Goal: Communication & Community: Answer question/provide support

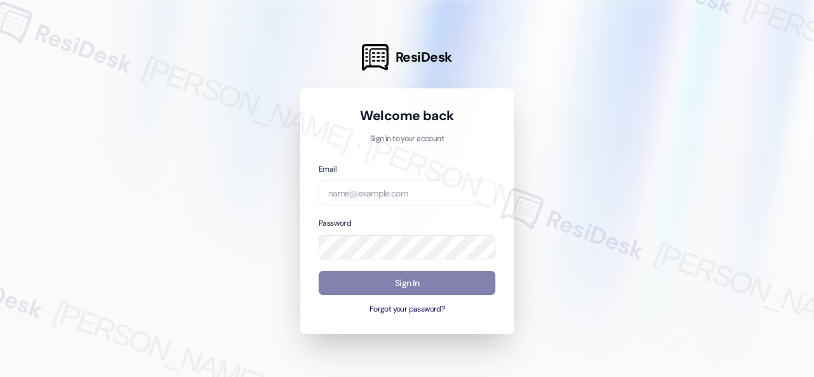
click at [358, 195] on input "email" at bounding box center [406, 193] width 177 height 25
type input "automated-surveys-baron_properties-steve.flores@baron_properties.com"
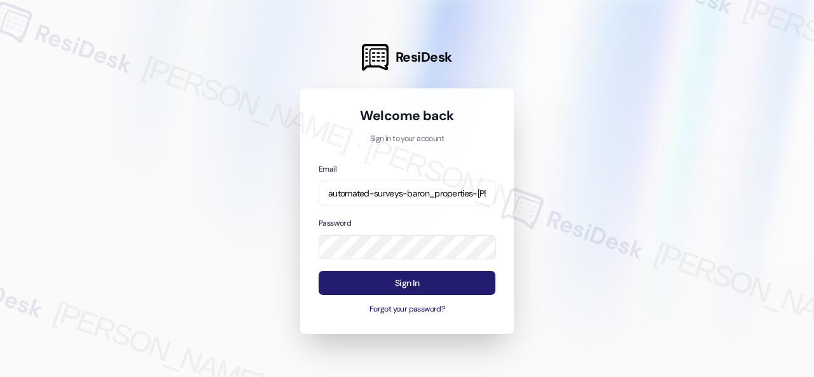
click at [395, 280] on button "Sign In" at bounding box center [406, 283] width 177 height 25
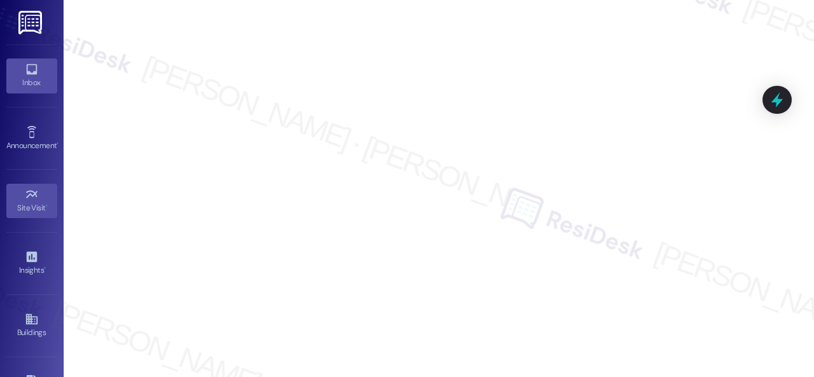
click at [18, 68] on link "Inbox" at bounding box center [31, 75] width 51 height 34
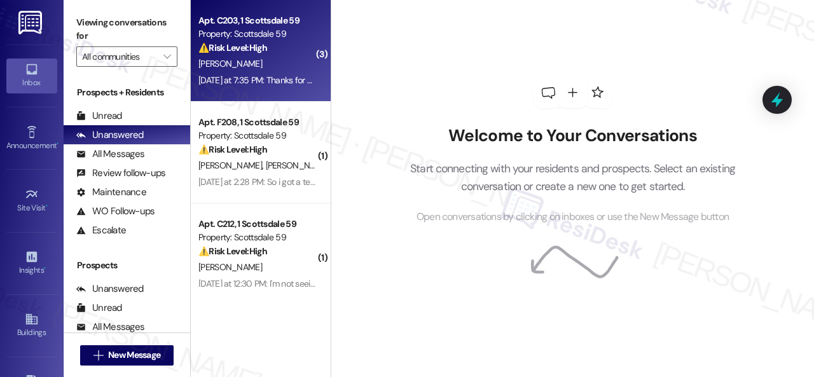
click at [294, 46] on div "⚠️ Risk Level: High The resident is reporting that the pool is not clean, which…" at bounding box center [257, 47] width 118 height 13
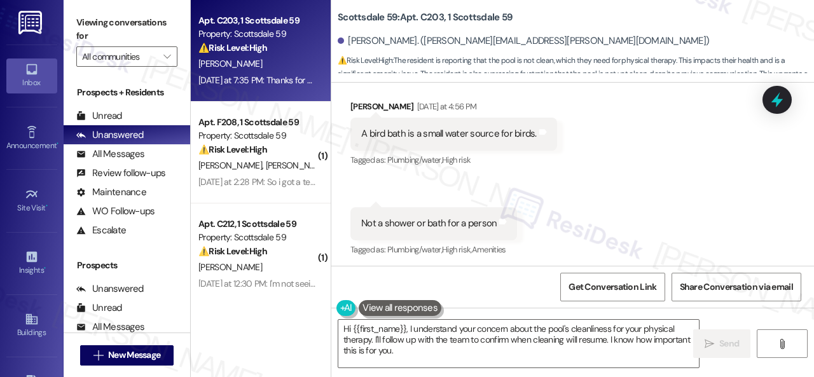
scroll to position [4365, 0]
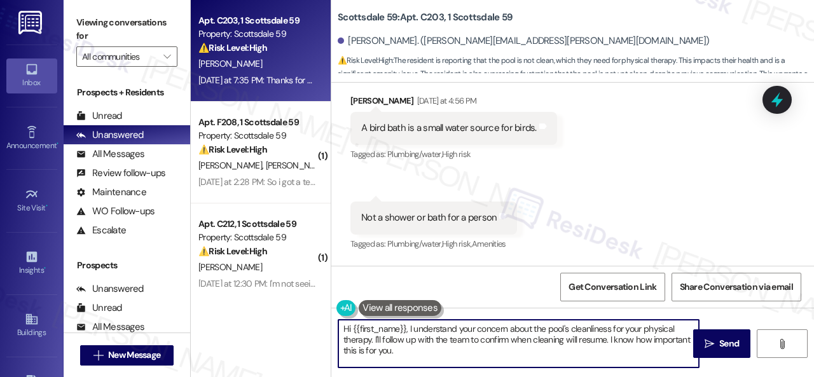
drag, startPoint x: 408, startPoint y: 349, endPoint x: 278, endPoint y: 289, distance: 142.8
click at [267, 308] on div "Apt. C203, 1 Scottsdale 59 Property: Scottsdale 59 ⚠️ Risk Level: High The resi…" at bounding box center [502, 188] width 623 height 377
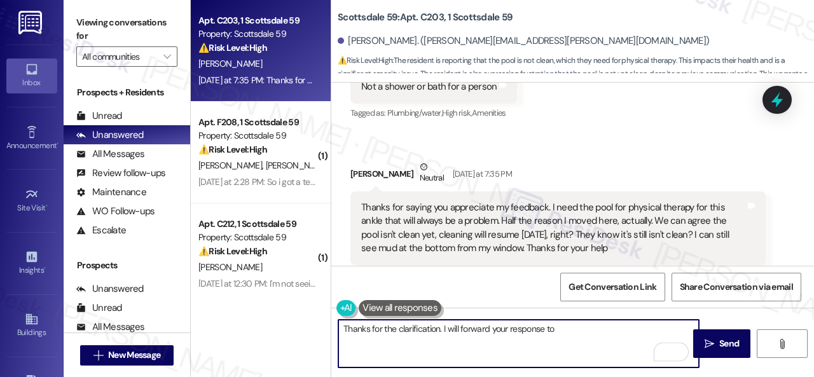
scroll to position [4556, 0]
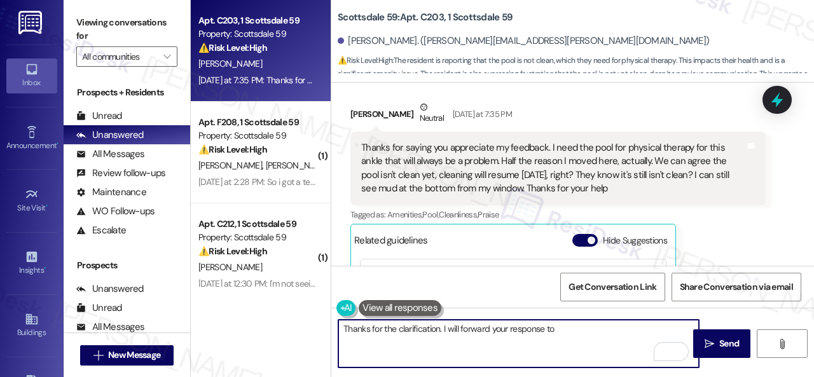
click at [543, 328] on textarea "Thanks for the clarification. I will forward your response to" at bounding box center [518, 344] width 360 height 48
click at [560, 329] on textarea "Thanks for the clarification. I will forward your responses to" at bounding box center [518, 344] width 360 height 48
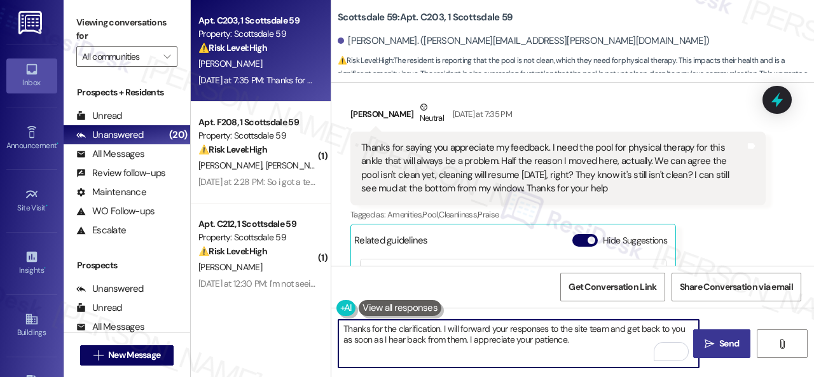
type textarea "Thanks for the clarification. I will forward your responses to the site team an…"
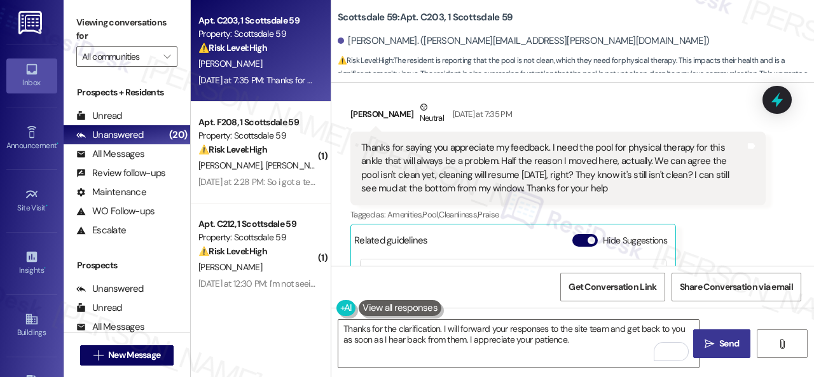
click at [719, 340] on span "Send" at bounding box center [729, 343] width 20 height 13
click at [426, 13] on b "Scottsdale 59: Apt. C203, 1 Scottsdale 59" at bounding box center [425, 17] width 175 height 13
copy b "C203"
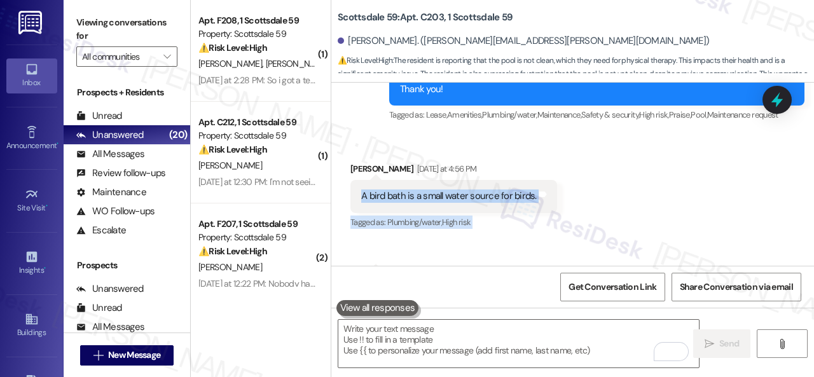
scroll to position [4678, 0]
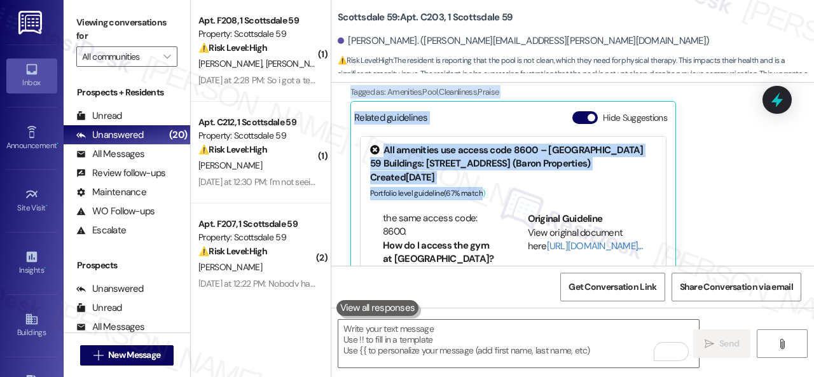
drag, startPoint x: 360, startPoint y: 166, endPoint x: 481, endPoint y: 171, distance: 121.5
click at [481, 171] on div "Received via SMS Lauren Clinefelter Yesterday at 4:56 PM A bird bath is a small…" at bounding box center [572, 23] width 483 height 542
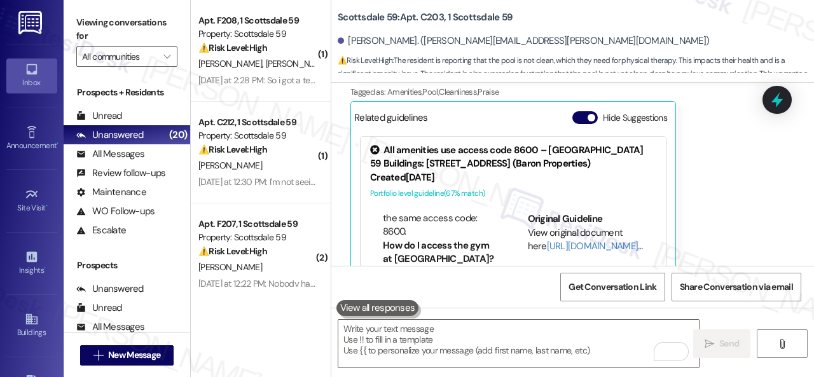
click at [733, 163] on div "Lauren Clinefelter Neutral Yesterday at 7:35 PM Thanks for saying you appreciat…" at bounding box center [557, 131] width 415 height 307
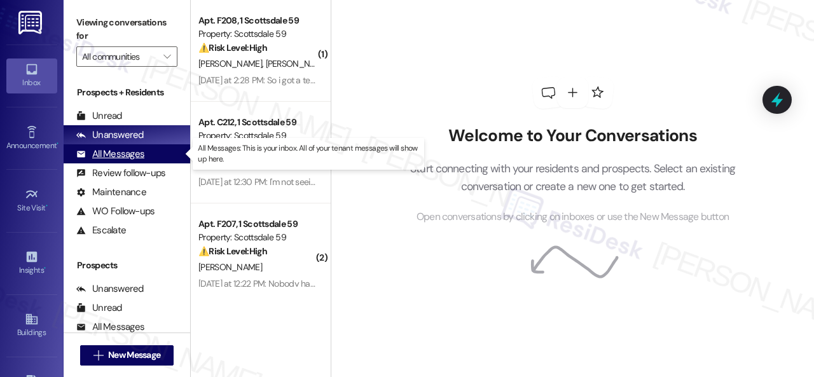
click at [100, 152] on div "All Messages" at bounding box center [110, 153] width 68 height 13
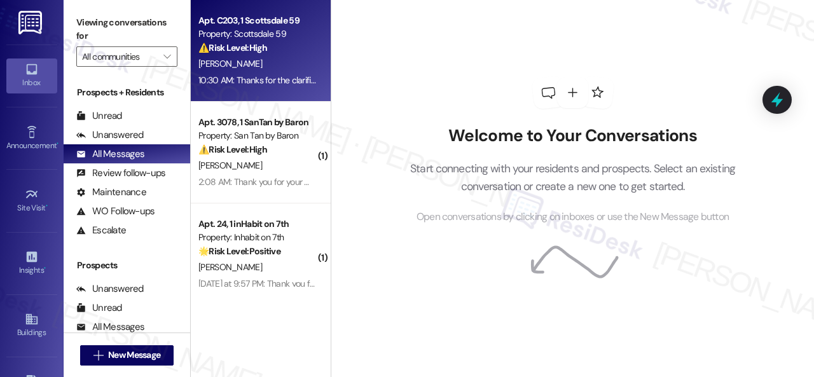
click at [298, 78] on div "10:30 AM: Thanks for the clarification. I will forward your responses to the si…" at bounding box center [501, 79] width 606 height 11
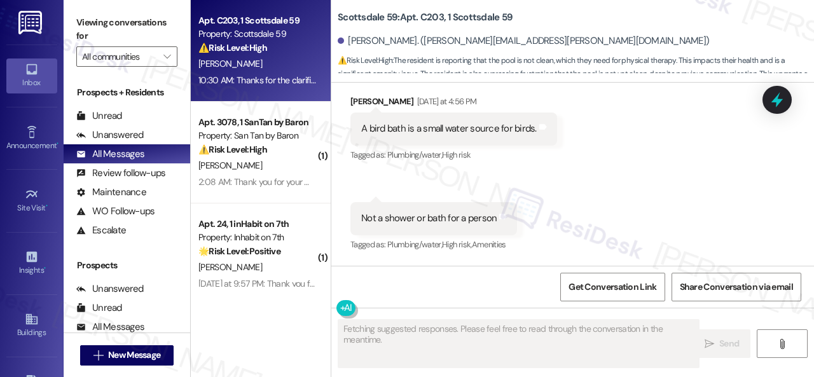
scroll to position [4358, 0]
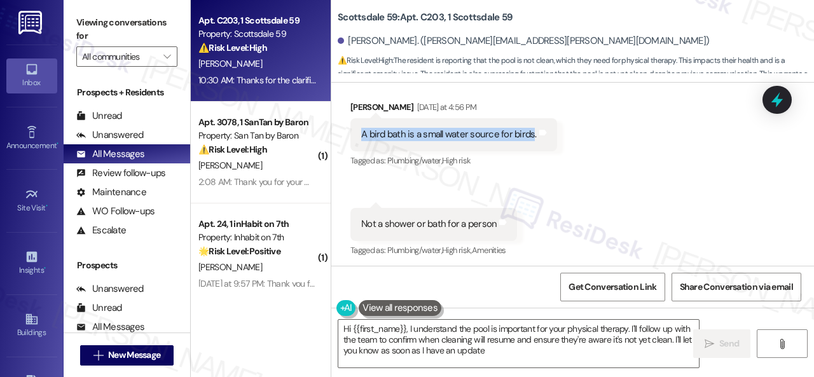
type textarea "Hi {{first_name}}, I understand the pool is important for your physical therapy…"
drag, startPoint x: 359, startPoint y: 107, endPoint x: 531, endPoint y: 107, distance: 172.9
click at [531, 118] on div "A bird bath is a small water source for birds. Tags and notes" at bounding box center [453, 134] width 207 height 32
copy div "A bird bath is a small water source for birds."
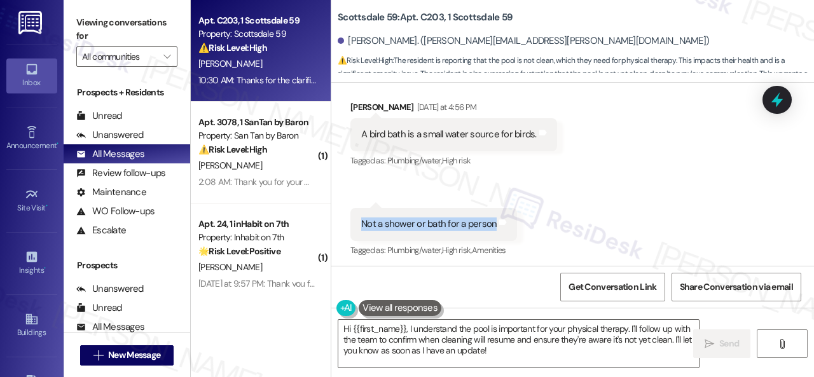
drag, startPoint x: 359, startPoint y: 195, endPoint x: 492, endPoint y: 199, distance: 133.6
click at [492, 208] on div "Not a shower or bath for a person Tags and notes" at bounding box center [433, 224] width 167 height 32
copy div "Not a shower or bath for a person"
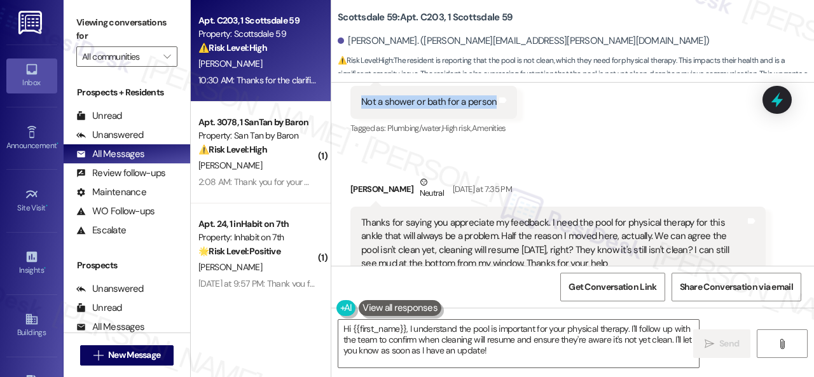
scroll to position [4486, 0]
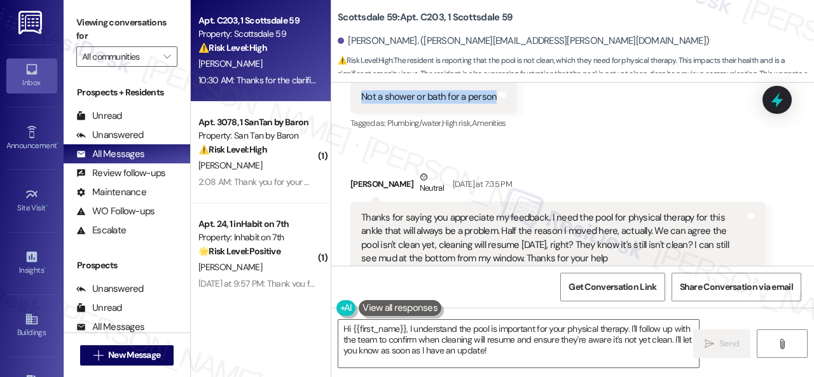
drag, startPoint x: 357, startPoint y: 190, endPoint x: 615, endPoint y: 238, distance: 262.0
click at [615, 238] on div "Thanks for saying you appreciate my feedback. I need the pool for physical ther…" at bounding box center [557, 239] width 415 height 74
copy div "Thanks for saying you appreciate my feedback. I need the pool for physical ther…"
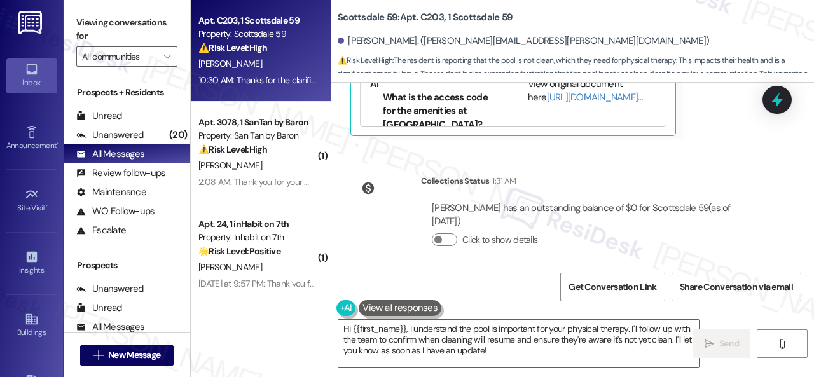
scroll to position [4931, 0]
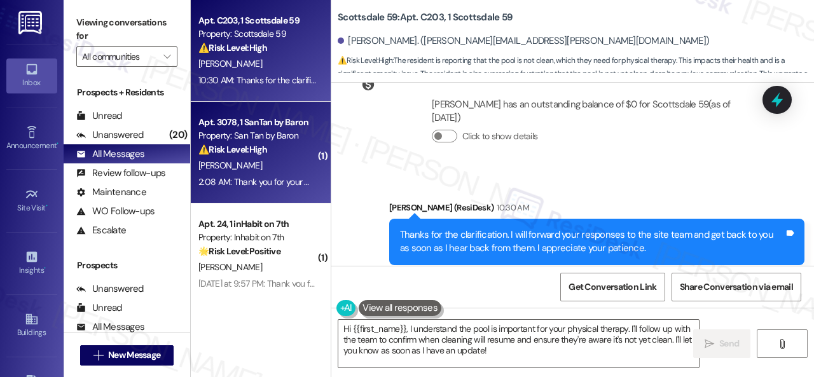
click at [275, 158] on div "D. Kincade" at bounding box center [257, 166] width 120 height 16
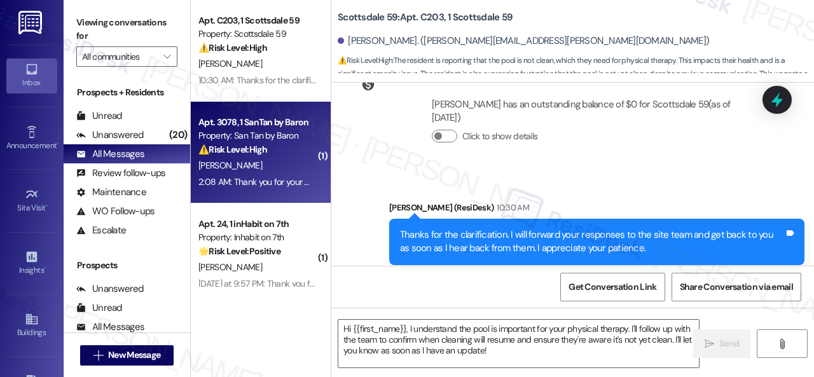
type textarea "Fetching suggested responses. Please feel free to read through the conversation…"
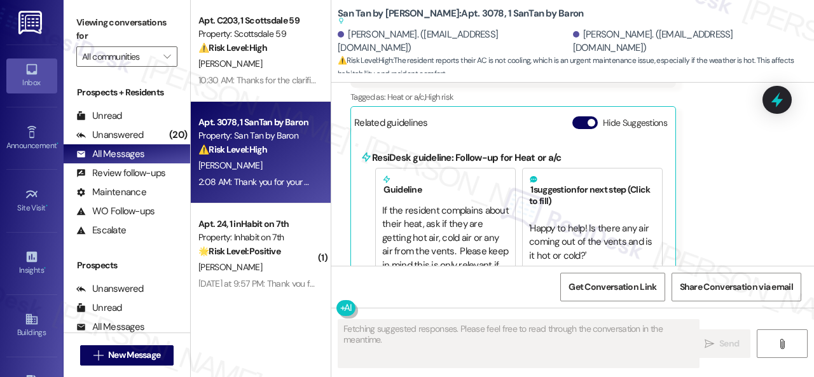
scroll to position [1148, 0]
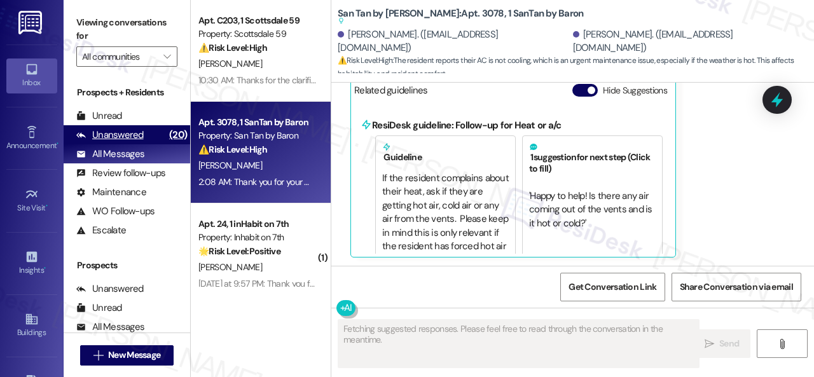
click at [125, 135] on div "Unanswered" at bounding box center [109, 134] width 67 height 13
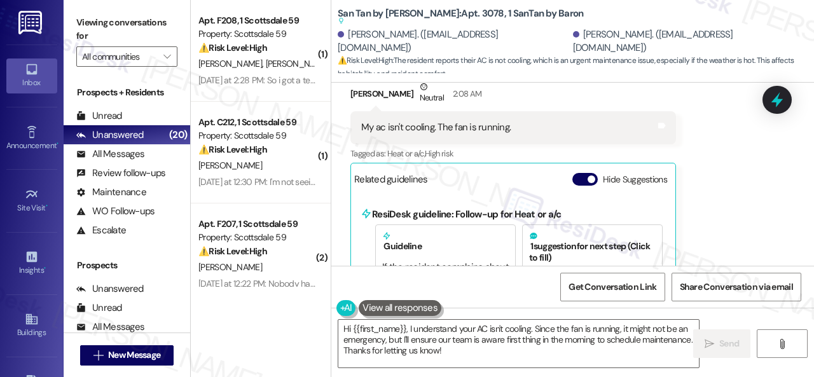
scroll to position [1085, 0]
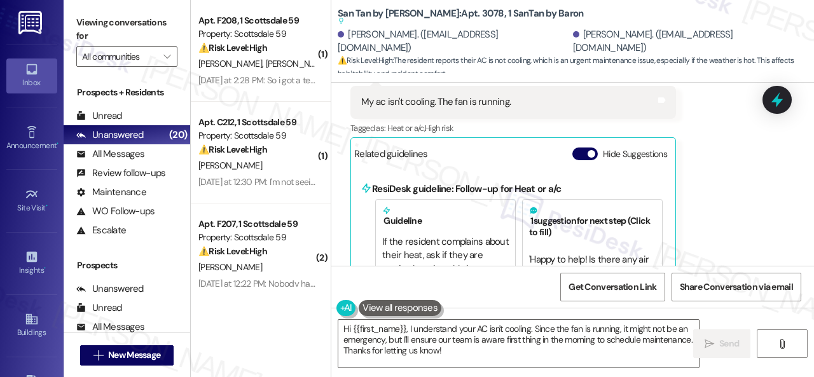
click at [724, 132] on div "Received via SMS Donald Kincade Neutral 2:08 AM My ac isn't cooling. The fan is…" at bounding box center [572, 178] width 483 height 304
click at [747, 197] on div "Received via SMS Donald Kincade Neutral 2:08 AM My ac isn't cooling. The fan is…" at bounding box center [572, 178] width 483 height 304
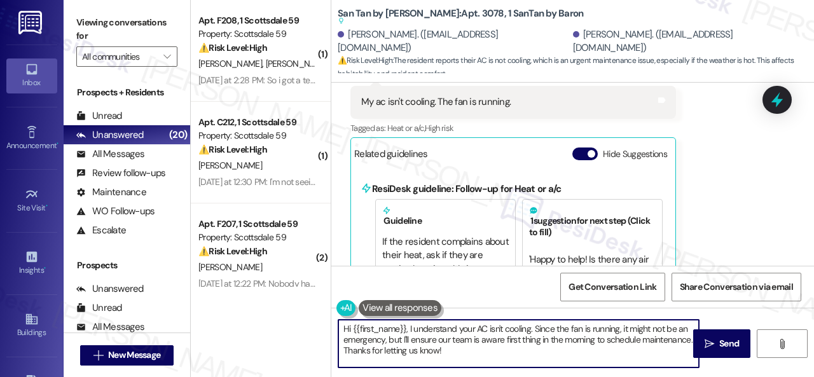
click at [413, 330] on textarea "Hi {{first_name}}, I understand your AC isn't cooling. Since the fan is running…" at bounding box center [518, 344] width 360 height 48
drag, startPoint x: 535, startPoint y: 329, endPoint x: 553, endPoint y: 357, distance: 33.5
click at [553, 357] on textarea "Hi {{first_name}}, I understand your AC isn't cooling. Since the fan is running…" at bounding box center [518, 344] width 360 height 48
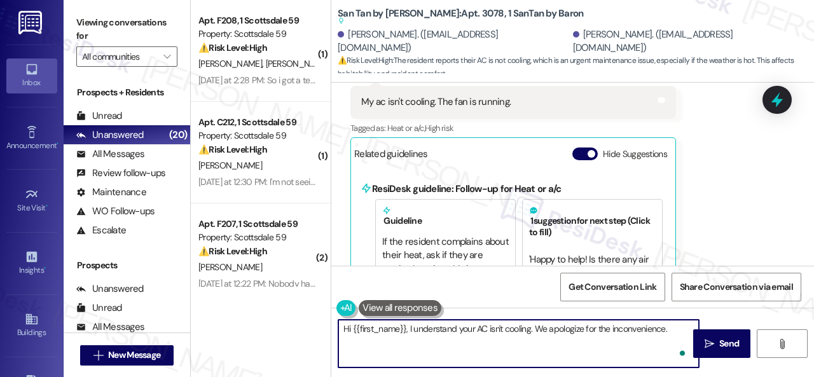
paste textarea "Is there already a work order for the issue? If so, may I have the work order n…"
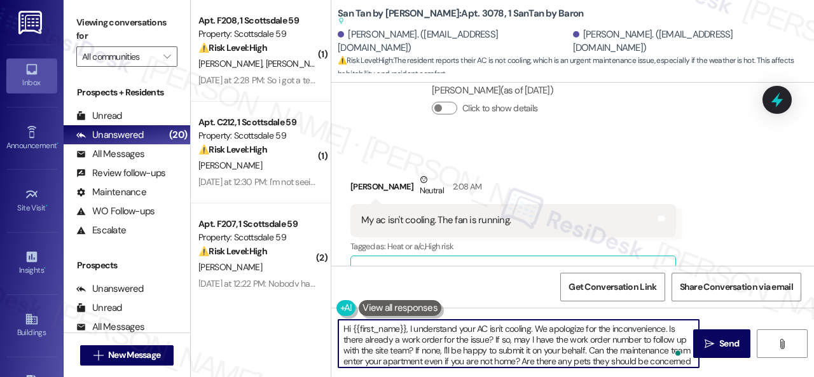
scroll to position [957, 0]
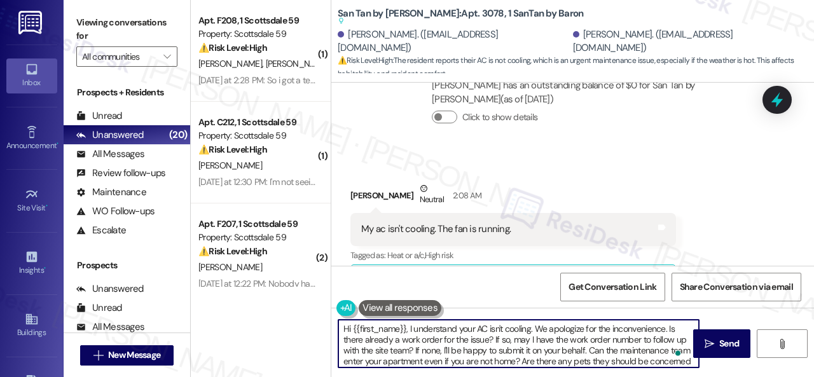
drag, startPoint x: 352, startPoint y: 326, endPoint x: 404, endPoint y: 327, distance: 52.1
click at [404, 327] on textarea "Hi {{first_name}}, I understand your AC isn't cooling. We apologize for the inc…" at bounding box center [518, 344] width 360 height 48
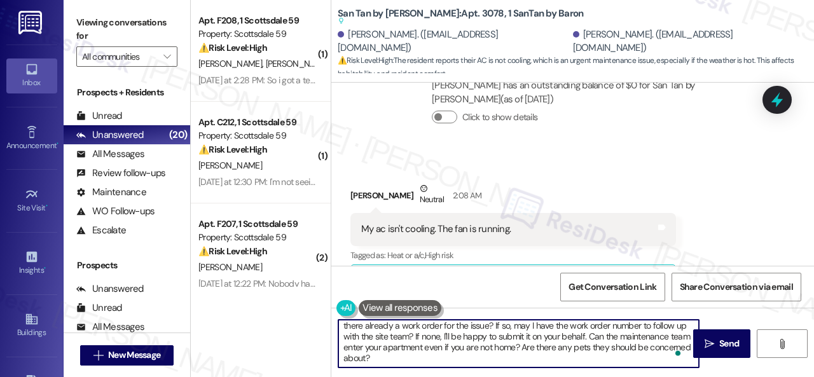
scroll to position [14, 0]
type textarea "Hi [PERSON_NAME], I understand your AC isn't cooling. We apologize for the inco…"
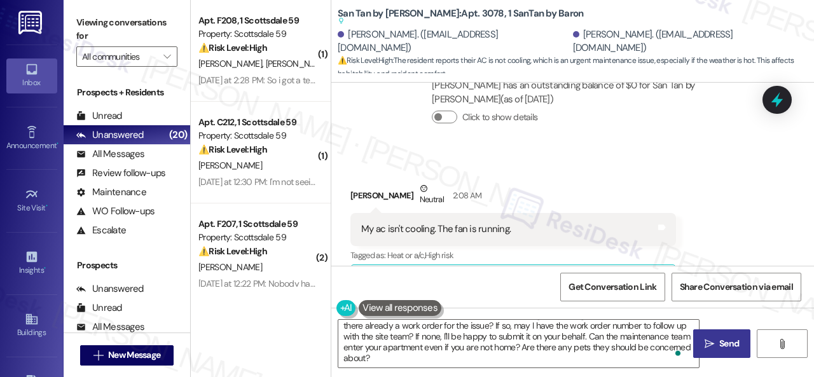
click at [711, 346] on span " Send" at bounding box center [722, 343] width 40 height 13
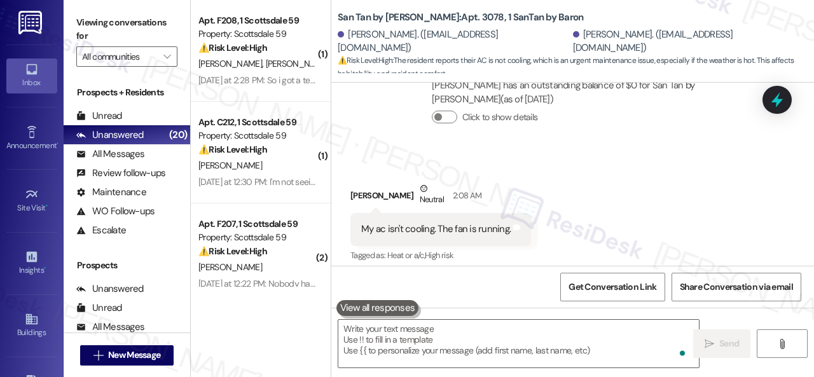
scroll to position [965, 0]
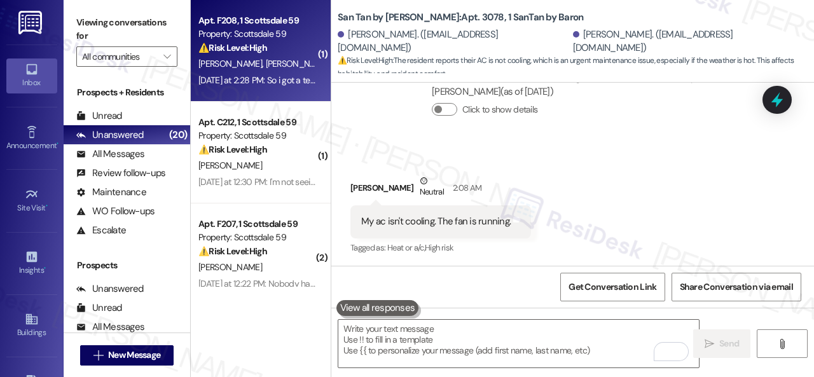
click at [298, 53] on div "⚠️ Risk Level: High The resident received a notification that their work order …" at bounding box center [257, 47] width 118 height 13
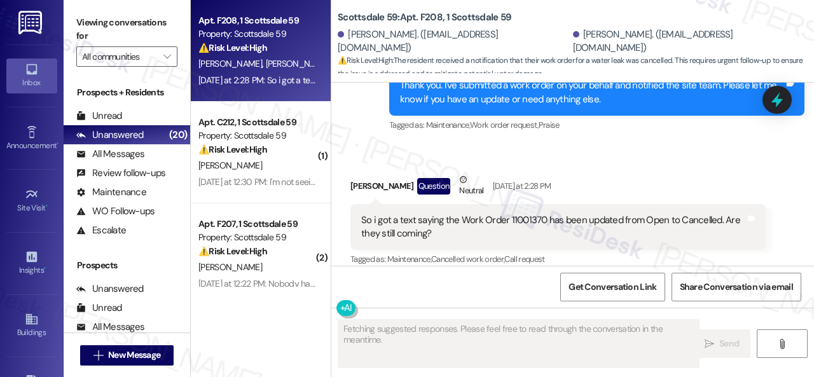
scroll to position [2440, 0]
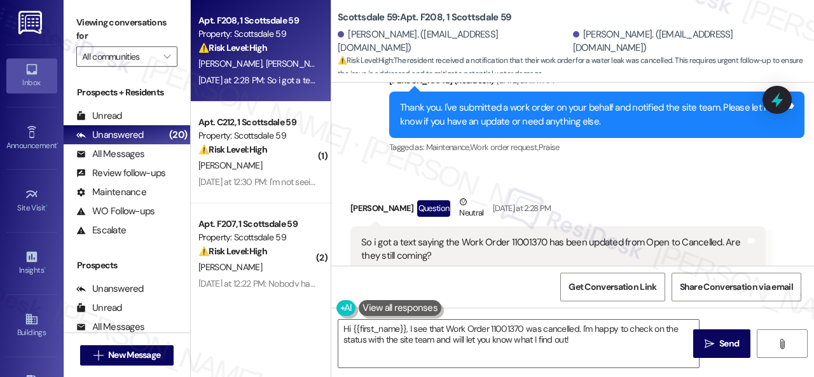
click at [597, 186] on div "Received via SMS Lance Shepherd Question Neutral Yesterday at 2:28 PM So i got …" at bounding box center [558, 335] width 434 height 299
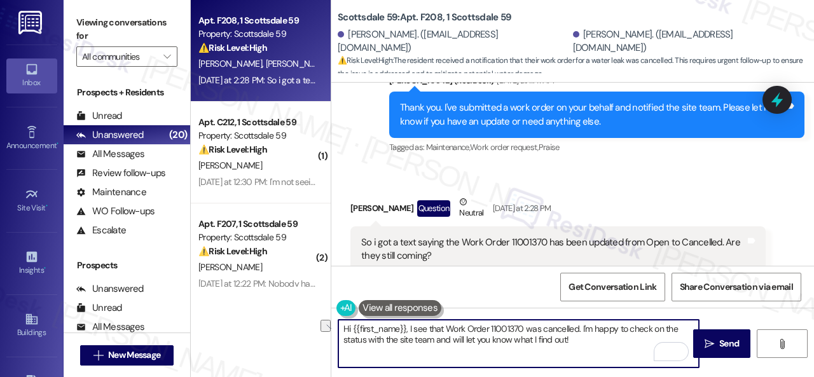
drag, startPoint x: 409, startPoint y: 327, endPoint x: 521, endPoint y: 327, distance: 111.9
click at [521, 327] on textarea "Hi {{first_name}}, I see that Work Order 11001370 was cancelled. I'm happy to c…" at bounding box center [518, 344] width 360 height 48
click at [441, 327] on textarea "Hi {{first_name}}, I see that Work Order 11001370 was cancelled. I'm happy to c…" at bounding box center [518, 344] width 360 height 48
click at [418, 330] on textarea "Hi {{first_name}}, I see that Work Order 11001370 was cancelled. I'm happy to c…" at bounding box center [518, 344] width 360 height 48
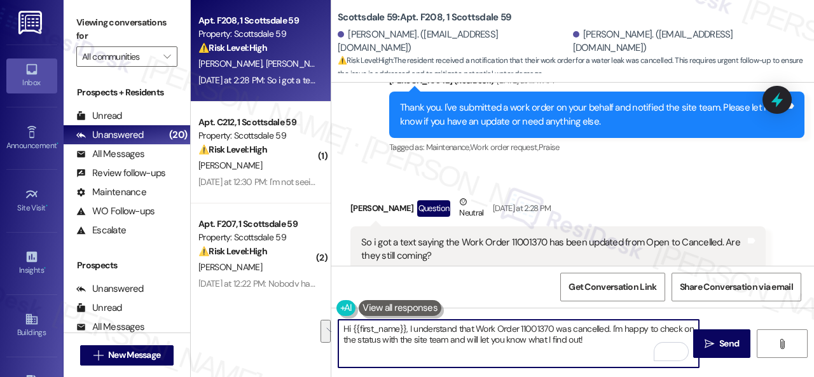
drag, startPoint x: 609, startPoint y: 327, endPoint x: 612, endPoint y: 338, distance: 10.5
click at [612, 338] on textarea "Hi {{first_name}}, I understand that Work Order 11001370 was cancelled. I'm hap…" at bounding box center [518, 344] width 360 height 48
paste textarea "will forward your inquiry to the site team and get back to you as soon as I rec…"
drag, startPoint x: 353, startPoint y: 329, endPoint x: 406, endPoint y: 327, distance: 52.1
click at [406, 327] on textarea "Hi {{first_name}}, I understand that Work Order 11001370 was cancelled. I will …" at bounding box center [518, 344] width 360 height 48
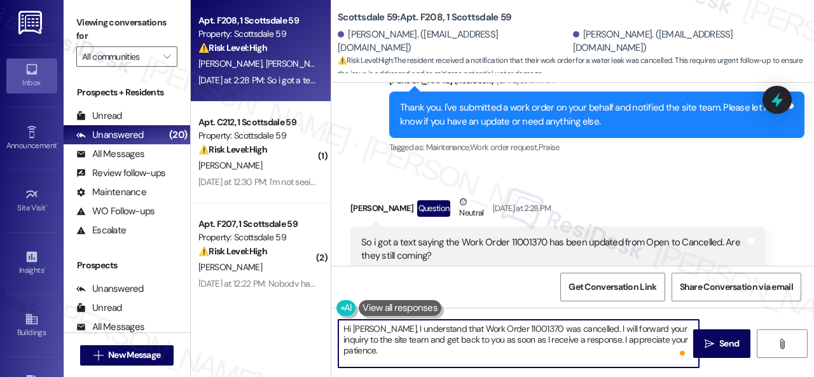
type textarea "Hi Lance, I understand that Work Order 11001370 was cancelled. I will forward y…"
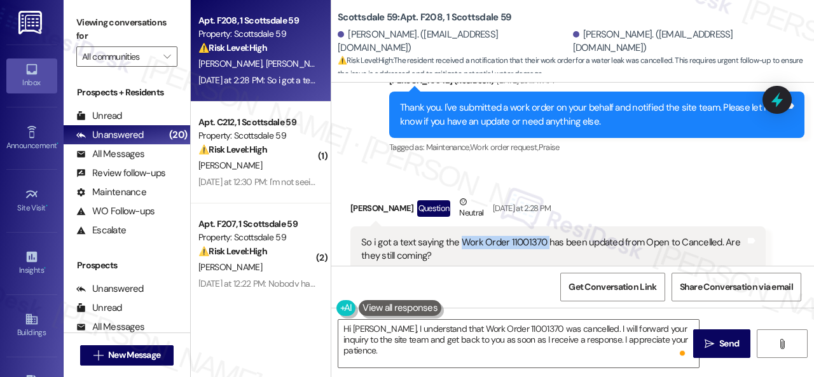
drag, startPoint x: 460, startPoint y: 216, endPoint x: 545, endPoint y: 216, distance: 85.2
click at [545, 236] on div "So i got a text saying the Work Order 11001370 has been updated from Open to Ca…" at bounding box center [553, 249] width 384 height 27
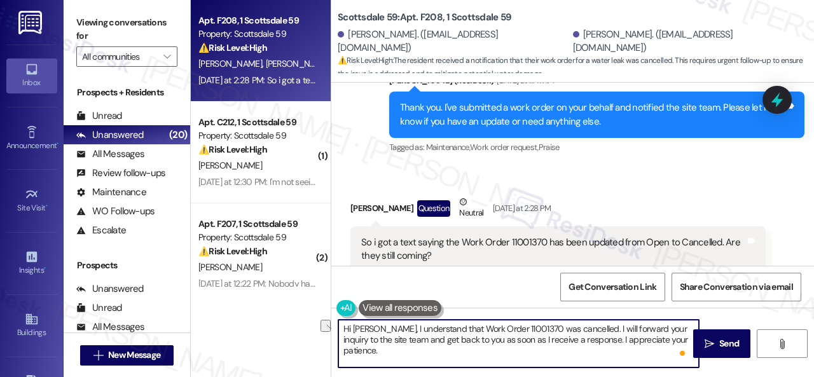
drag, startPoint x: 444, startPoint y: 329, endPoint x: 576, endPoint y: 329, distance: 131.6
click at [576, 329] on textarea "Hi Lance, I understand that Work Order 11001370 was cancelled. I will forward y…" at bounding box center [518, 344] width 360 height 48
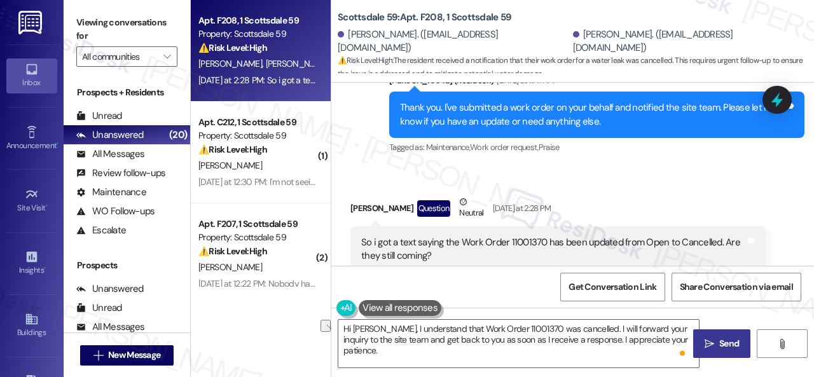
click at [731, 343] on span "Send" at bounding box center [729, 343] width 20 height 13
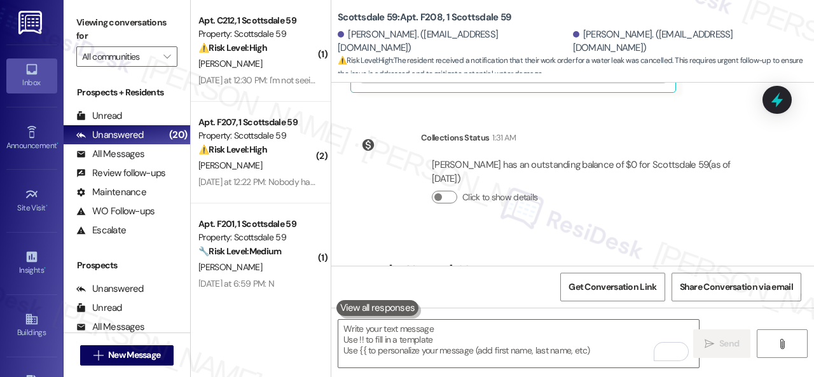
scroll to position [2864, 0]
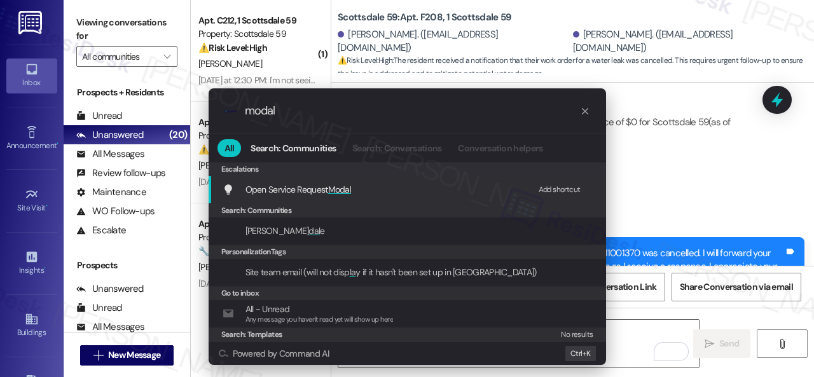
click at [563, 185] on div "Add shortcut" at bounding box center [559, 189] width 42 height 13
click at [306, 187] on span "Open Service Request Modal" at bounding box center [298, 189] width 106 height 11
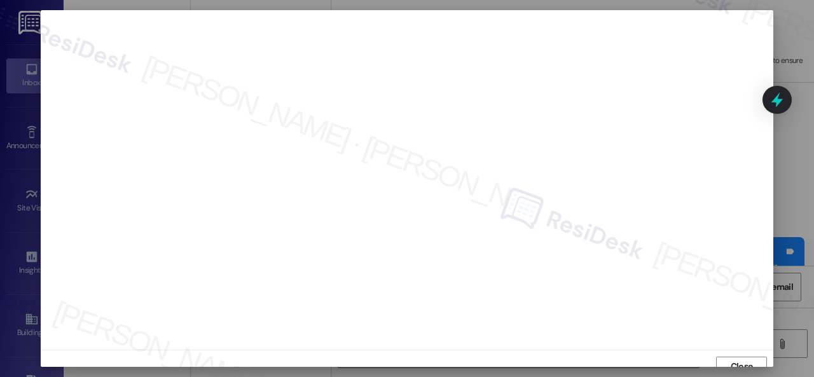
scroll to position [10, 0]
click at [720, 353] on button "Close" at bounding box center [741, 357] width 51 height 20
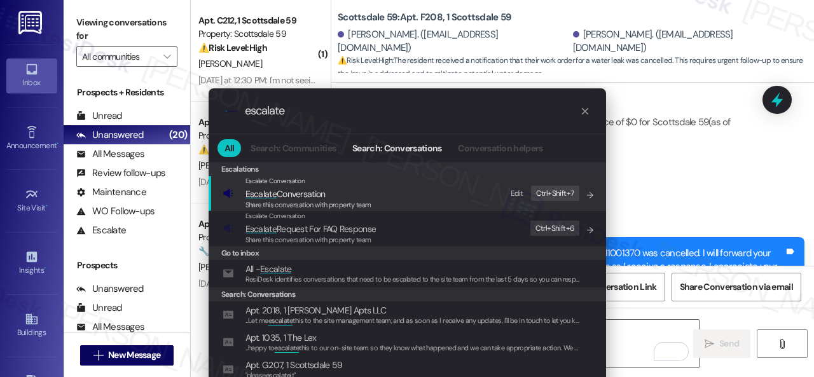
type input "escalate"
click at [519, 196] on div "Edit" at bounding box center [516, 193] width 13 height 13
click at [289, 196] on span "Escalate Conversation" at bounding box center [285, 193] width 80 height 11
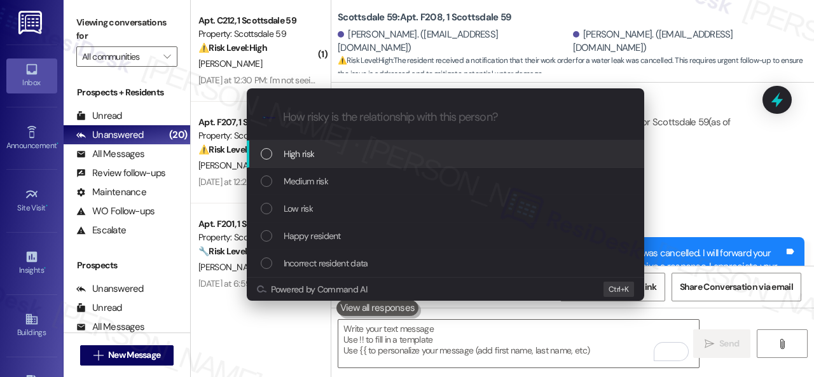
click at [301, 156] on span "High risk" at bounding box center [299, 154] width 31 height 14
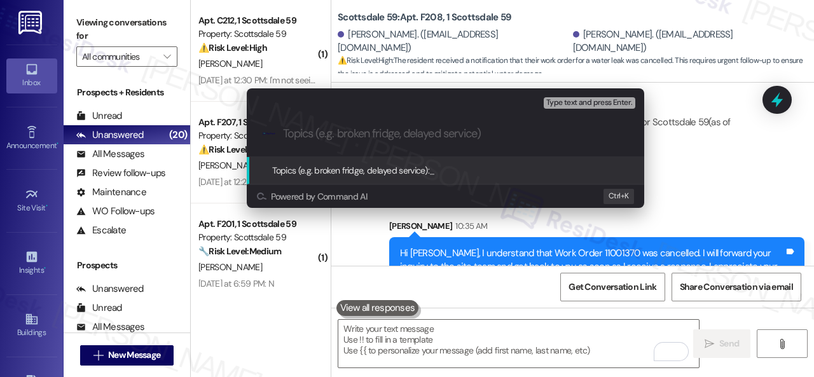
click at [339, 135] on input "Topics (e.g. broken fridge, delayed service)" at bounding box center [455, 133] width 345 height 13
paste input "Work Order 11001370 was cancelled."
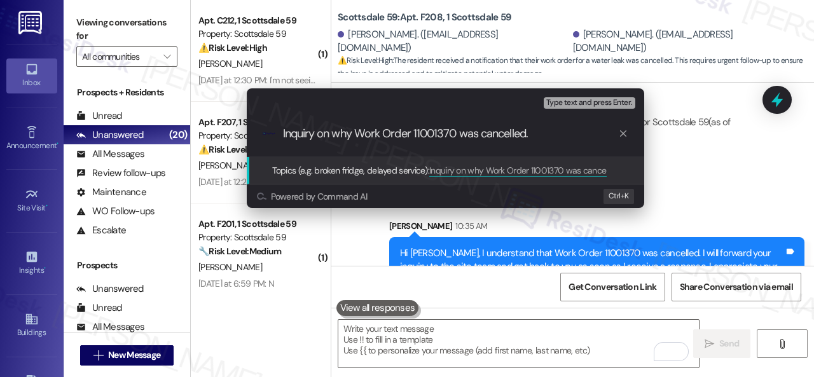
drag, startPoint x: 320, startPoint y: 134, endPoint x: 353, endPoint y: 134, distance: 32.4
click at [353, 134] on input "Inquiry on why Work Order 11001370 was cancelled." at bounding box center [450, 133] width 335 height 13
drag, startPoint x: 544, startPoint y: 134, endPoint x: 608, endPoint y: 128, distance: 65.1
click at [608, 128] on input "Inquiry about the cancellation of Work Order 11001370 was cancelled." at bounding box center [450, 133] width 335 height 13
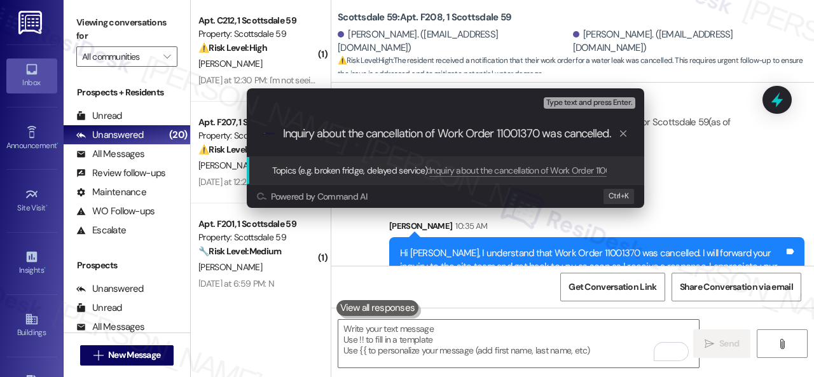
type input "Inquiry about the cancellation of Work Order 11001370 ."
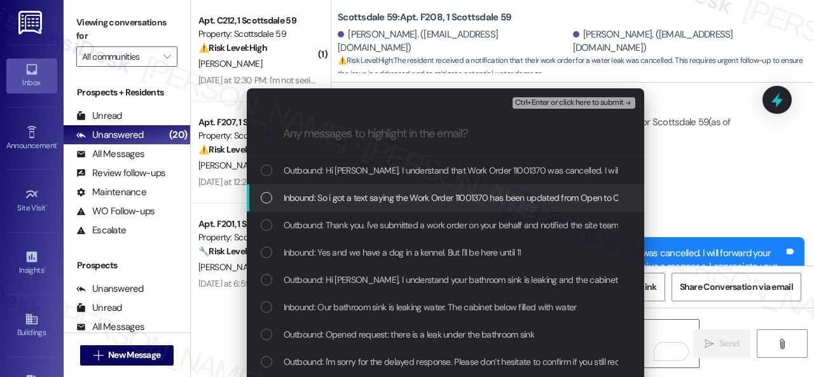
click at [483, 195] on span "Inbound: So i got a text saying the Work Order 11001370 has been updated from O…" at bounding box center [508, 198] width 449 height 14
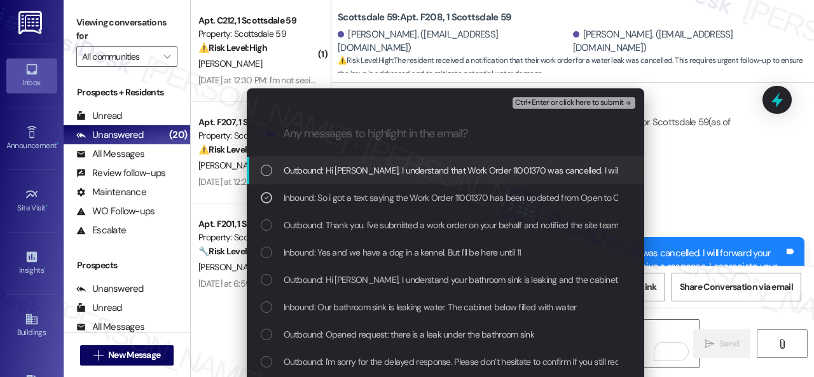
click at [566, 101] on span "Ctrl+Enter or click here to submit" at bounding box center [569, 103] width 109 height 9
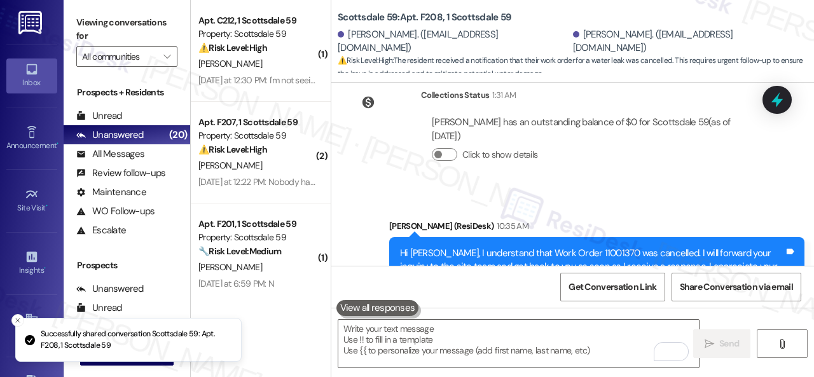
scroll to position [2631, 0]
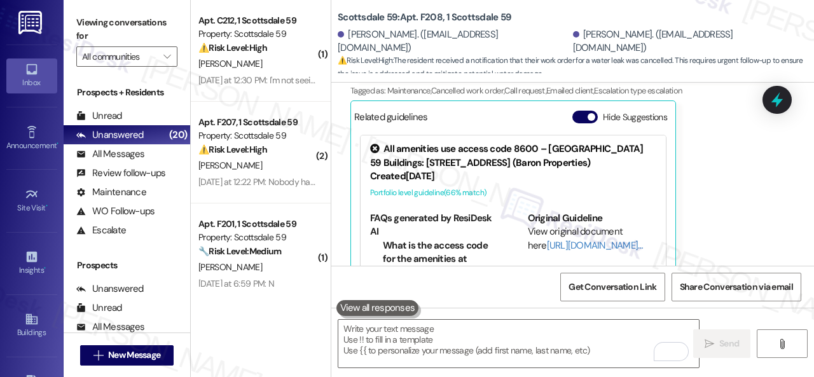
drag, startPoint x: 267, startPoint y: 64, endPoint x: 456, endPoint y: 64, distance: 189.4
click at [266, 64] on div "L. Sams" at bounding box center [257, 64] width 120 height 16
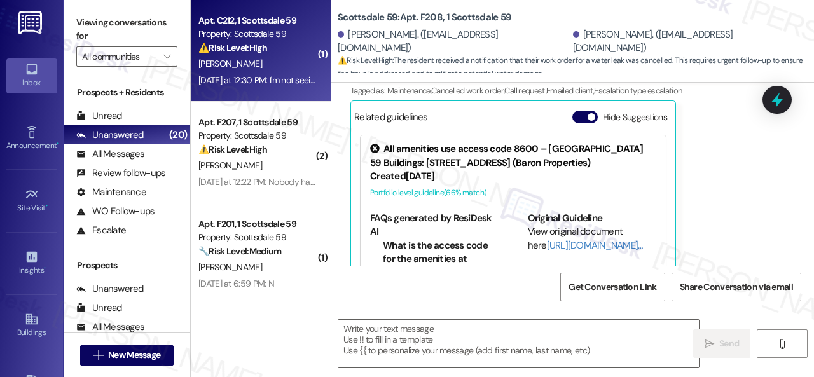
type textarea "Fetching suggested responses. Please feel free to read through the conversation…"
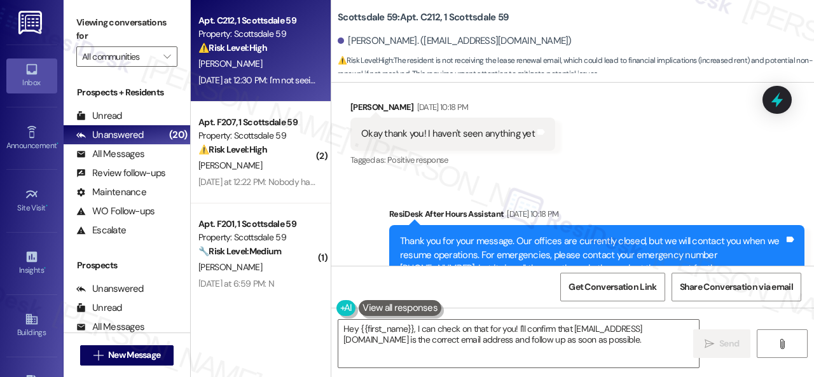
scroll to position [1359, 0]
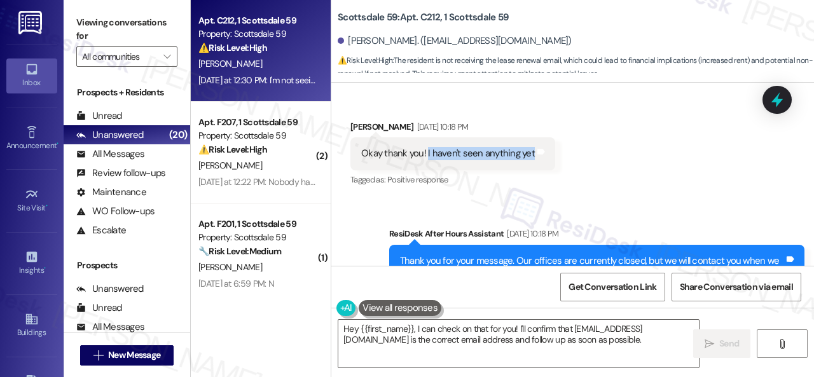
drag, startPoint x: 427, startPoint y: 127, endPoint x: 529, endPoint y: 130, distance: 101.8
click at [529, 147] on div "Okay thank you! I haven't seen anything yet" at bounding box center [448, 153] width 174 height 13
copy div "I haven't seen anything yet"
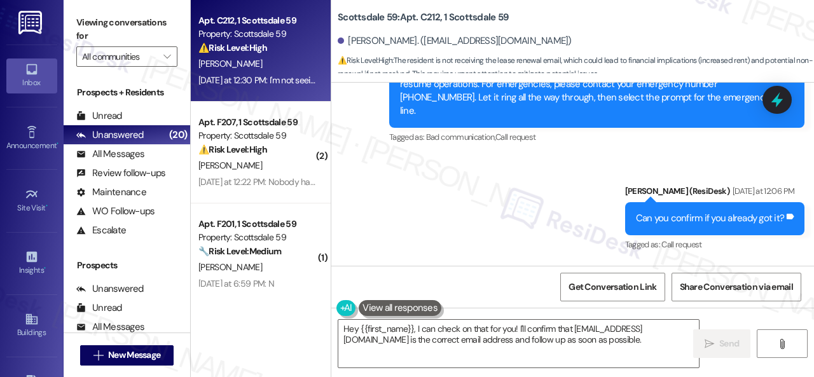
scroll to position [1613, 0]
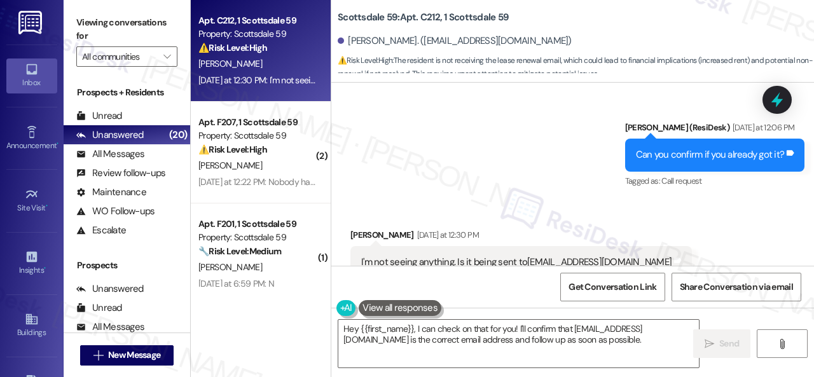
drag, startPoint x: 533, startPoint y: 151, endPoint x: 511, endPoint y: 158, distance: 22.7
click at [533, 151] on div "Sent via SMS ResiDesk After Hours Assistant Sep 03, 2025 at 10:18 PM Thank you …" at bounding box center [572, 72] width 483 height 256
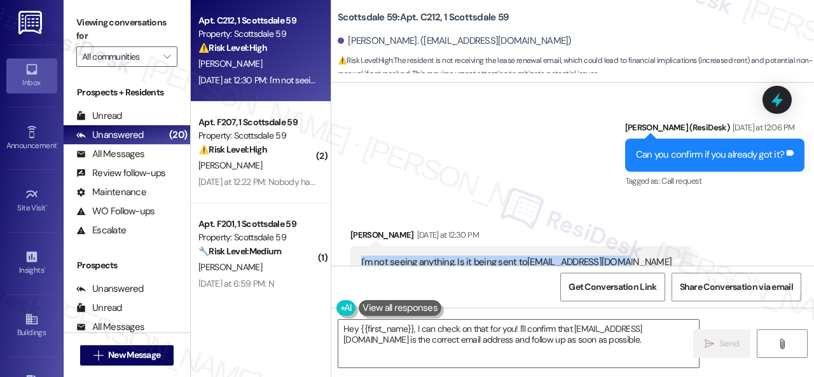
drag, startPoint x: 378, startPoint y: 218, endPoint x: 616, endPoint y: 217, distance: 238.4
click at [616, 246] on div "I'm not seeing anything. Is it being sent to lukesams14@gmail.com Tags and notes" at bounding box center [520, 262] width 341 height 32
copy div "I'm not seeing anything. Is it being sent to lukesams14@gmail.com"
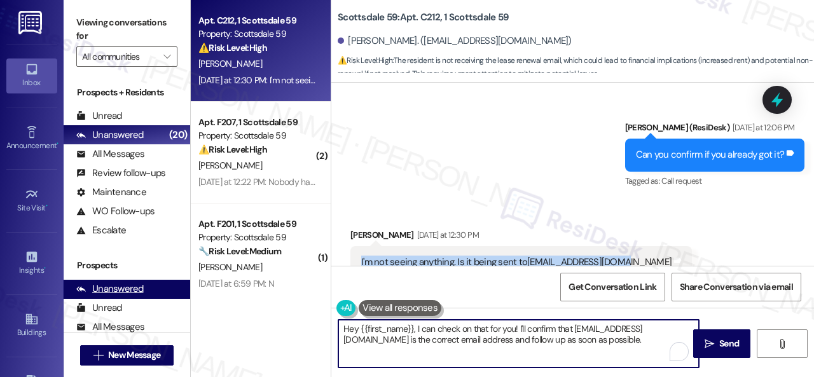
drag, startPoint x: 580, startPoint y: 339, endPoint x: 159, endPoint y: 285, distance: 424.9
click at [191, 318] on div "Apt. C212, 1 Scottsdale 59 Property: Scottsdale 59 ⚠️ Risk Level: High The resi…" at bounding box center [502, 188] width 623 height 377
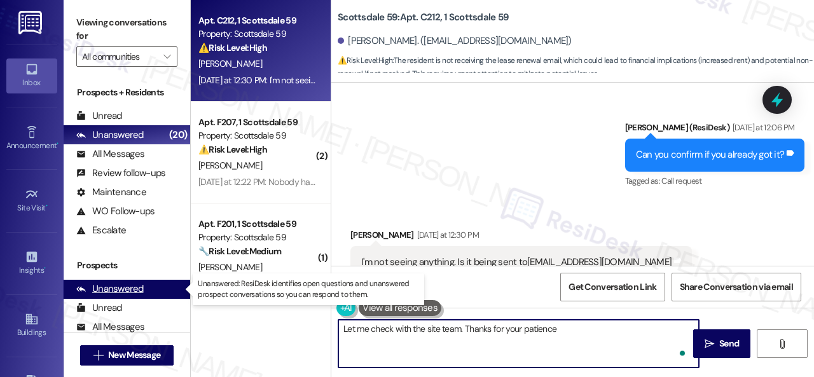
type textarea "Let me check with the site team. Thanks for your patience."
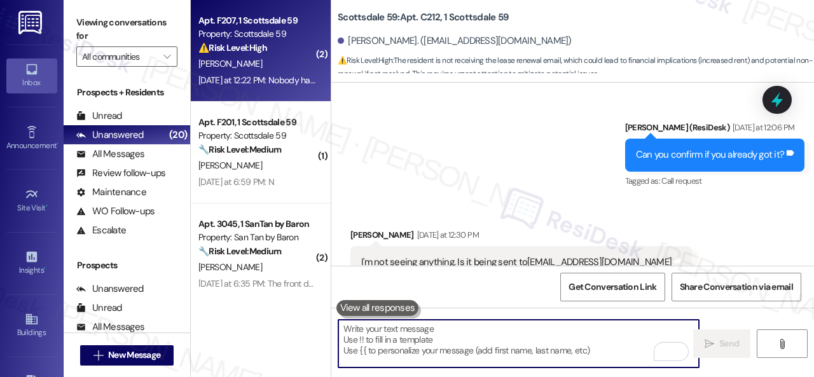
click at [264, 59] on div "K. Hill" at bounding box center [257, 64] width 120 height 16
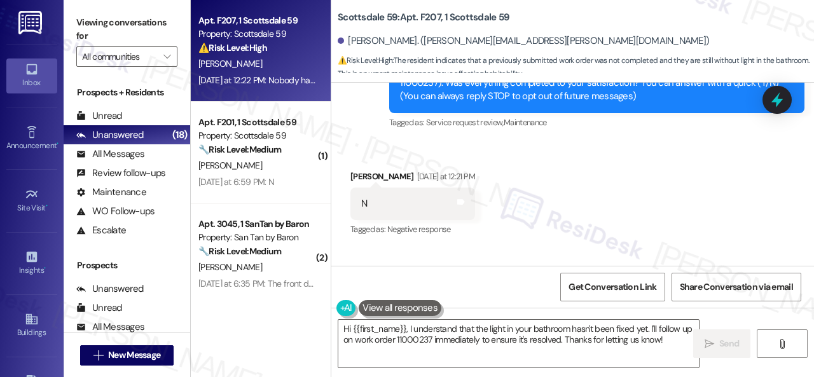
scroll to position [131, 0]
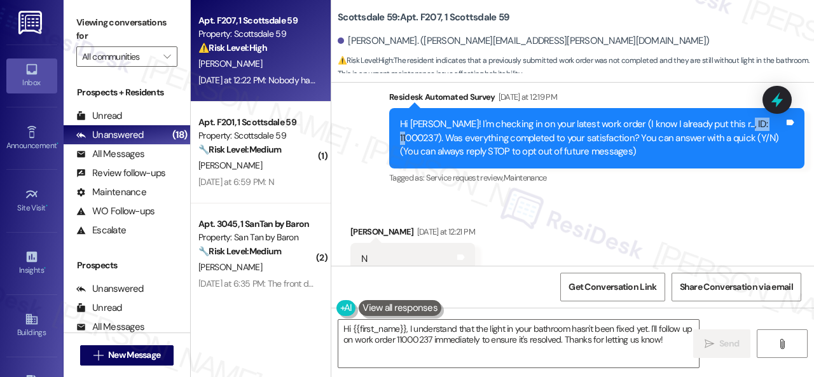
drag, startPoint x: 719, startPoint y: 125, endPoint x: 757, endPoint y: 120, distance: 38.5
click at [757, 120] on div "Hi Kristen! I'm checking in on your latest work order (I know I already put thi…" at bounding box center [592, 138] width 384 height 41
copy div "11000237"
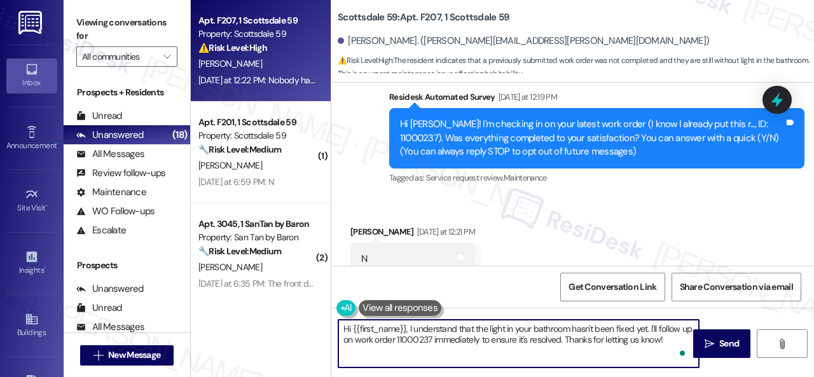
drag, startPoint x: 650, startPoint y: 329, endPoint x: 677, endPoint y: 338, distance: 29.0
click at [677, 338] on textarea "Hi {{first_name}}, I understand that the light in your bathroom hasn't been fix…" at bounding box center [518, 344] width 360 height 48
click at [580, 229] on div "Received via SMS Kristen Hill Yesterday at 12:21 PM N Tags and notes Tagged as:…" at bounding box center [572, 294] width 483 height 197
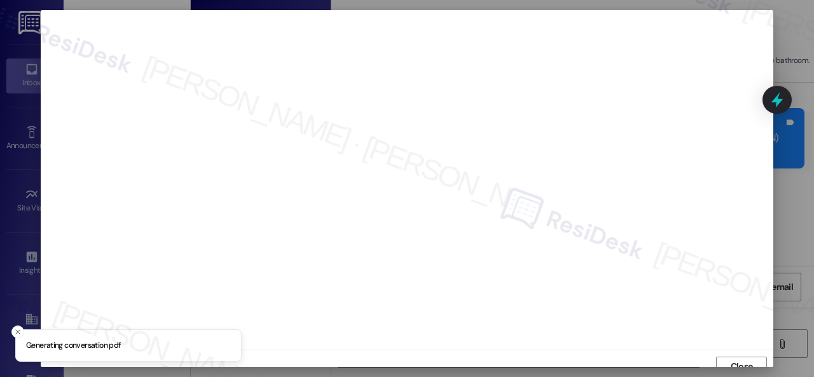
scroll to position [10, 0]
click at [723, 359] on button "Close" at bounding box center [741, 357] width 51 height 20
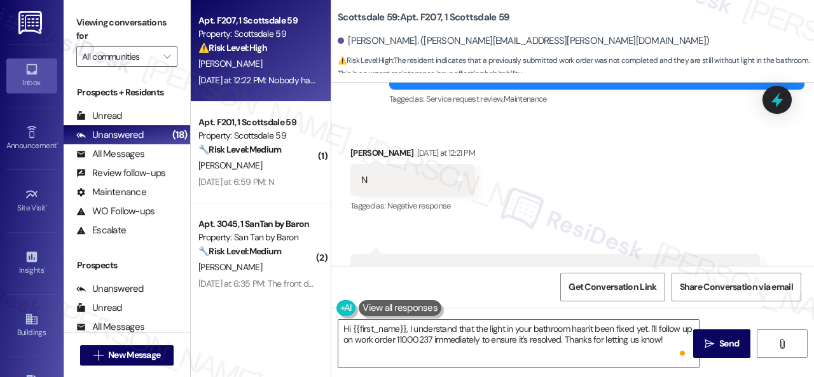
scroll to position [259, 0]
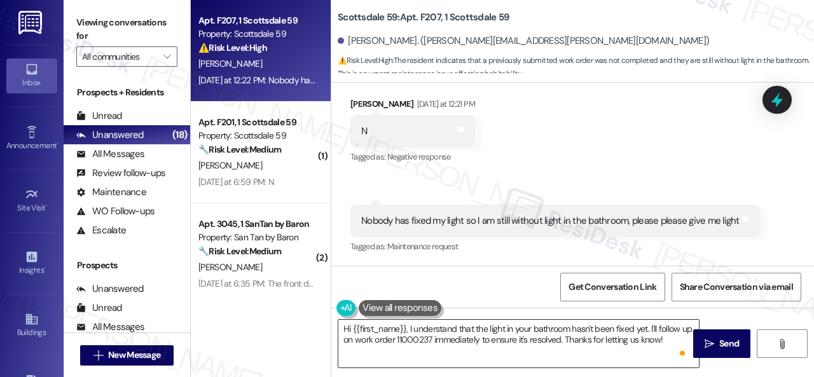
drag, startPoint x: 336, startPoint y: 329, endPoint x: 349, endPoint y: 329, distance: 13.4
click at [349, 329] on div "Hi {{first_name}}, I understand that the light in your bathroom hasn't been fix…" at bounding box center [512, 343] width 362 height 49
click at [347, 332] on textarea "Hi {{first_name}}, I understand that the light in your bathroom hasn't been fix…" at bounding box center [518, 344] width 360 height 48
click at [338, 327] on div "Hi {{first_name}}, I understand that the light in your bathroom hasn't been fix…" at bounding box center [519, 343] width 362 height 49
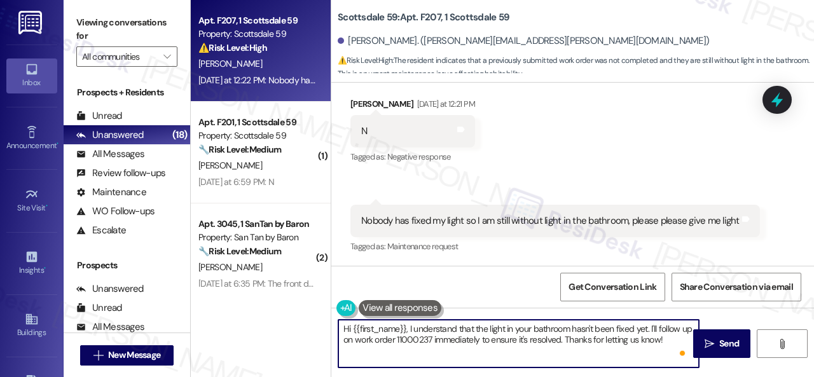
scroll to position [4, 0]
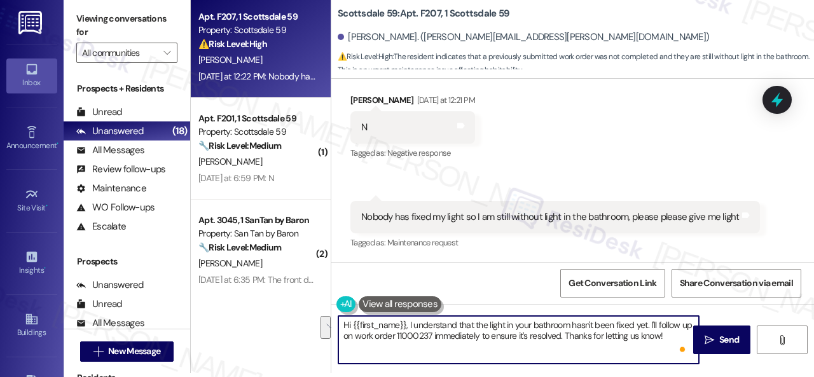
drag, startPoint x: 343, startPoint y: 327, endPoint x: 746, endPoint y: 395, distance: 408.6
click at [746, 376] on html "Inbox Go to Inbox Announcement • Send A Text Announcement Site Visit • Go to Si…" at bounding box center [407, 188] width 814 height 377
paste textarea "Please know that work order 11000237 is where you stated your permission to ent…"
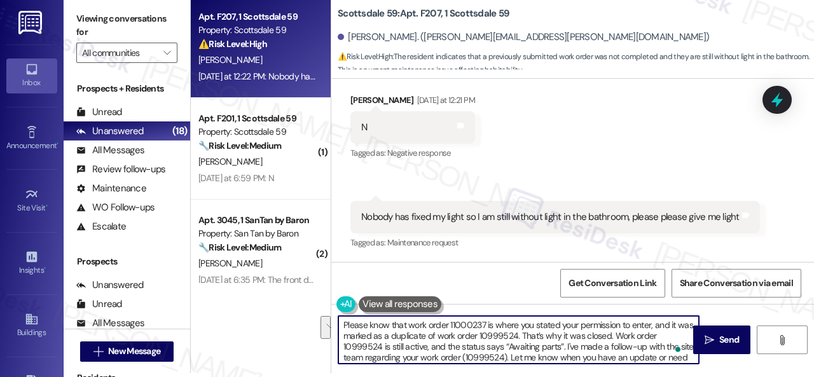
scroll to position [10, 0]
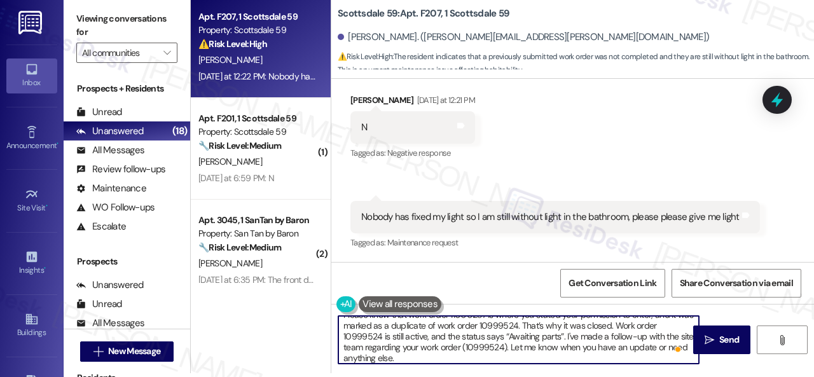
click at [515, 321] on textarea "Please know that work order 11000237 is where you stated your permission to ent…" at bounding box center [518, 340] width 360 height 48
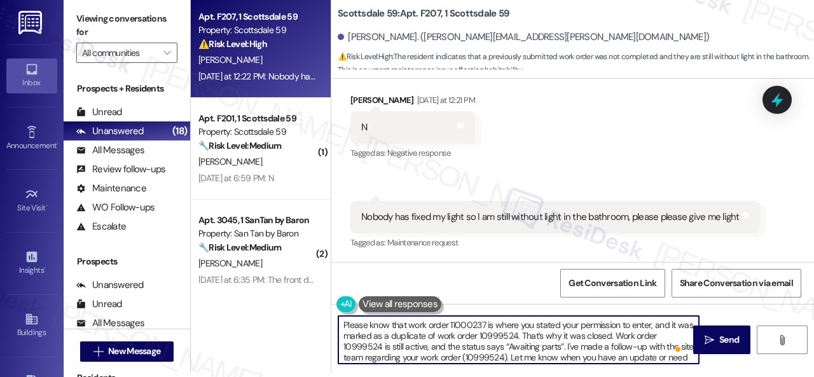
scroll to position [0, 0]
click at [518, 334] on textarea "Please know that work order 11000237 is where you stated your permission to ent…" at bounding box center [518, 340] width 360 height 48
type textarea "Please know that work order 11000237 is where you stated your permission to ent…"
click at [512, 278] on div "Get Conversation Link Share Conversation via email" at bounding box center [572, 283] width 483 height 42
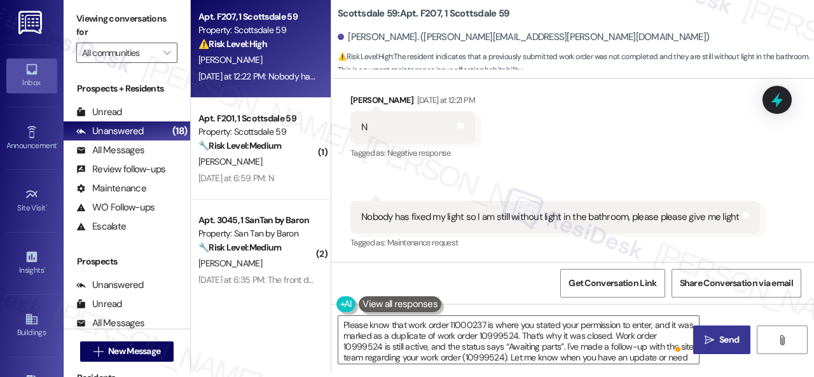
click at [702, 333] on span " Send" at bounding box center [722, 339] width 40 height 13
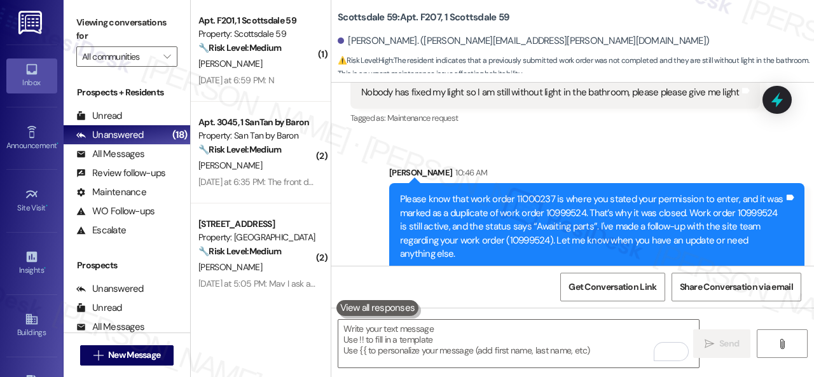
scroll to position [402, 0]
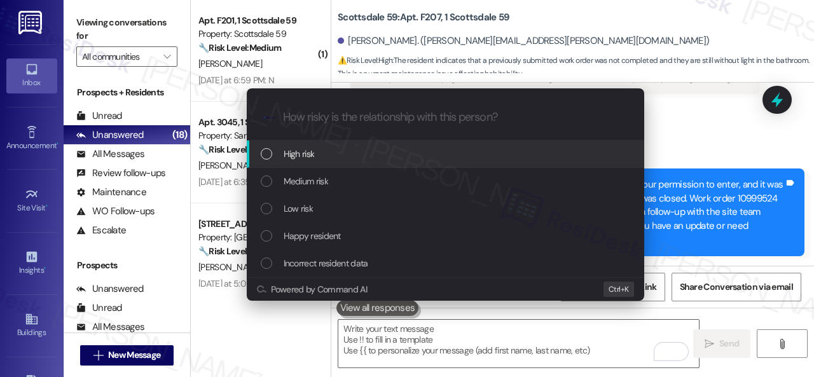
click at [286, 153] on span "High risk" at bounding box center [299, 154] width 31 height 14
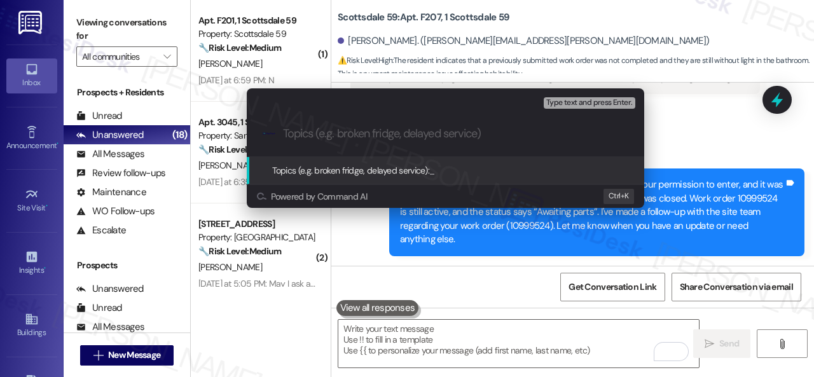
paste input "Follow-up on work order 10999524"
type input "Follow-up on work order 10999524"
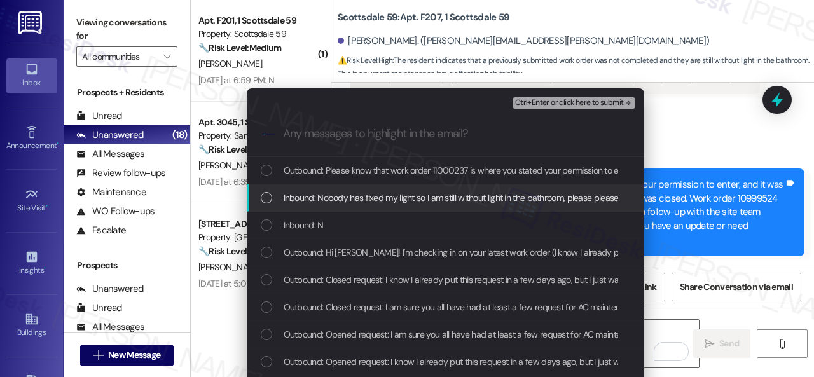
click at [360, 194] on span "Inbound: Nobody has fixed my light so I am still without light in the bathroom,…" at bounding box center [475, 198] width 383 height 14
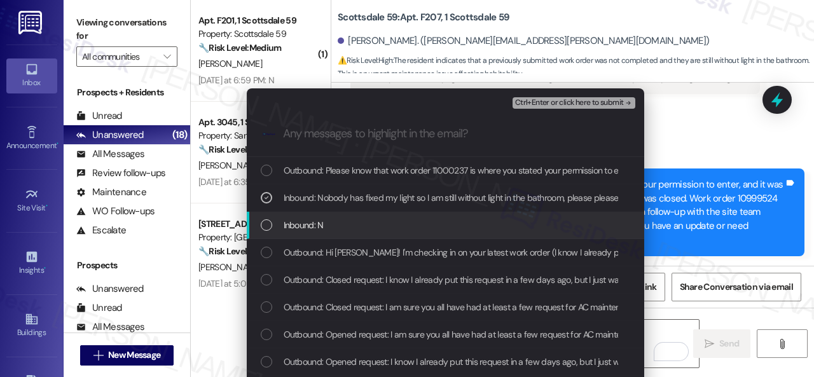
click at [319, 223] on span "Inbound: N" at bounding box center [304, 225] width 40 height 14
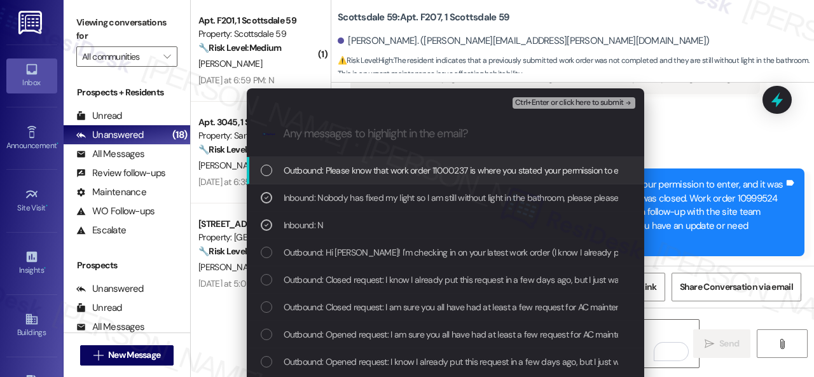
click at [566, 101] on span "Ctrl+Enter or click here to submit" at bounding box center [569, 103] width 109 height 9
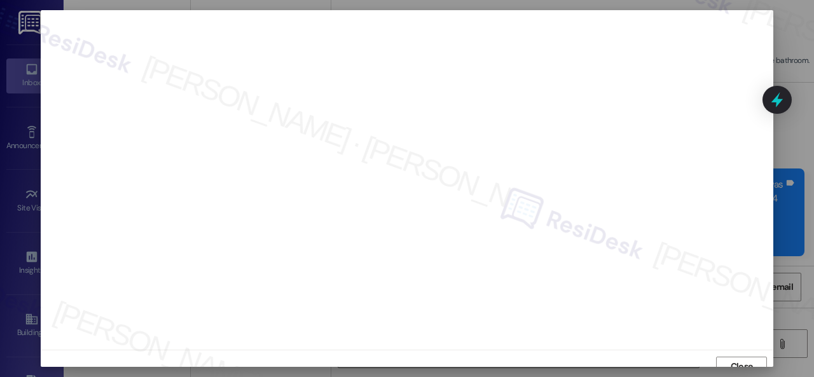
scroll to position [10, 0]
click at [728, 356] on span "Close" at bounding box center [741, 356] width 27 height 13
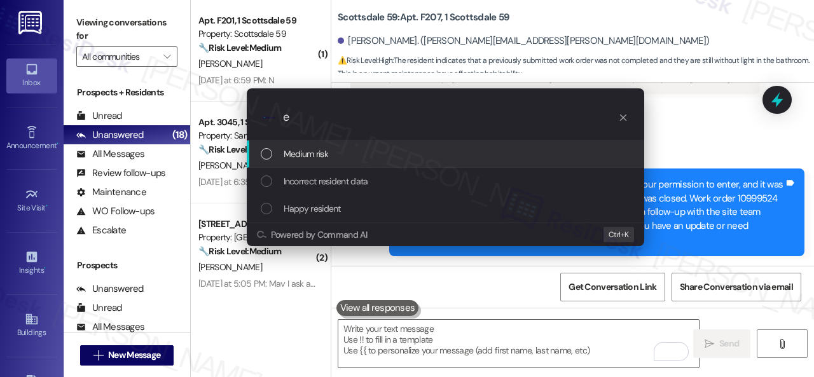
type input "e"
click at [626, 120] on icon "progress bar" at bounding box center [623, 118] width 10 height 10
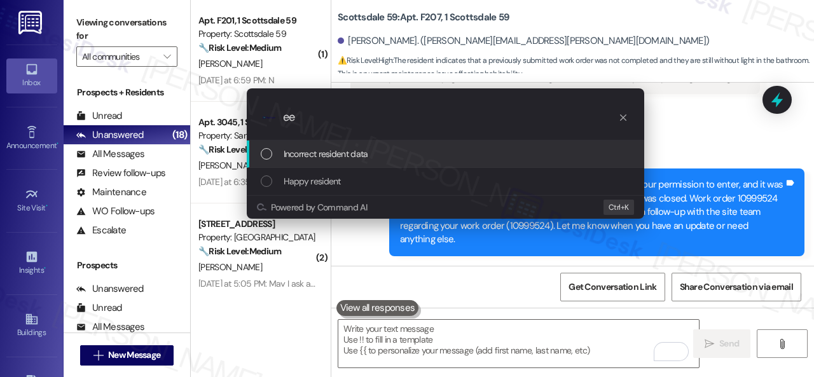
type input "ee"
click at [625, 120] on icon "progress bar" at bounding box center [623, 118] width 10 height 10
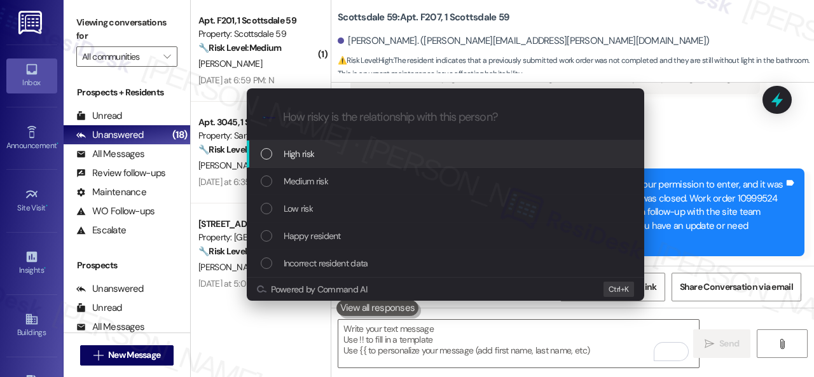
click at [292, 153] on span "High risk" at bounding box center [299, 154] width 31 height 14
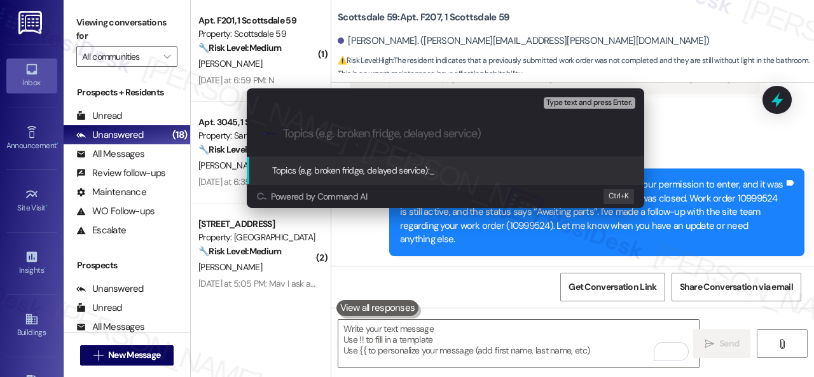
paste input "Follow-up on work order 10999524"
type input "Follow-up on work order 10999524"
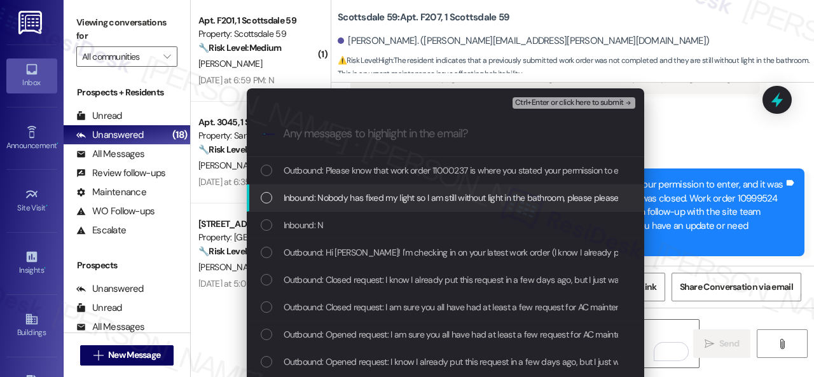
click at [357, 202] on span "Inbound: Nobody has fixed my light so I am still without light in the bathroom,…" at bounding box center [475, 198] width 383 height 14
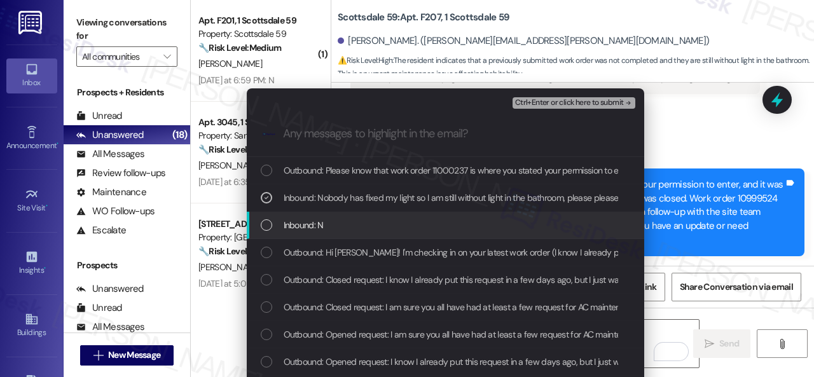
click at [315, 224] on span "Inbound: N" at bounding box center [304, 225] width 40 height 14
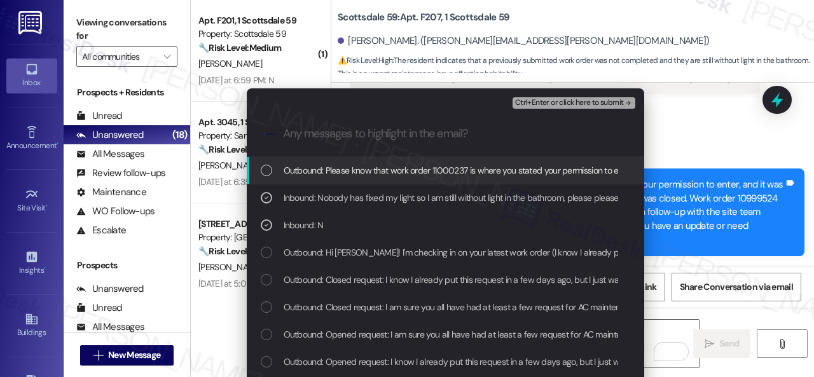
click at [534, 102] on span "Ctrl+Enter or click here to submit" at bounding box center [569, 103] width 109 height 9
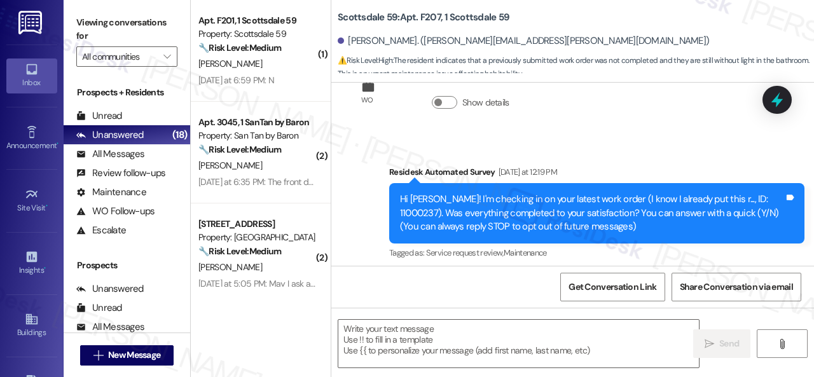
scroll to position [258, 0]
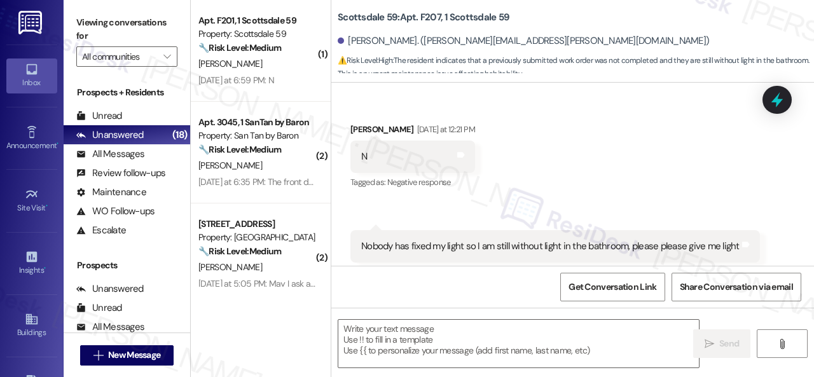
type textarea "Fetching suggested responses. Please feel free to read through the conversation…"
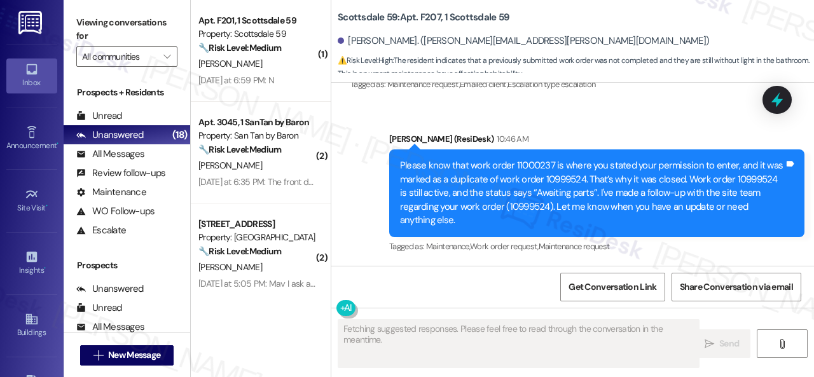
scroll to position [4, 0]
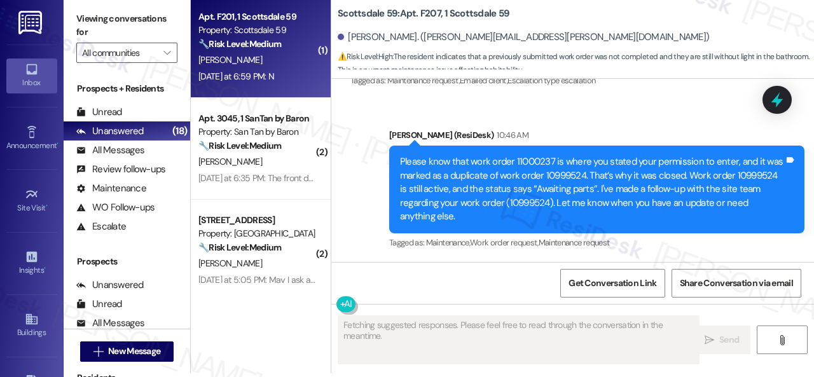
click at [270, 62] on div "T. Poyer" at bounding box center [257, 60] width 120 height 16
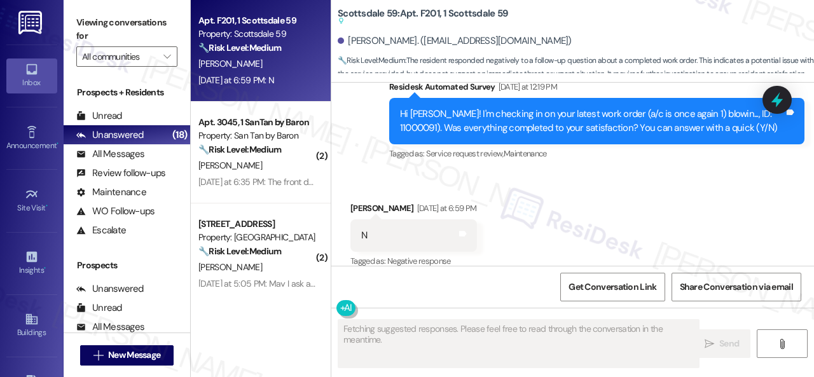
scroll to position [1291, 0]
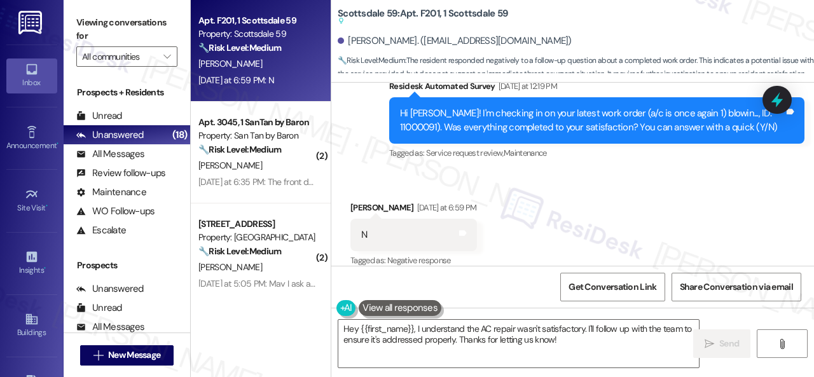
click at [375, 156] on div "Survey, sent via SMS Residesk Automated Survey Yesterday at 12:19 PM Hi Tobias!…" at bounding box center [572, 111] width 483 height 121
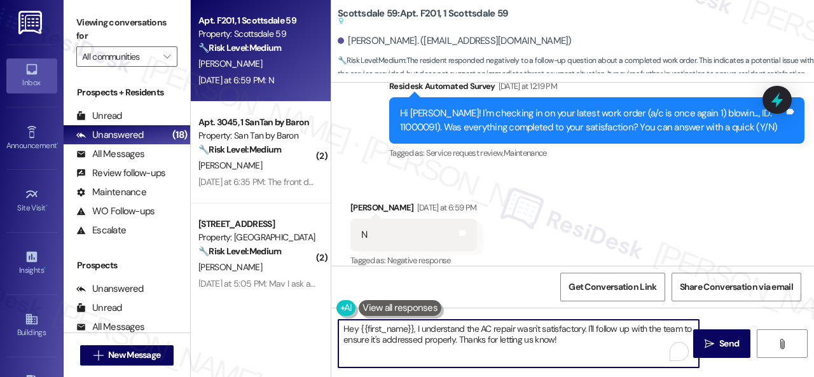
drag, startPoint x: 567, startPoint y: 341, endPoint x: 281, endPoint y: 324, distance: 286.6
click at [281, 324] on div "Apt. F201, 1 Scottsdale 59 Property: Scottsdale 59 🔧 Risk Level: Medium The res…" at bounding box center [502, 188] width 623 height 377
paste textarea "I'm sorry that the work order wasn't completed to your satisfaction. Can you pl…"
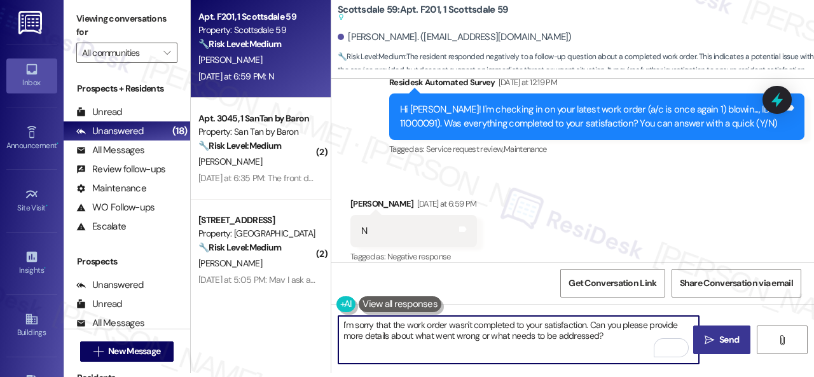
type textarea "I'm sorry that the work order wasn't completed to your satisfaction. Can you pl…"
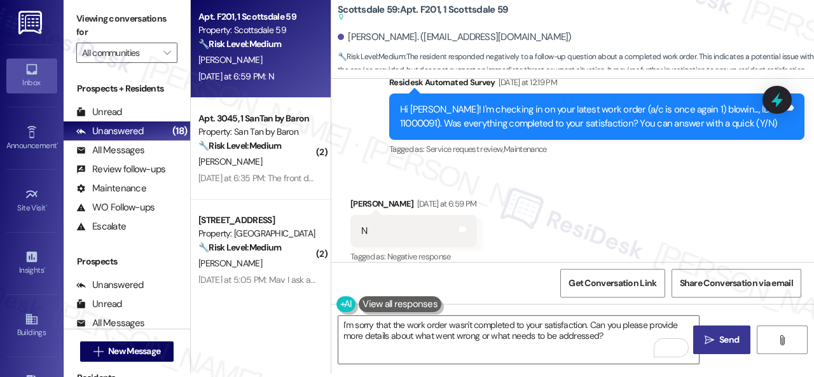
click at [723, 337] on span "Send" at bounding box center [729, 339] width 20 height 13
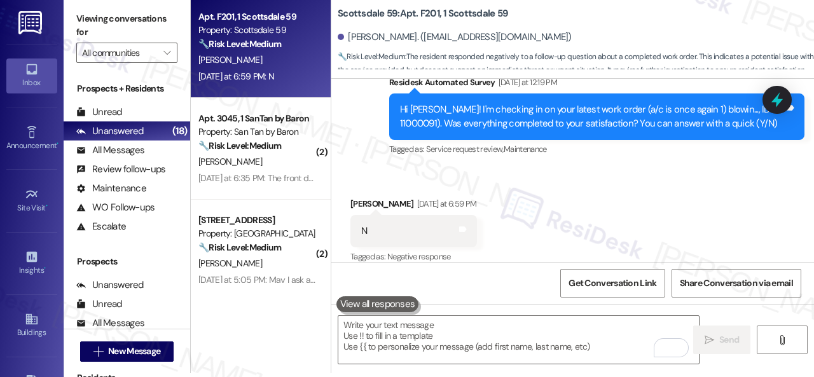
scroll to position [1290, 0]
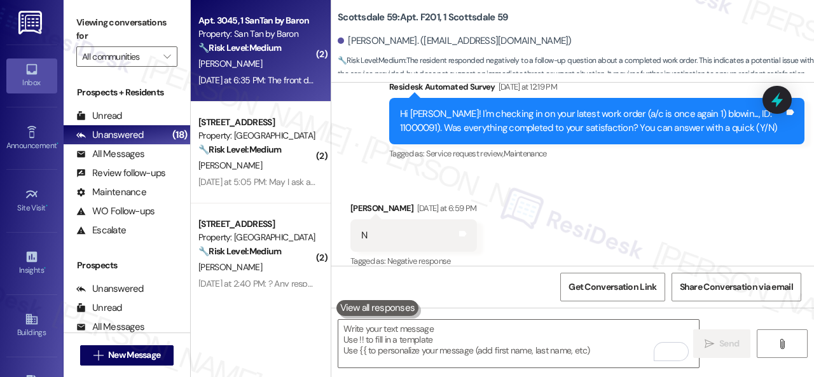
click at [291, 67] on div "D. Enos" at bounding box center [257, 64] width 120 height 16
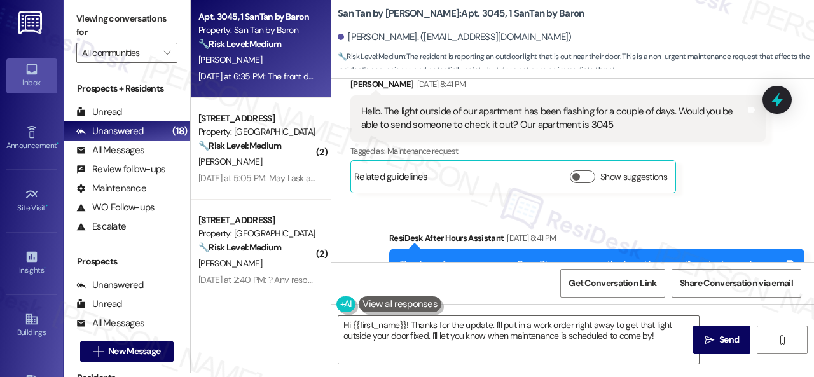
scroll to position [221, 0]
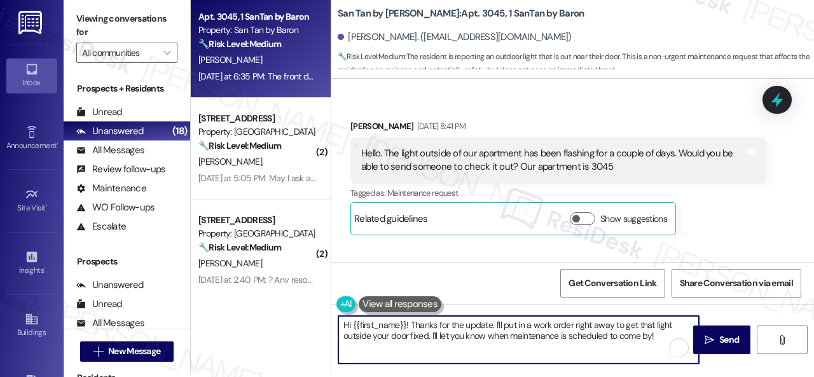
drag, startPoint x: 659, startPoint y: 334, endPoint x: 327, endPoint y: 311, distance: 333.3
click at [317, 313] on div "Apt. 3045, 1 SanTan by Baron Property: San Tan by Baron 🔧 Risk Level: Medium Th…" at bounding box center [502, 184] width 623 height 377
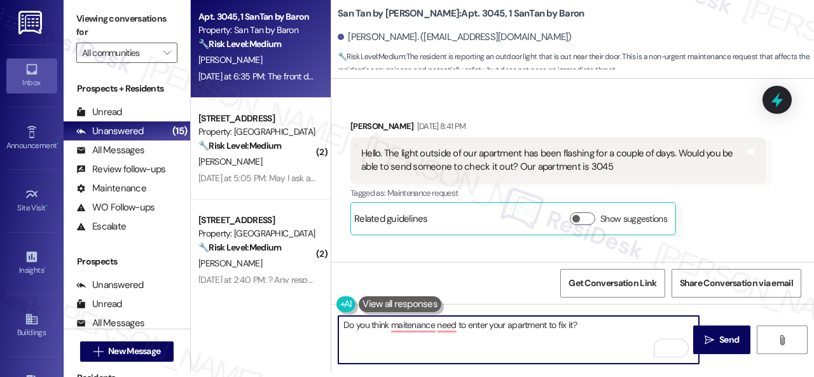
click at [406, 326] on textarea "Do you think maitenance need to enter your apartment to fix it?" at bounding box center [518, 340] width 360 height 48
click at [458, 327] on textarea "Do you think maintenance need to enter your apartment to fix it?" at bounding box center [518, 340] width 360 height 48
click at [593, 326] on textarea "Do you think maintenance needs to enter your apartment to fix it?" at bounding box center [518, 340] width 360 height 48
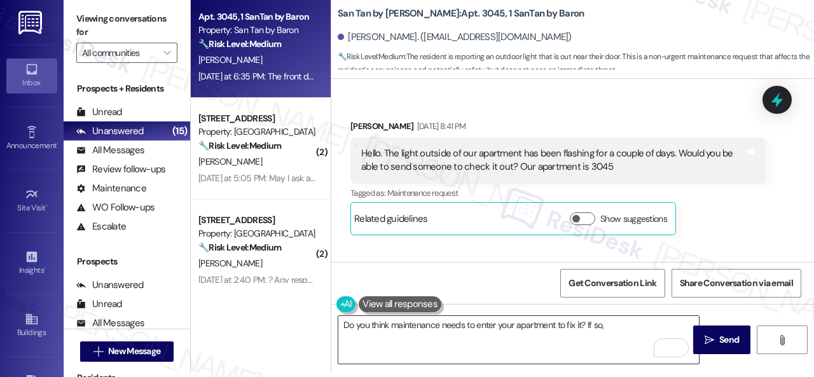
click at [622, 325] on textarea "Do you think maintenance needs to enter your apartment to fix it? If so," at bounding box center [518, 340] width 360 height 48
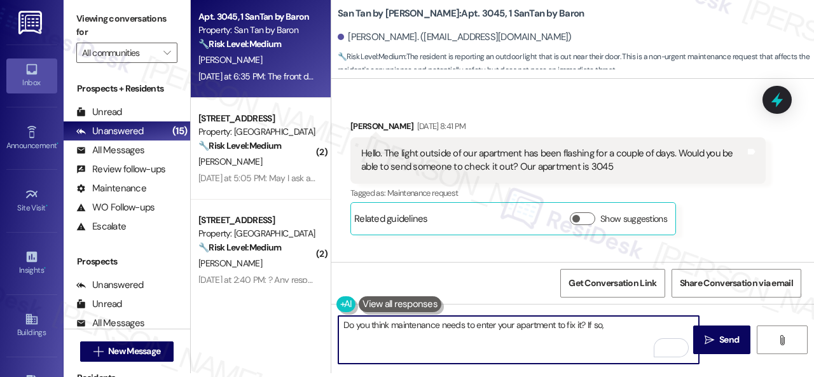
paste textarea "can the maintenance team enter your apartment even if you are not home? Are the…"
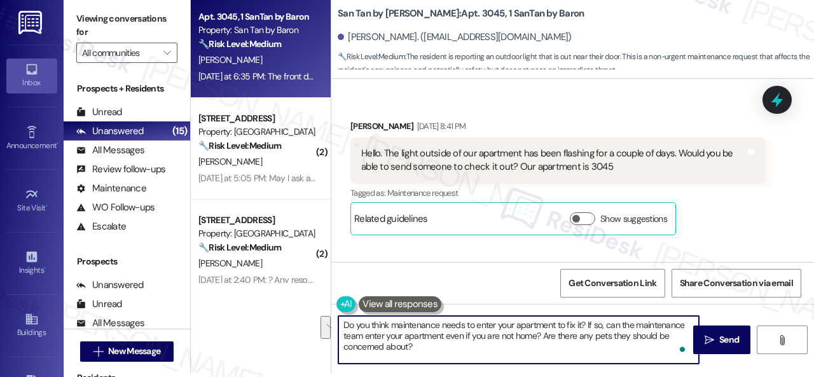
drag, startPoint x: 636, startPoint y: 324, endPoint x: 365, endPoint y: 337, distance: 271.1
click at [365, 337] on textarea "Do you think maintenance needs to enter your apartment to fix it? If so, can th…" at bounding box center [518, 340] width 360 height 48
click at [677, 333] on textarea "Do you think maintenance needs to enter your apartment to fix it? If so, can th…" at bounding box center [518, 340] width 360 height 48
type textarea "Do you think maintenance needs to enter your apartment to fix it? If so, can th…"
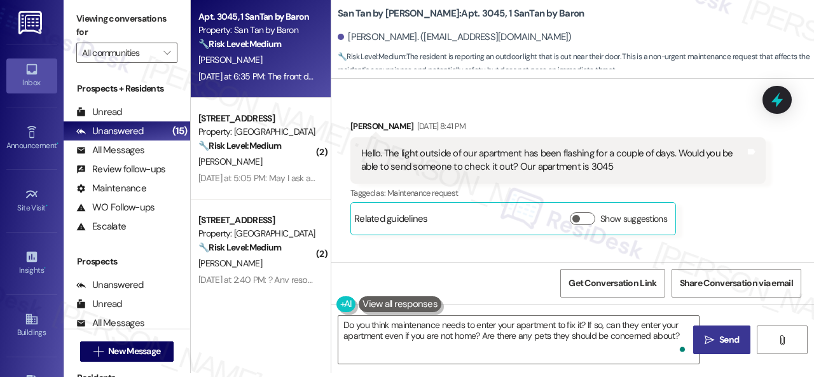
click at [719, 336] on span "Send" at bounding box center [729, 339] width 20 height 13
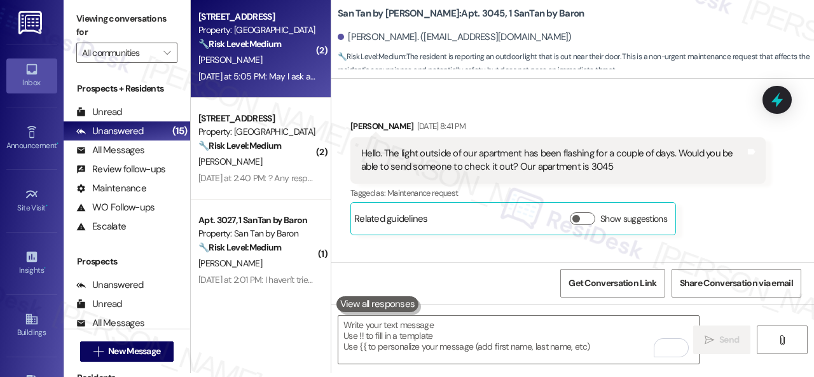
click at [281, 67] on div "J. Williams" at bounding box center [257, 60] width 120 height 16
type textarea "Fetching suggested responses. Please feel free to read through the conversation…"
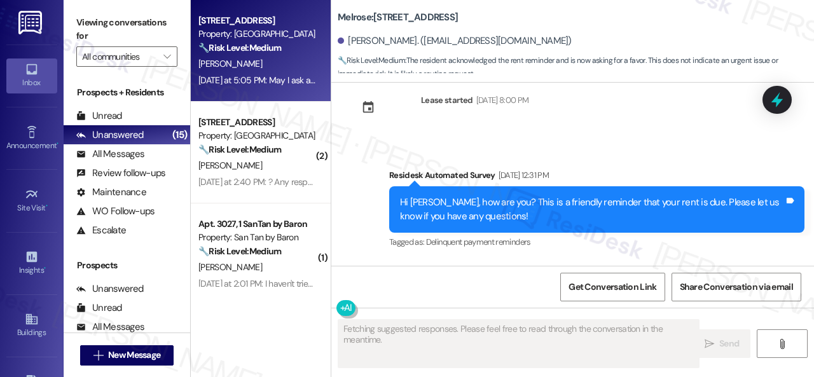
scroll to position [2701, 0]
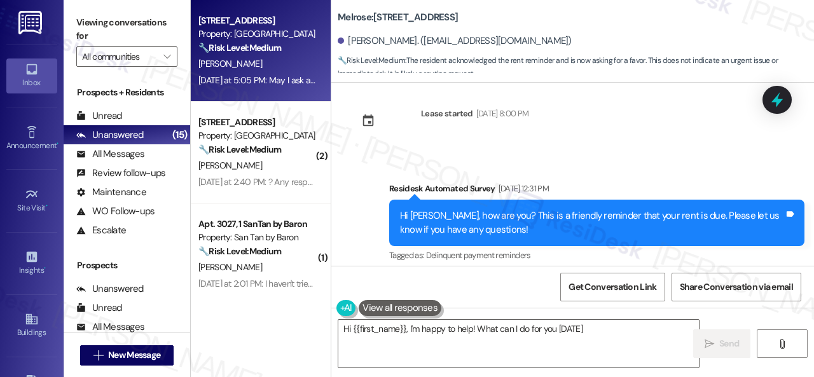
type textarea "Hi {{first_name}}, I'm happy to help! What can I do for you today?"
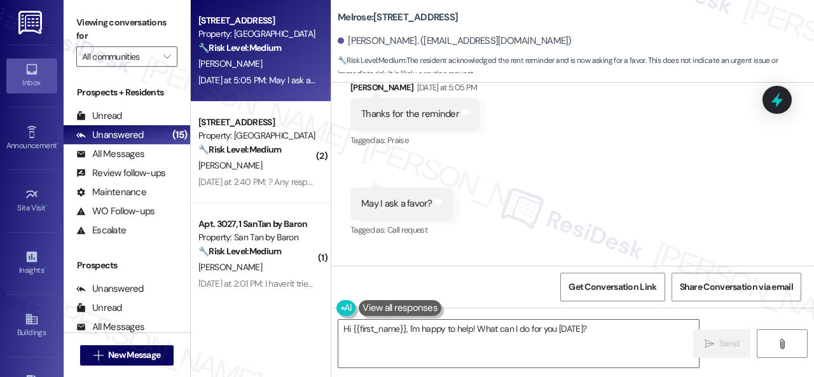
scroll to position [2895, 0]
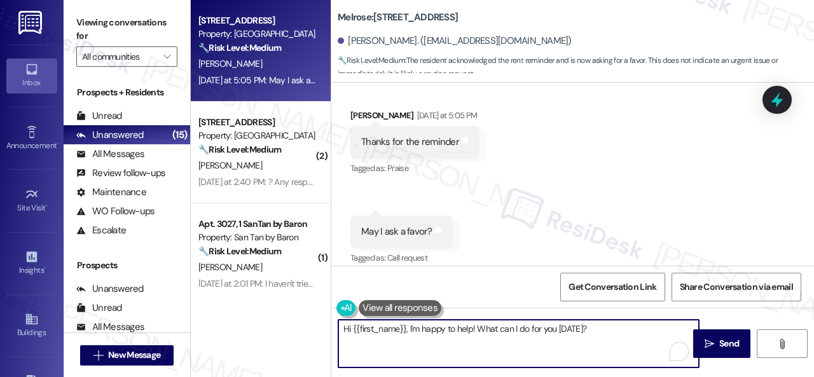
drag, startPoint x: 477, startPoint y: 330, endPoint x: 523, endPoint y: 334, distance: 45.9
click at [523, 333] on textarea "Hi {{first_name}}, I'm happy to help! What can I do for you today?" at bounding box center [518, 344] width 360 height 48
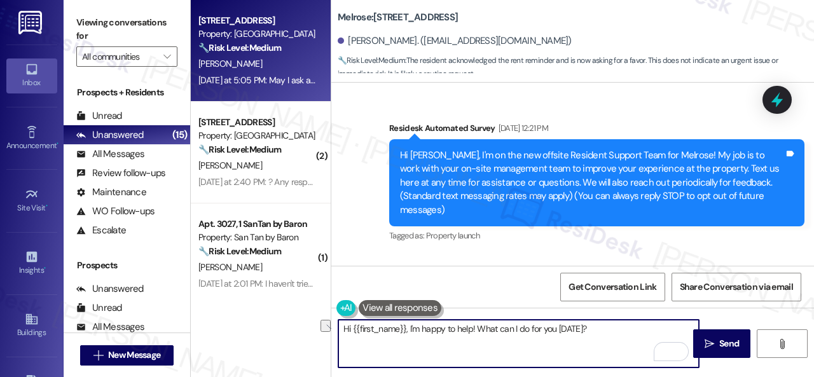
scroll to position [2895, 0]
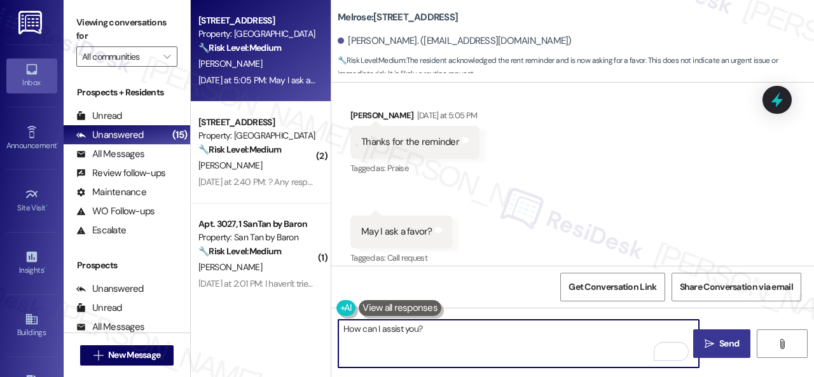
type textarea "How can I assist you?"
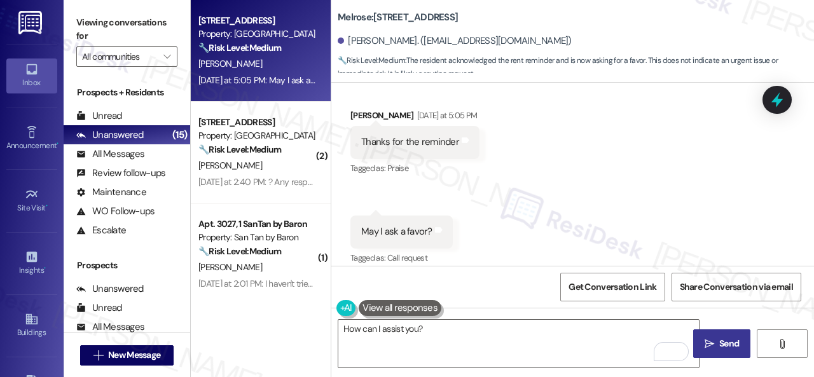
click at [713, 335] on button " Send" at bounding box center [721, 343] width 57 height 29
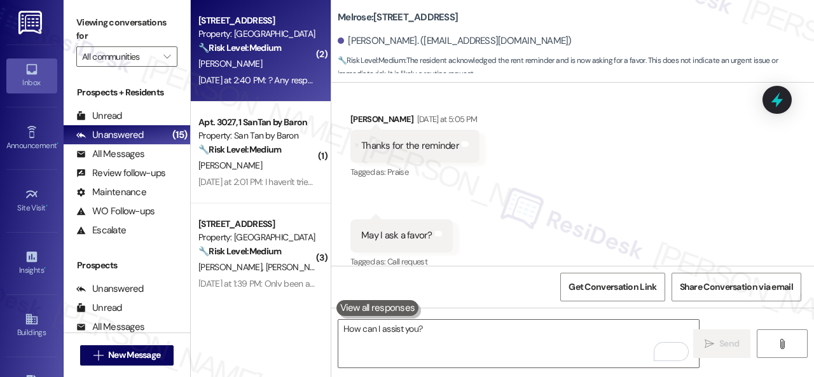
click at [286, 69] on div "[PERSON_NAME]" at bounding box center [257, 64] width 120 height 16
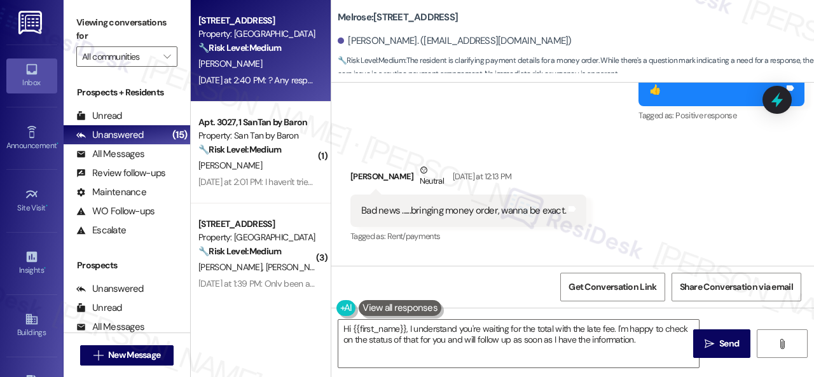
scroll to position [964, 0]
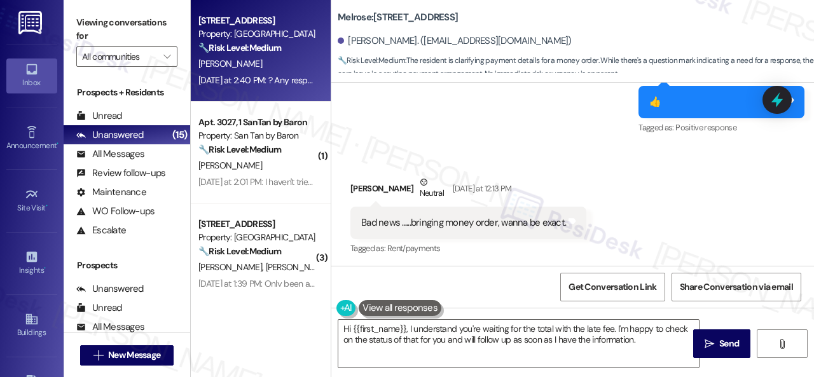
click at [629, 213] on div "Received via SMS [PERSON_NAME] Neutral [DATE] at 12:13 PM Bad news ......bringi…" at bounding box center [572, 207] width 483 height 121
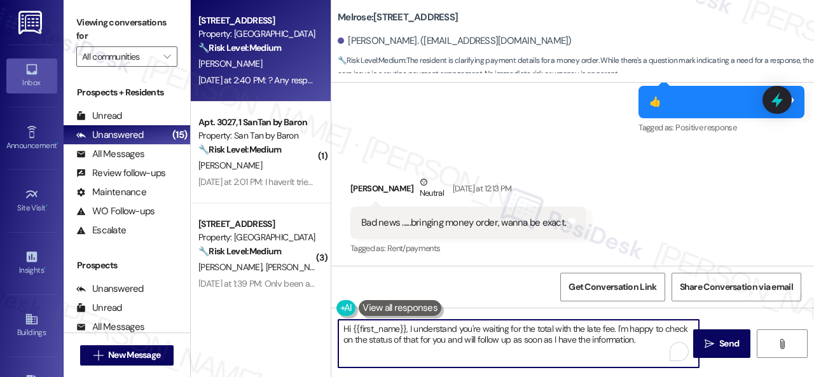
drag, startPoint x: 651, startPoint y: 343, endPoint x: 281, endPoint y: 299, distance: 372.5
click at [281, 299] on div "Apt. [STREET_ADDRESS] LLLP Property: Melrose 🔧 Risk Level: Medium The resident …" at bounding box center [502, 188] width 623 height 377
paste textarea "I haven't received a response from the site team yet. Rest assured that I will …"
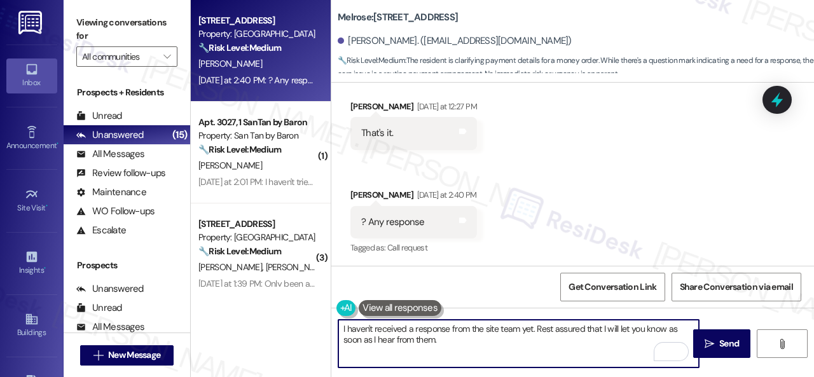
scroll to position [1282, 0]
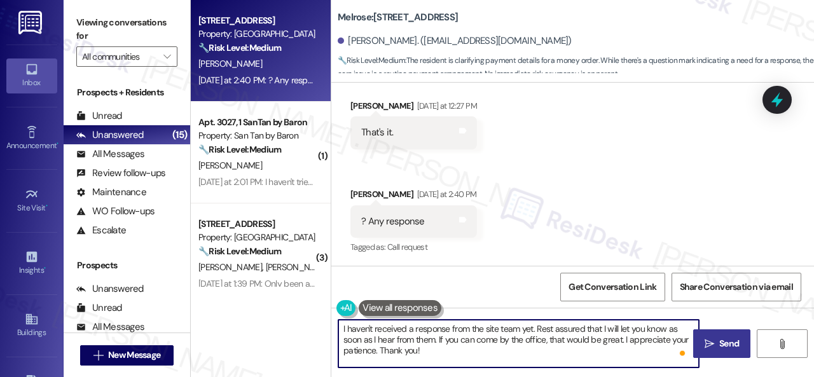
type textarea "I haven't received a response from the site team yet. Rest assured that I will …"
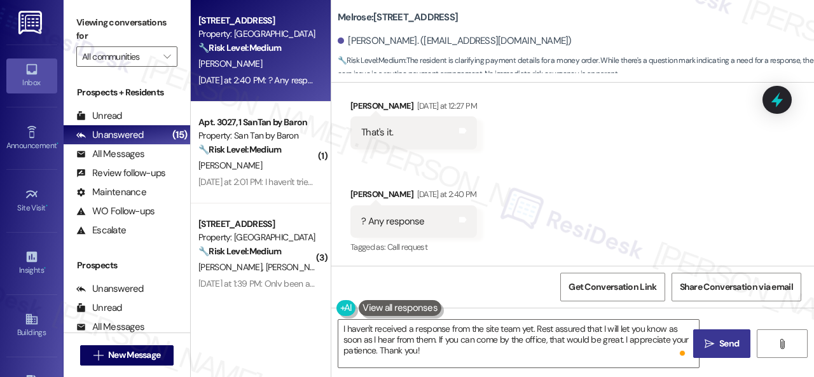
click at [705, 337] on span " Send" at bounding box center [722, 343] width 40 height 13
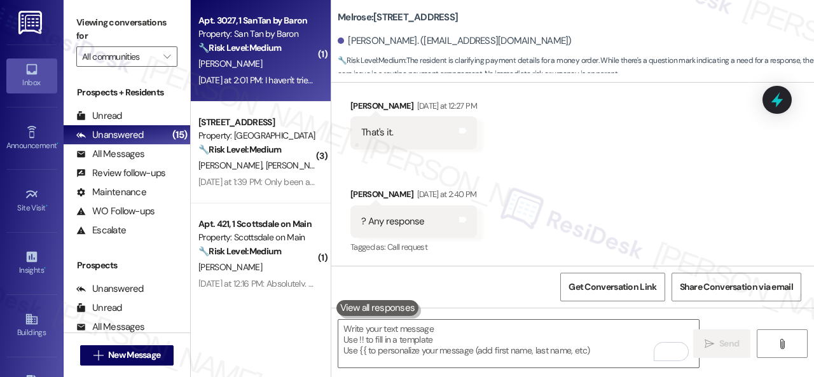
click at [291, 69] on div "D. Klinkhammer" at bounding box center [257, 64] width 120 height 16
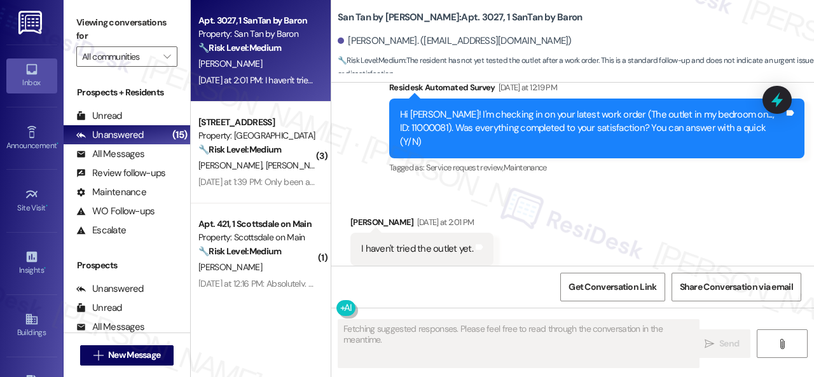
scroll to position [652, 0]
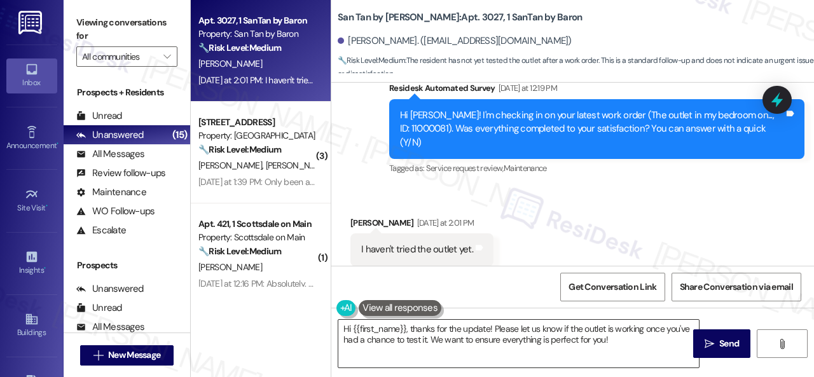
click at [616, 339] on textarea "Hi {{first_name}}, thanks for the update! Please let us know if the outlet is w…" at bounding box center [518, 344] width 360 height 48
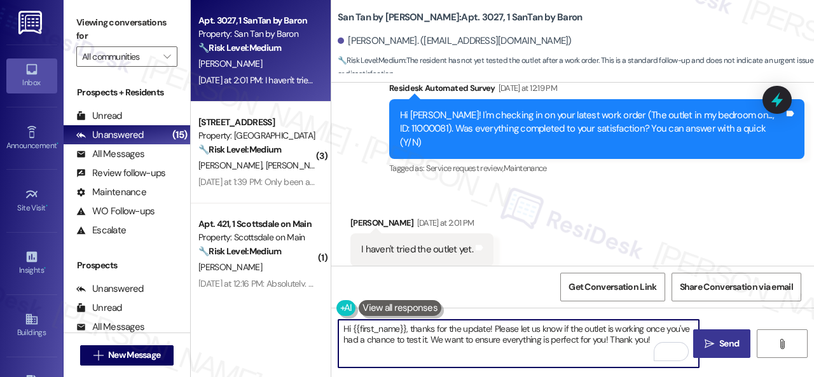
type textarea "Hi {{first_name}}, thanks for the update! Please let us know if the outlet is w…"
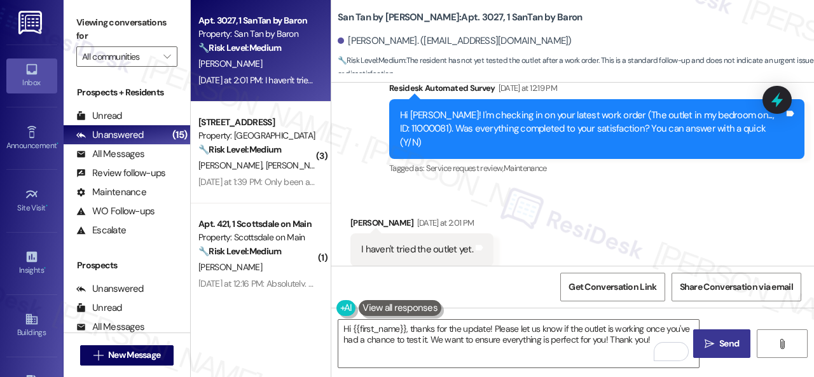
click at [719, 345] on span "Send" at bounding box center [729, 343] width 20 height 13
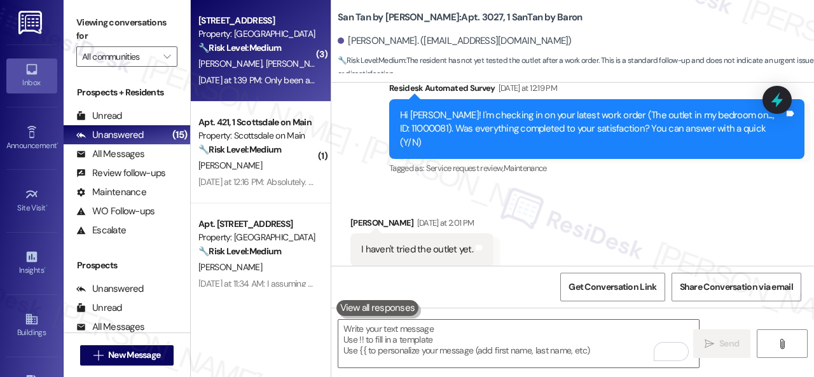
click at [290, 72] on div "J. Zinter M. Zinter" at bounding box center [257, 64] width 120 height 16
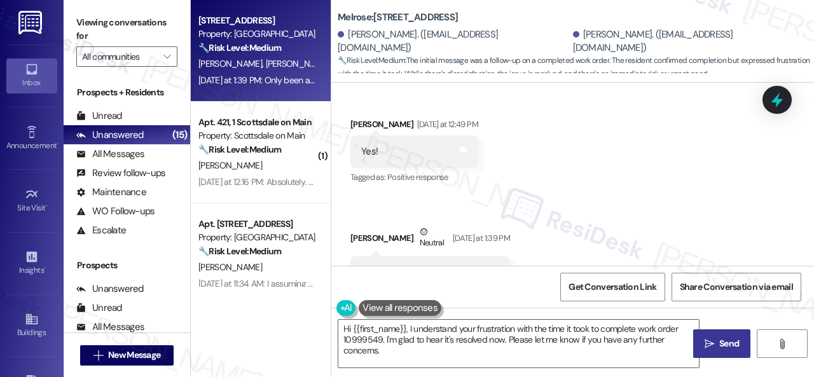
scroll to position [242, 0]
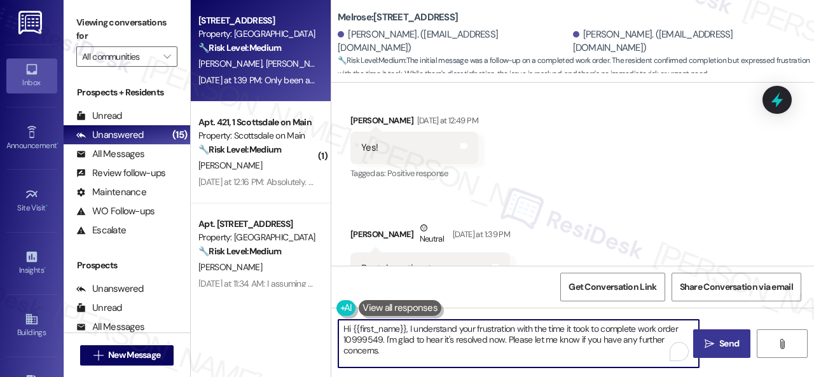
drag, startPoint x: 409, startPoint y: 330, endPoint x: 306, endPoint y: 324, distance: 103.2
click at [306, 324] on div "Apt. 223, 1 Melrose 3130 Apts LLLP Property: Melrose 🔧 Risk Level: Medium The i…" at bounding box center [502, 188] width 623 height 377
drag, startPoint x: 613, startPoint y: 326, endPoint x: 651, endPoint y: 329, distance: 38.2
click at [651, 329] on textarea "I understand your frustration with the time it took to complete work order 1099…" at bounding box center [518, 344] width 360 height 48
click at [613, 343] on textarea "I understand your frustration with the time it took to complete the work order.…" at bounding box center [518, 344] width 360 height 48
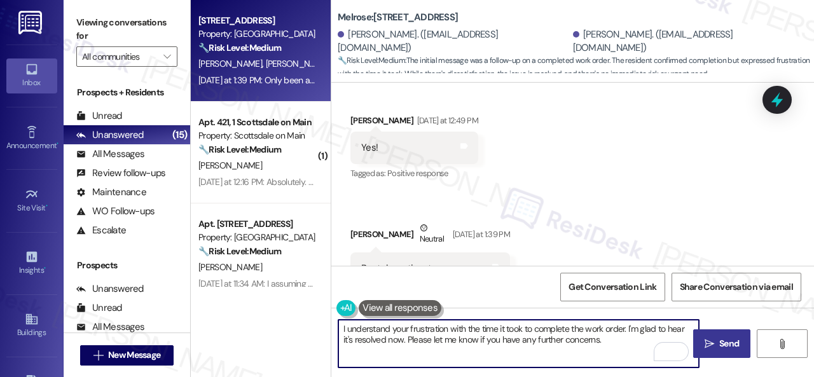
type textarea "I understand your frustration with the time it took to complete the work order.…"
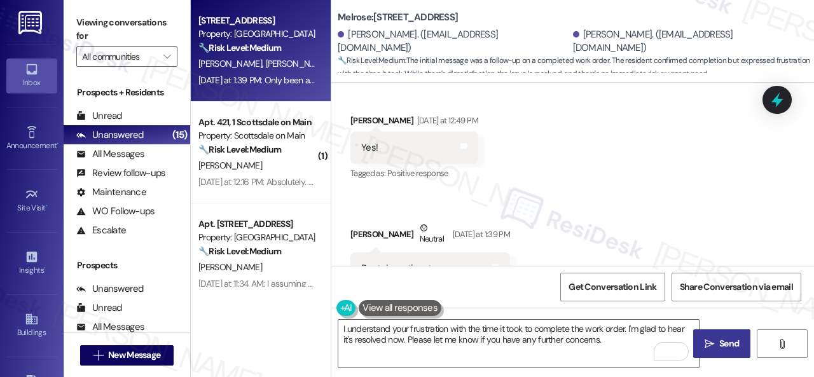
click at [722, 339] on span "Send" at bounding box center [729, 343] width 20 height 13
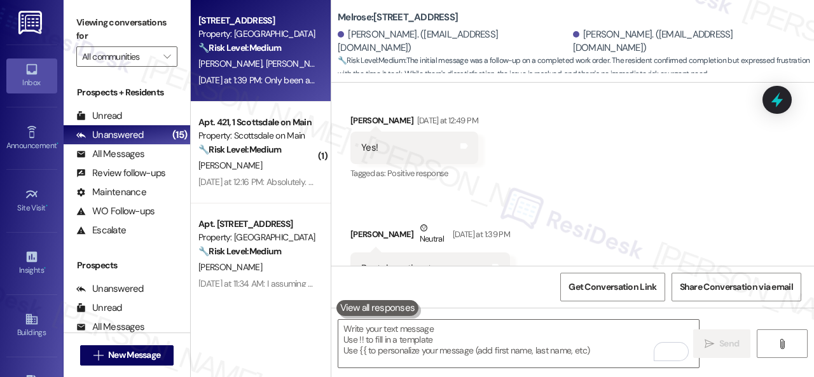
scroll to position [379, 0]
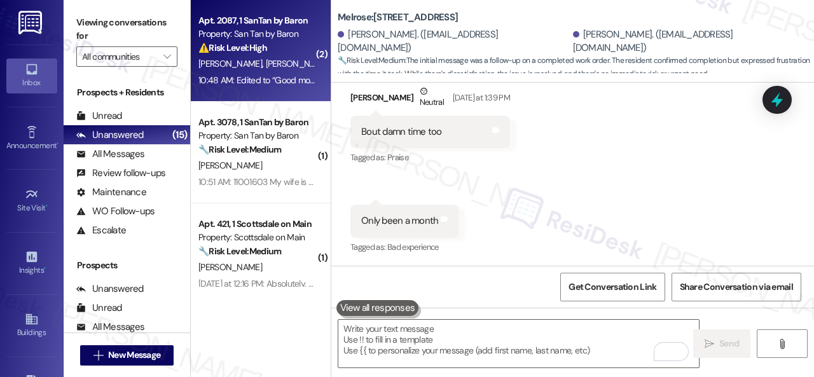
click at [291, 71] on div "M. Arguello E. Chavez" at bounding box center [257, 64] width 120 height 16
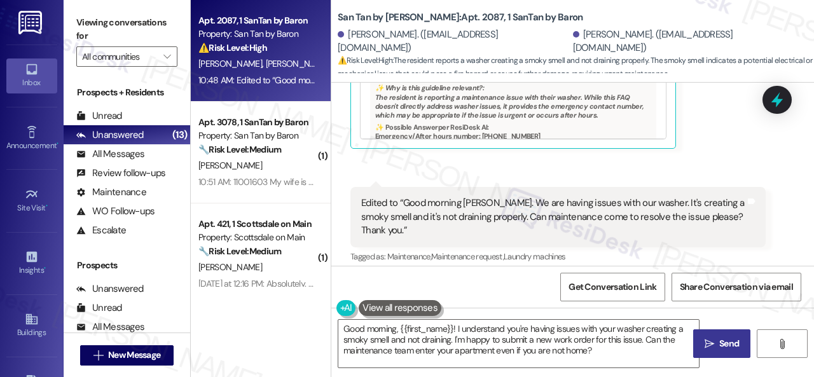
scroll to position [2455, 0]
click at [719, 224] on div "Miranda Arguello Question Neutral 10:48 AM Edited to “Good morning Sara. We are…" at bounding box center [557, 241] width 415 height 111
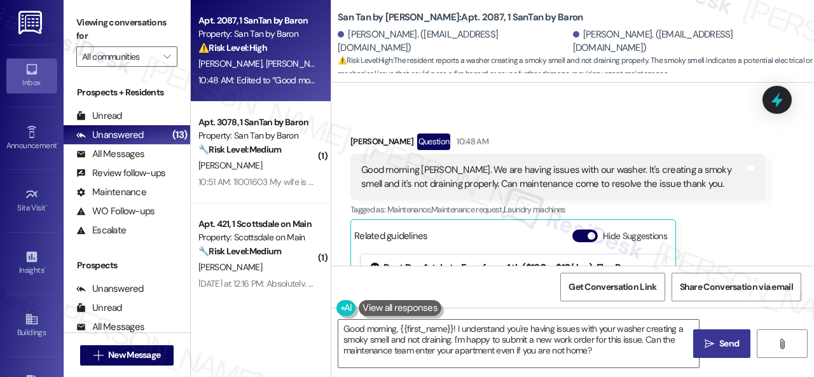
scroll to position [2137, 0]
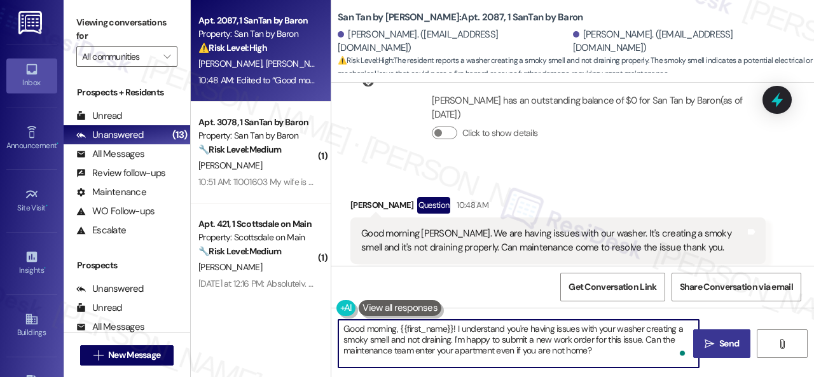
drag, startPoint x: 401, startPoint y: 326, endPoint x: 453, endPoint y: 330, distance: 52.3
click at [453, 330] on textarea "Good morning, {{first_name}}! I understand you're having issues with your washe…" at bounding box center [518, 344] width 360 height 48
drag, startPoint x: 426, startPoint y: 341, endPoint x: 599, endPoint y: 359, distance: 174.5
click at [599, 359] on textarea "Good morning, Miranda! I understand you're having issues with your washer creat…" at bounding box center [518, 344] width 360 height 48
paste textarea "s there already a work order for the issue? If so, may I have the work order nu…"
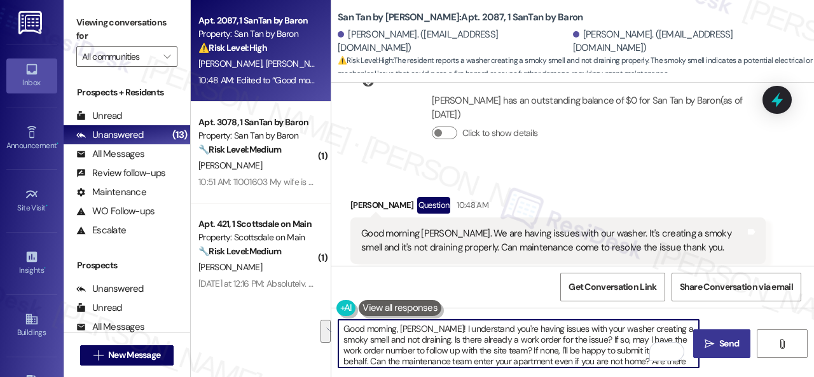
scroll to position [10, 0]
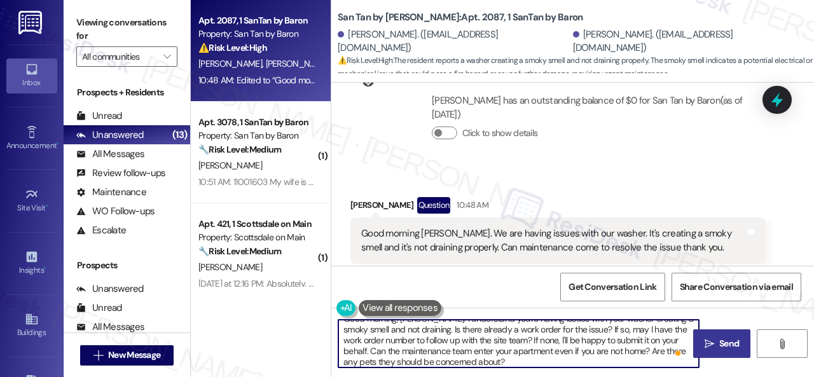
click at [427, 329] on textarea "Good morning, Miranda! I understand you're having issues with your washer creat…" at bounding box center [518, 344] width 360 height 48
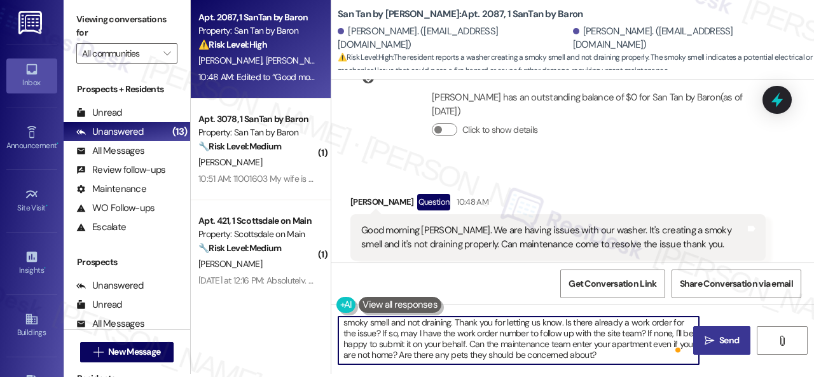
scroll to position [4, 0]
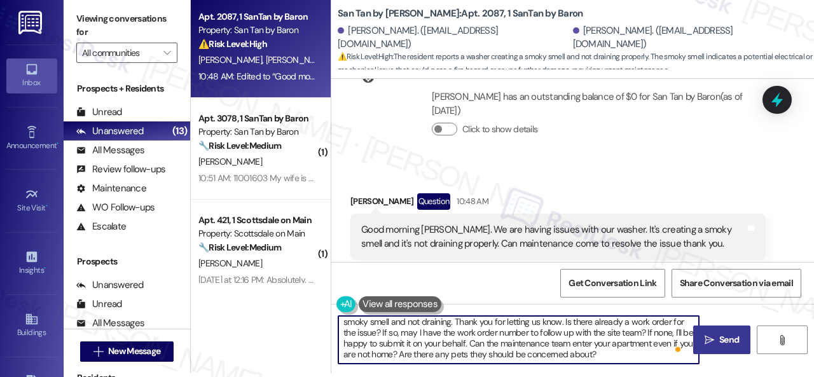
type textarea "Good morning, Miranda! I understand you're having issues with your washer creat…"
click at [725, 335] on span "Send" at bounding box center [729, 339] width 20 height 13
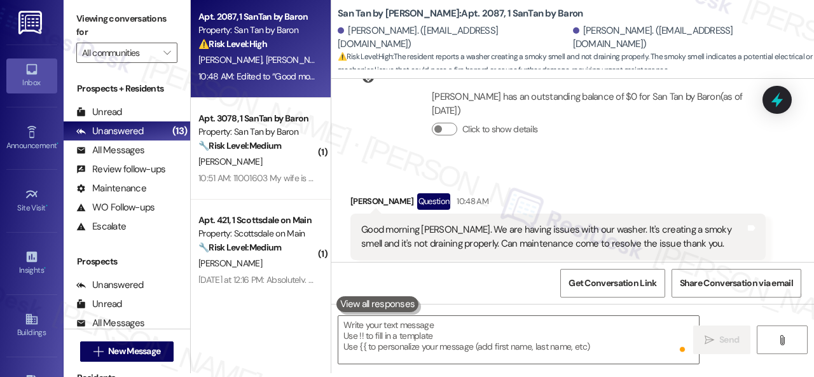
scroll to position [2454, 0]
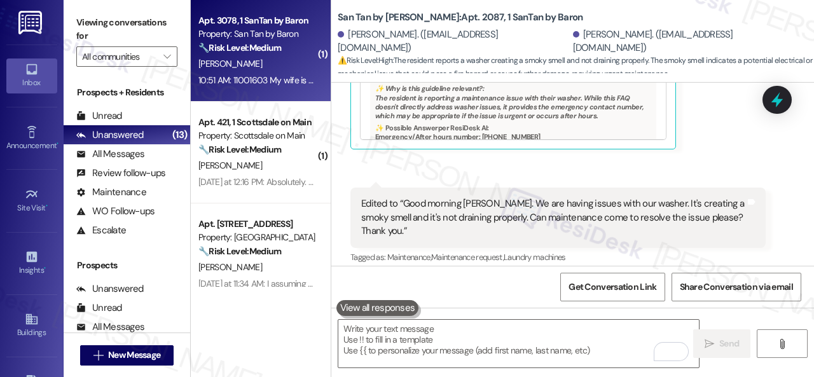
click at [277, 62] on div "[PERSON_NAME]" at bounding box center [257, 64] width 120 height 16
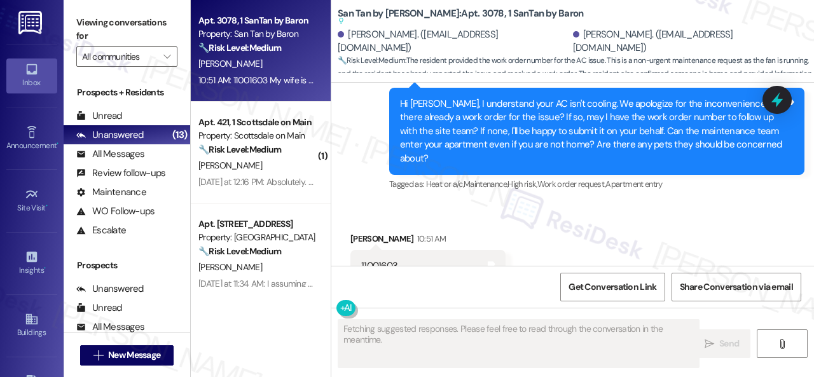
scroll to position [1338, 0]
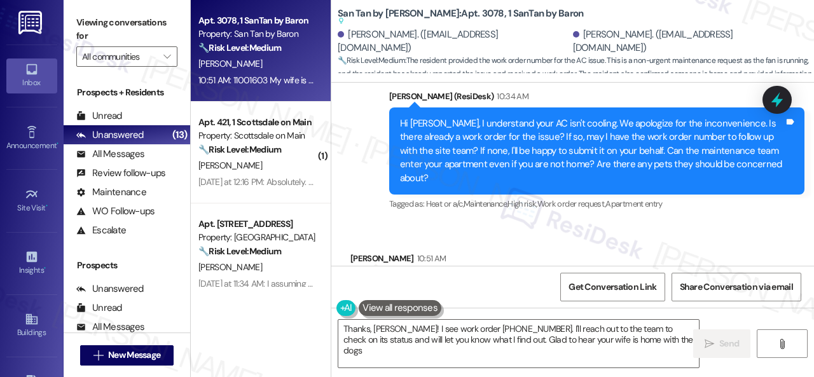
type textarea "Thanks, Donald! I see work order 11001603. I'll reach out to the team to check …"
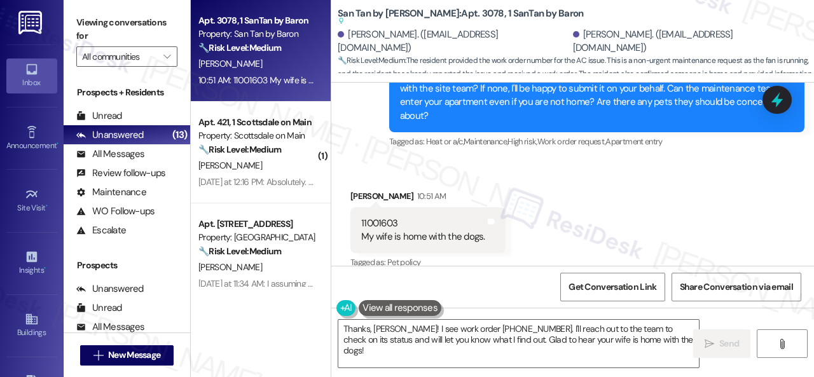
scroll to position [1401, 0]
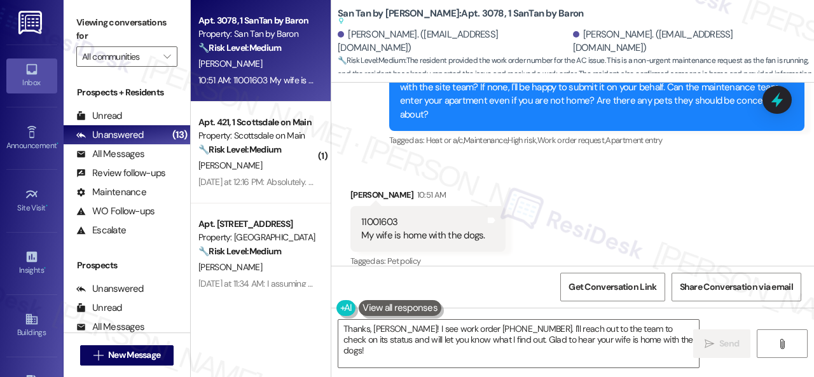
click at [383, 216] on div "11001603 My wife is home with the dogs." at bounding box center [423, 229] width 124 height 27
copy div "11001603"
click at [595, 171] on div "Received via SMS Donald Kincade 10:51 AM 11001603 My wife is home with the dogs…" at bounding box center [572, 220] width 483 height 121
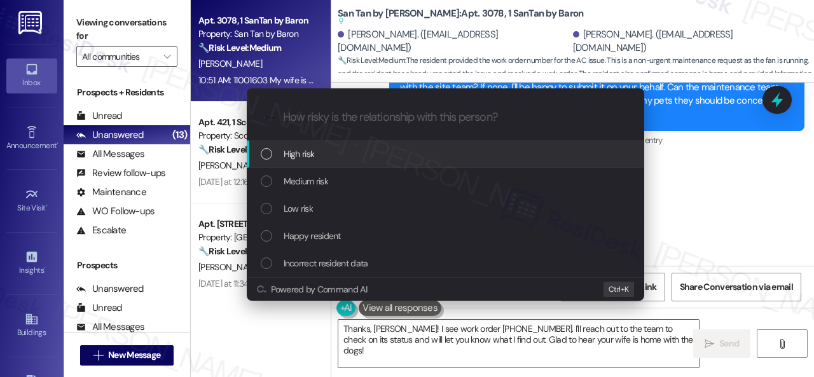
click at [298, 157] on span "High risk" at bounding box center [299, 154] width 31 height 14
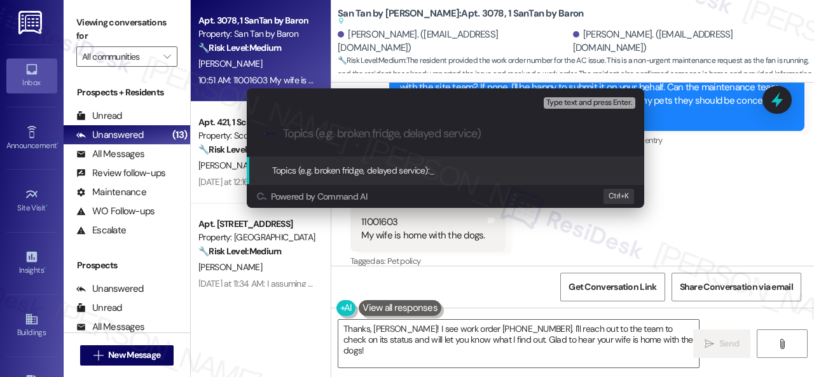
paste input "Follow-up on work order 11001603"
type input "Follow-up on work order 11001603"
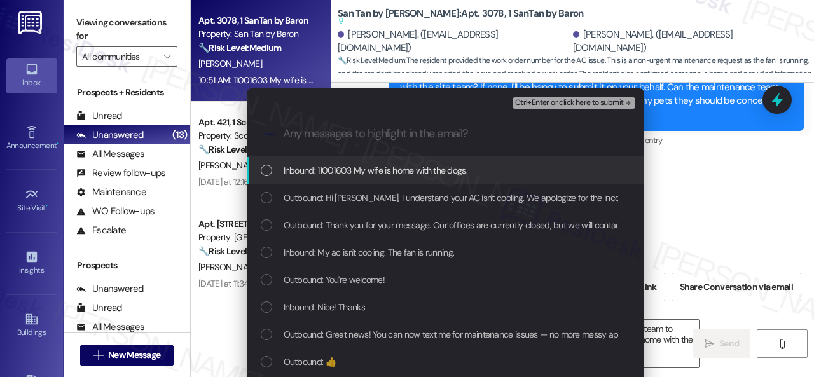
click at [357, 170] on span "Inbound: 11001603 My wife is home with the dogs." at bounding box center [376, 170] width 184 height 14
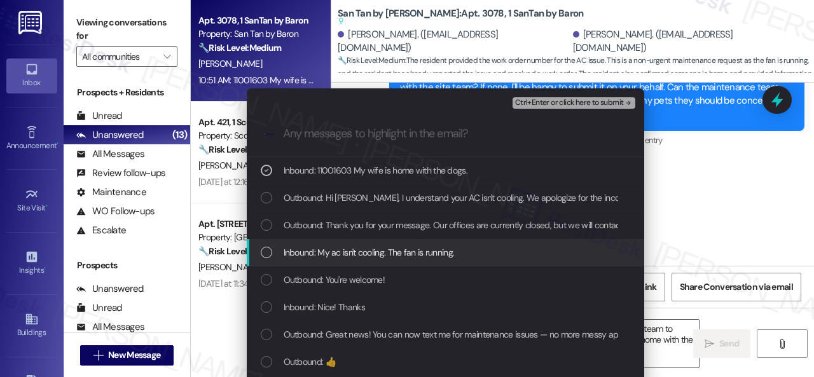
click at [352, 249] on span "Inbound: My ac isn't cooling. The fan is running." at bounding box center [369, 252] width 171 height 14
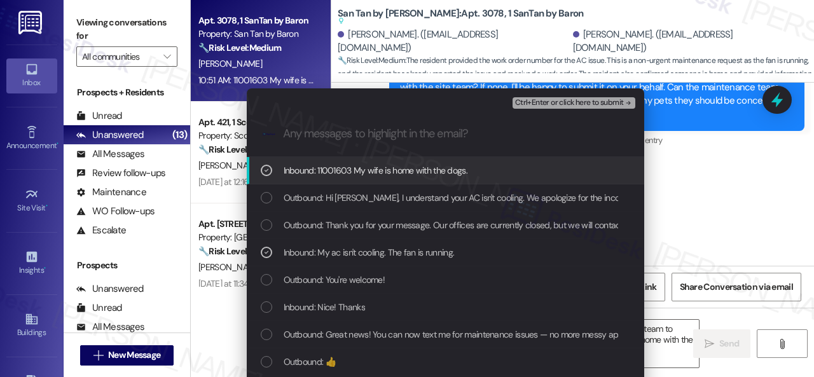
click at [552, 101] on span "Ctrl+Enter or click here to submit" at bounding box center [569, 103] width 109 height 9
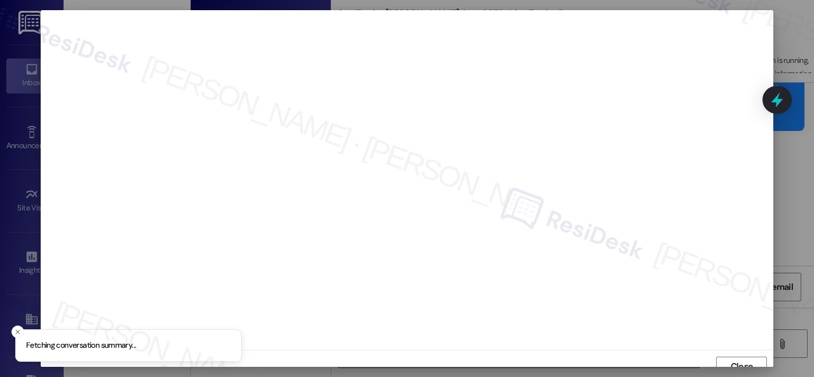
scroll to position [10, 0]
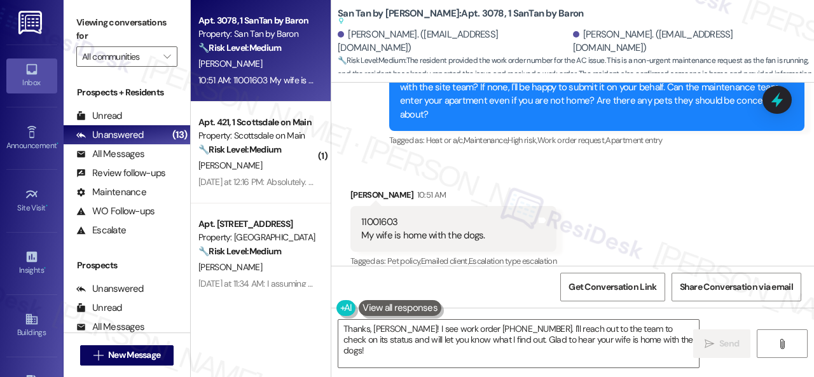
click at [626, 179] on div "Received via SMS Donald Kincade 10:51 AM 11001603 My wife is home with the dogs…" at bounding box center [572, 220] width 483 height 121
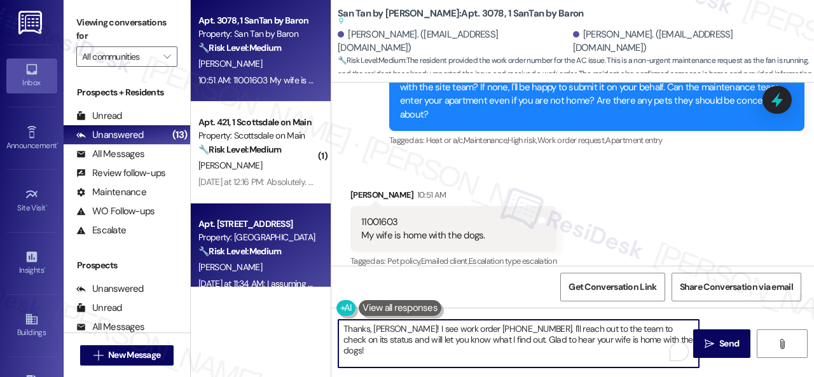
drag, startPoint x: 643, startPoint y: 344, endPoint x: 205, endPoint y: 268, distance: 444.6
click at [205, 268] on div "Apt. 3078, 1 SanTan by Baron Property: San Tan by Baron 🔧 Risk Level: Medium Th…" at bounding box center [502, 188] width 623 height 377
paste textarea "you. I've notified the site team about your work order. Let me know when you ha…"
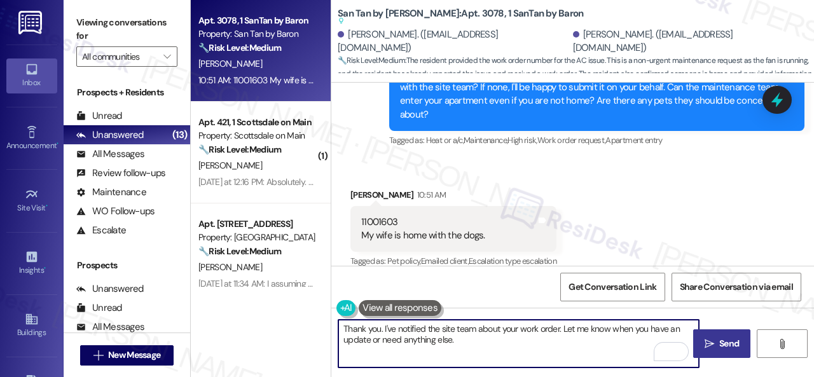
type textarea "Thank you. I've notified the site team about your work order. Let me know when …"
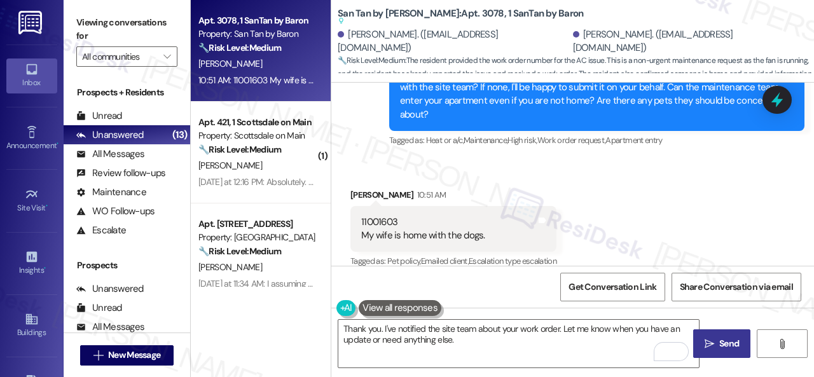
click at [711, 339] on span " Send" at bounding box center [722, 343] width 40 height 13
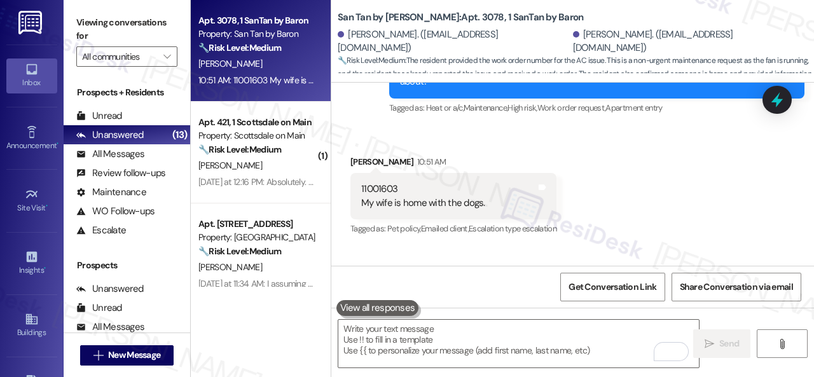
scroll to position [1369, 0]
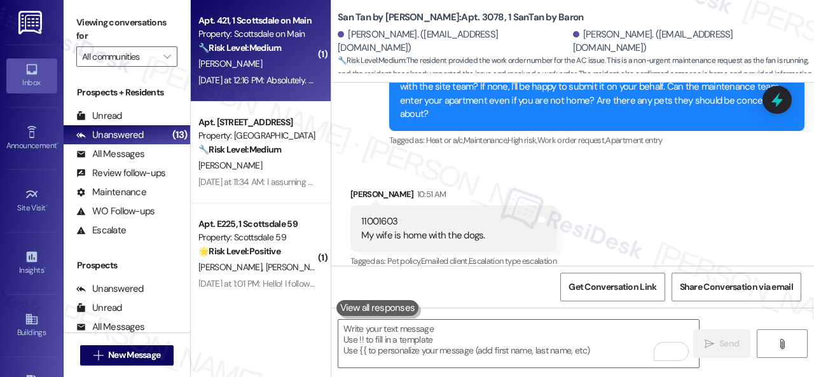
click at [271, 69] on div "[PERSON_NAME]" at bounding box center [257, 64] width 120 height 16
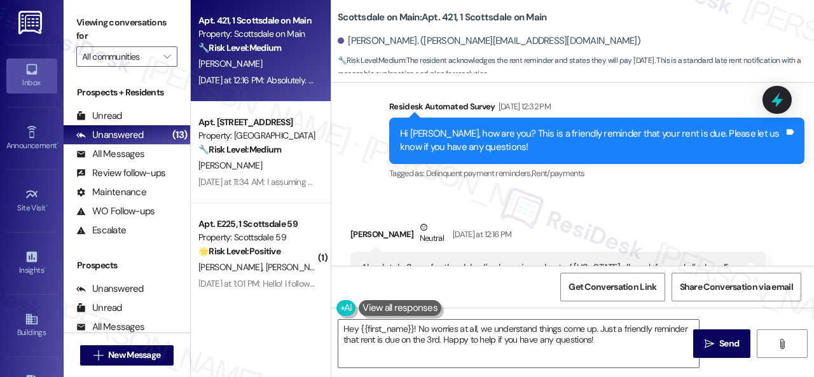
scroll to position [2531, 0]
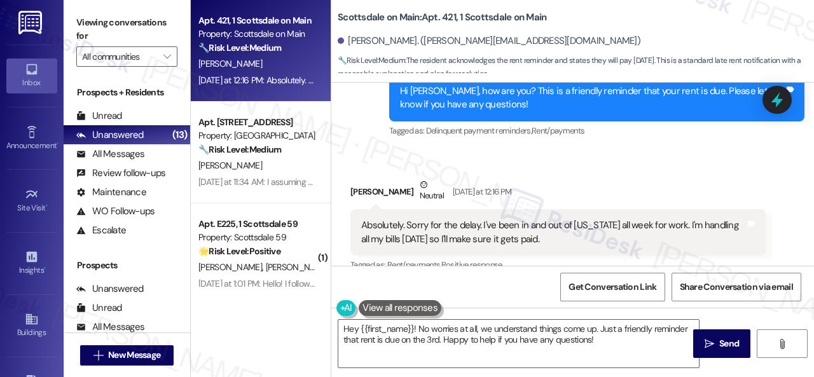
drag, startPoint x: 407, startPoint y: 171, endPoint x: 450, endPoint y: 231, distance: 74.3
click at [420, 181] on icon at bounding box center [424, 185] width 8 height 8
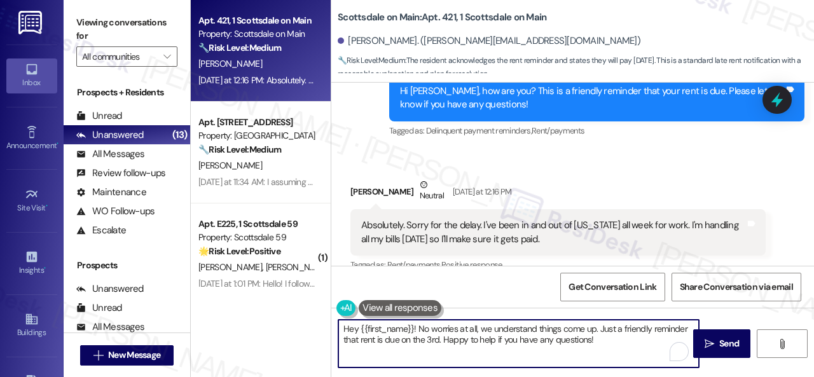
drag, startPoint x: 615, startPoint y: 341, endPoint x: 154, endPoint y: 277, distance: 464.8
click at [151, 282] on div "Viewing conversations for All communities  Prospects + Residents Unread (0) Un…" at bounding box center [439, 188] width 750 height 377
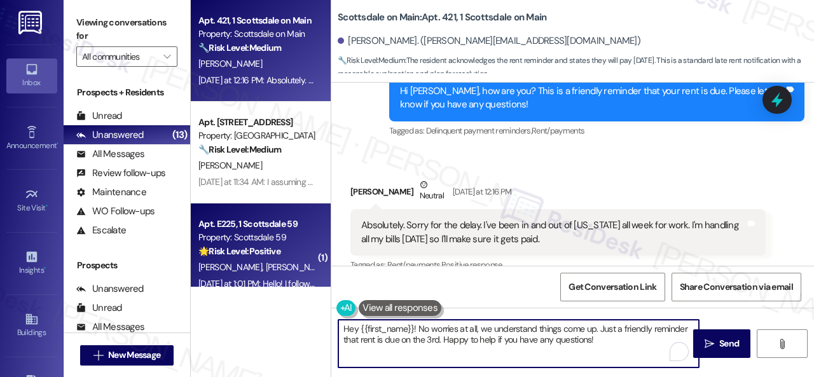
paste textarea "Thanks for updating us on your payment plan! We appreciate you letting us know.…"
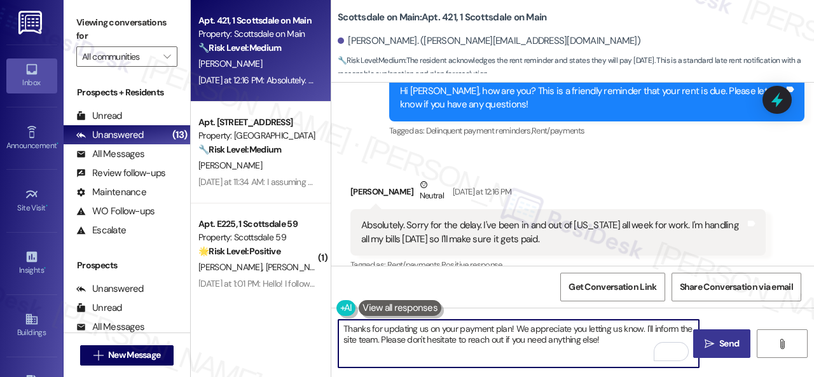
type textarea "Thanks for updating us on your payment plan! We appreciate you letting us know.…"
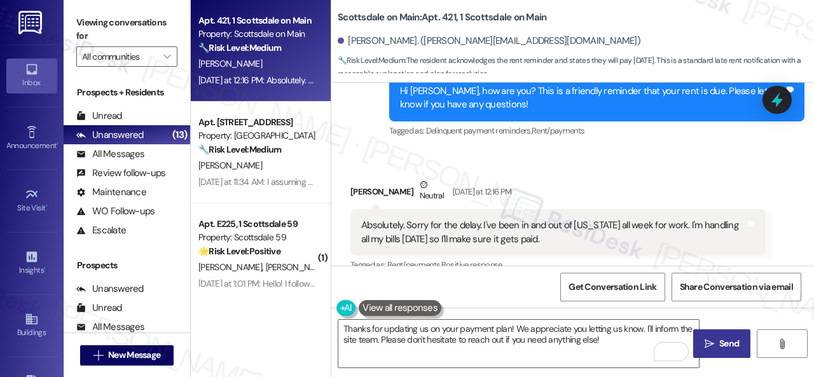
click at [721, 343] on span "Send" at bounding box center [729, 343] width 20 height 13
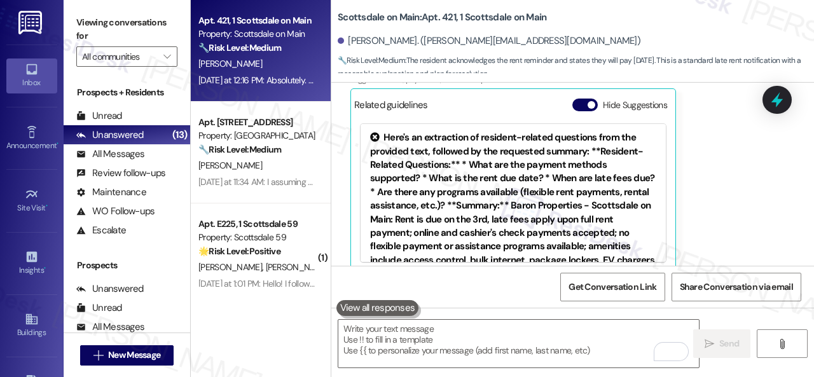
scroll to position [2717, 0]
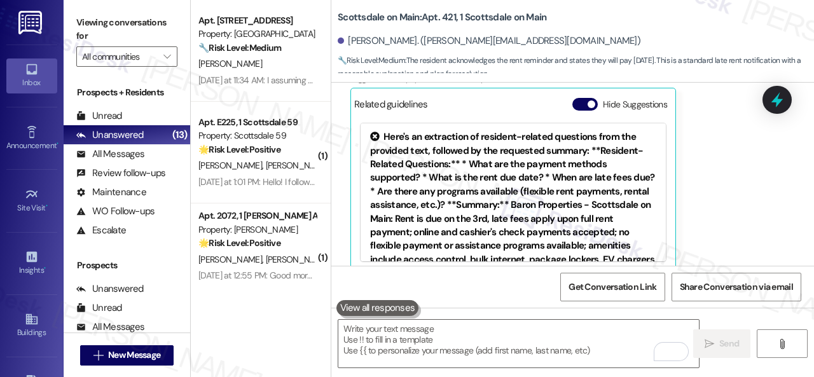
click at [332, 171] on div "Received via SMS Robert Reder Neutral Yesterday at 12:16 PM Absolutely. Sorry f…" at bounding box center [572, 122] width 483 height 318
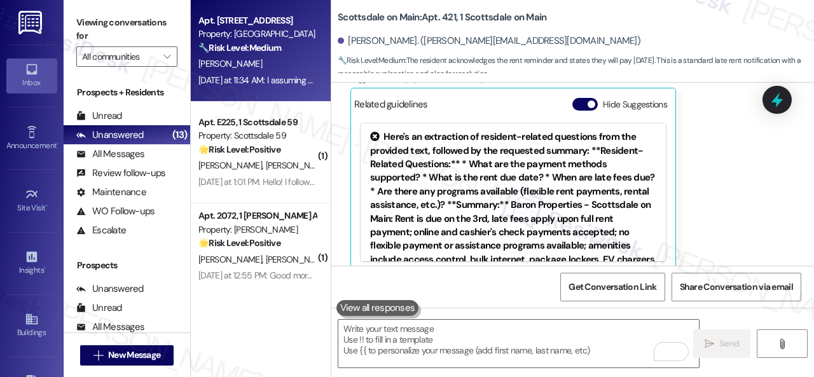
click at [266, 69] on div "[PERSON_NAME]" at bounding box center [257, 64] width 120 height 16
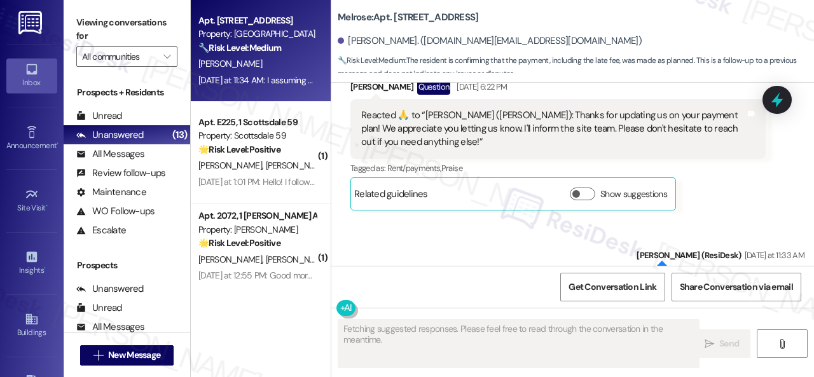
scroll to position [3384, 0]
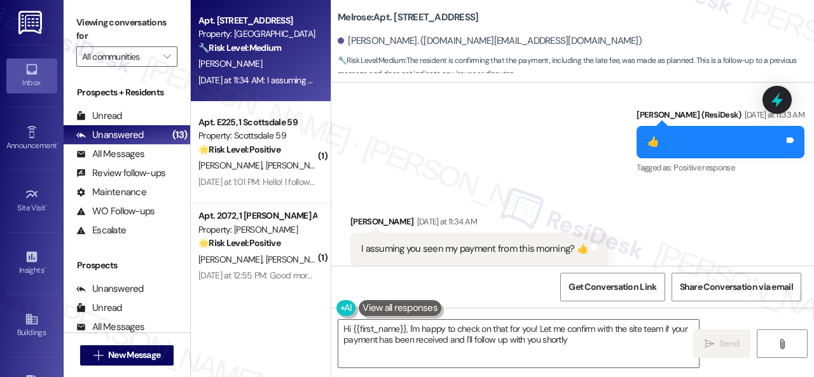
type textarea "Hi {{first_name}}, I'm happy to check on that for you! Let me confirm with the …"
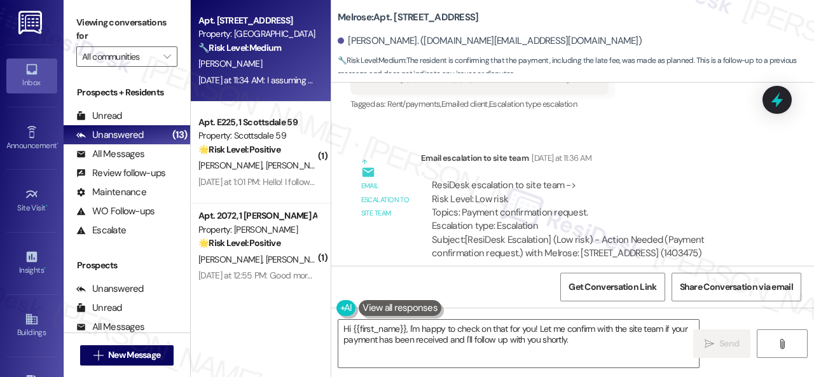
scroll to position [4, 0]
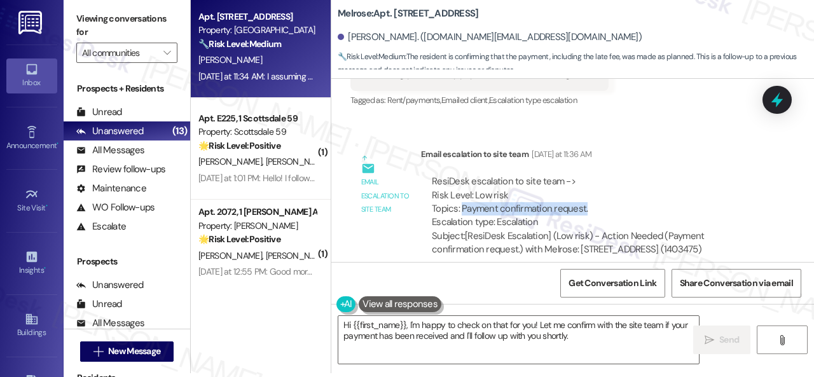
drag, startPoint x: 460, startPoint y: 181, endPoint x: 584, endPoint y: 181, distance: 123.3
click at [584, 181] on div "ResiDesk escalation to site team -> Risk Level: Low risk Topics: Payment confir…" at bounding box center [593, 202] width 323 height 55
copy div "Payment confirmation request."
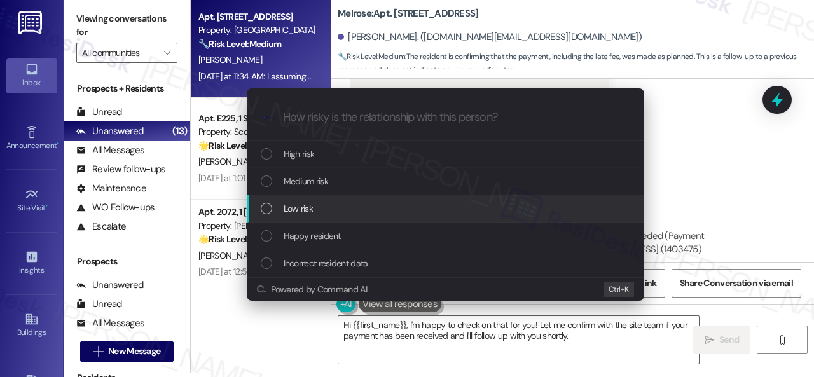
click at [309, 204] on span "Low risk" at bounding box center [298, 209] width 29 height 14
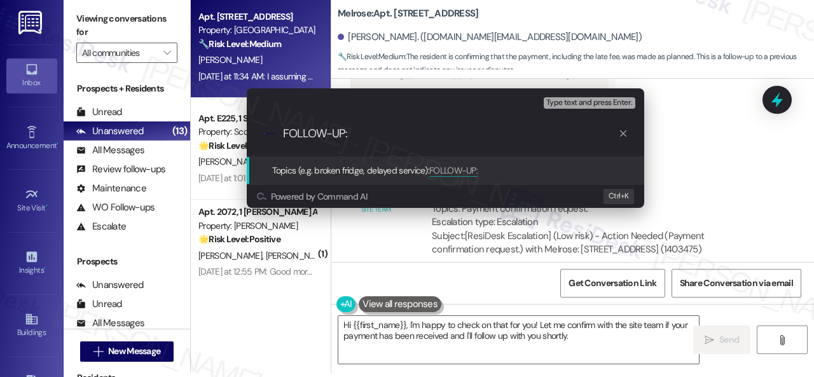
paste input "Payment confirmation request."
type input "FOLLOW-UP: Payment confirmation request."
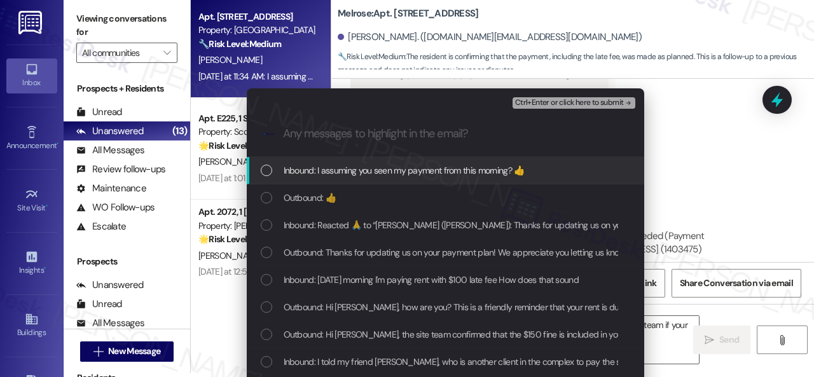
click at [366, 169] on span "Inbound: I assuming you seen my payment from this morning? 👍" at bounding box center [404, 170] width 241 height 14
click at [554, 99] on span "Ctrl+Enter or click here to submit" at bounding box center [569, 103] width 109 height 9
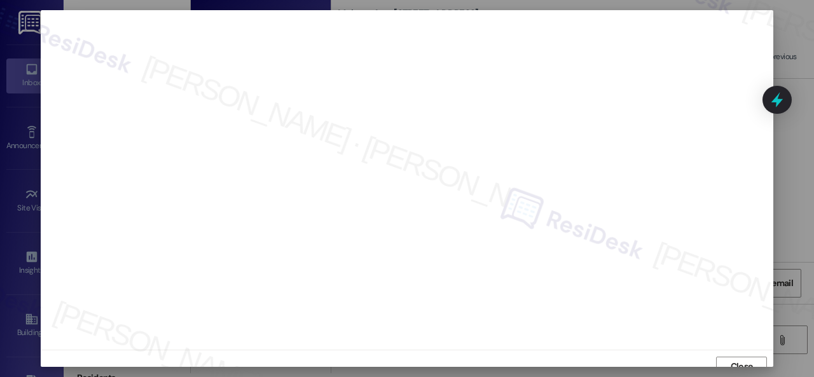
scroll to position [10, 0]
click at [739, 352] on span "Close" at bounding box center [741, 356] width 22 height 13
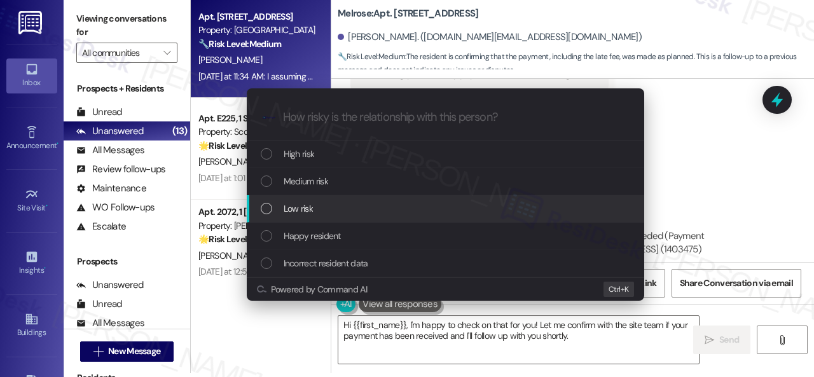
click at [308, 208] on span "Low risk" at bounding box center [298, 209] width 29 height 14
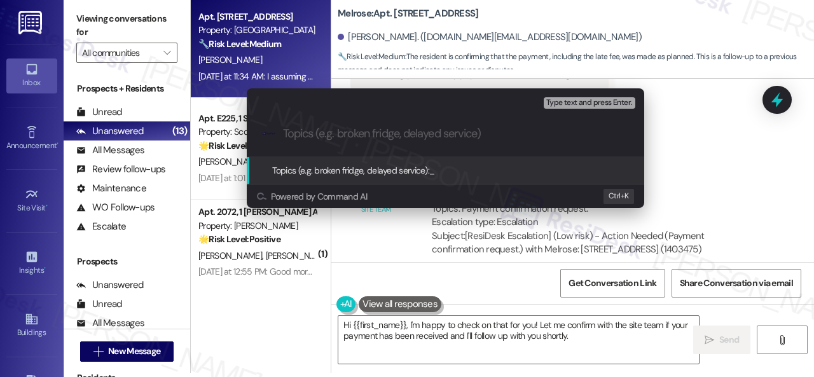
paste input "FOLLOW-UP: Payment confirmation request."
type input "FOLLOW-UP: Payment confirmation request."
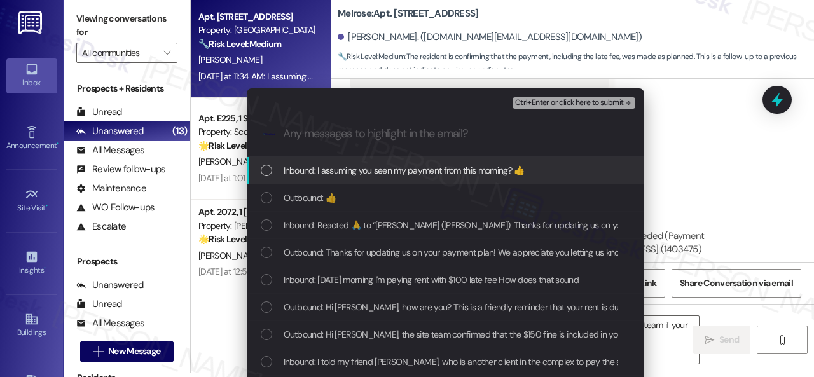
click at [378, 167] on span "Inbound: I assuming you seen my payment from this morning? 👍" at bounding box center [404, 170] width 241 height 14
click at [545, 102] on span "Ctrl+Enter or click here to submit" at bounding box center [569, 103] width 109 height 9
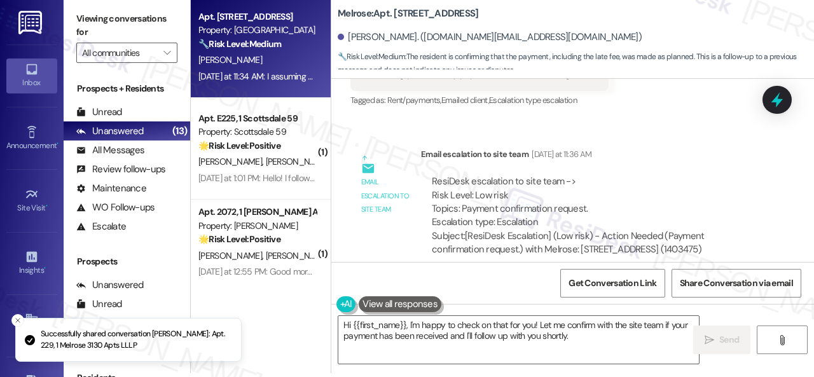
scroll to position [3384, 0]
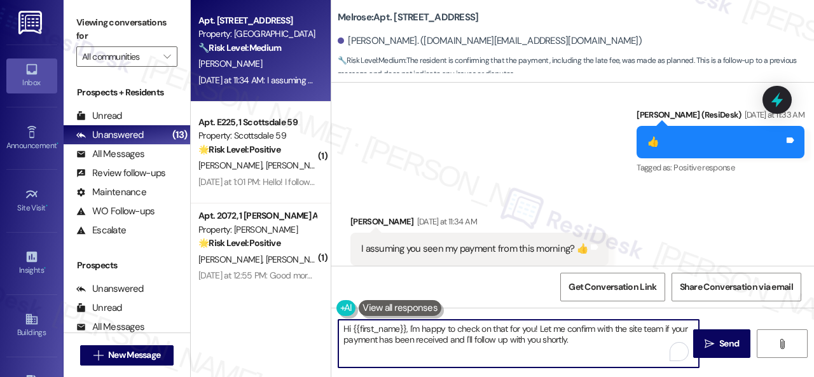
click at [586, 341] on textarea "Hi {{first_name}}, I'm happy to check on that for you! Let me confirm with the …" at bounding box center [518, 344] width 360 height 48
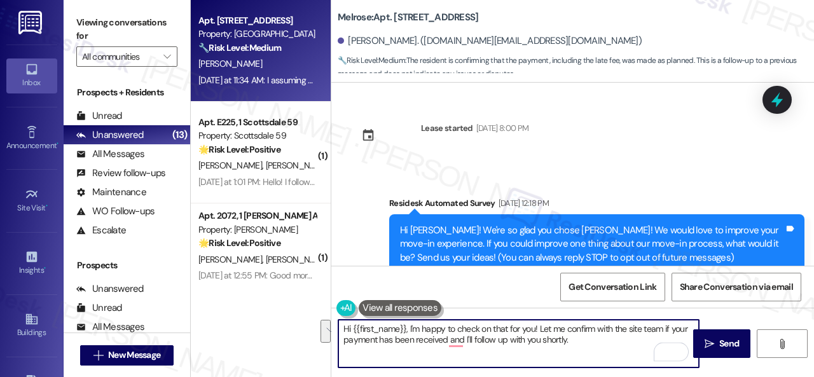
scroll to position [3384, 0]
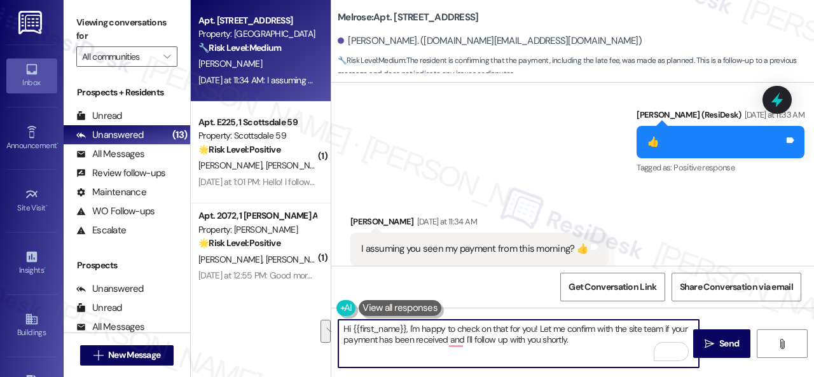
click at [408, 327] on textarea "Hi {{first_name}}, I'm happy to check on that for you! Let me confirm with the …" at bounding box center [518, 344] width 360 height 48
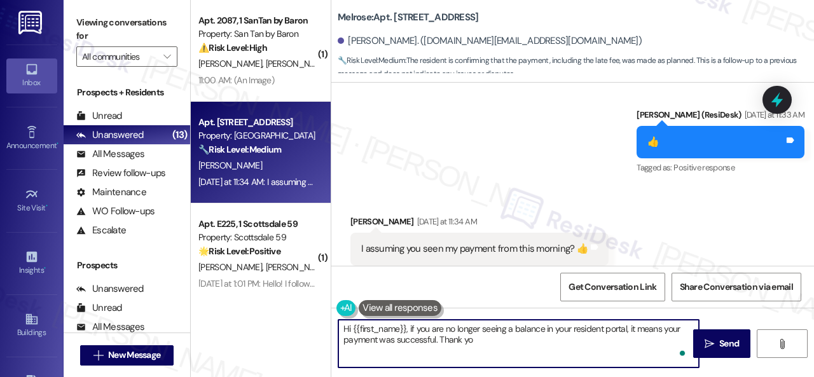
type textarea "Hi {{first_name}}, if you are no longer seeing a balance in your resident porta…"
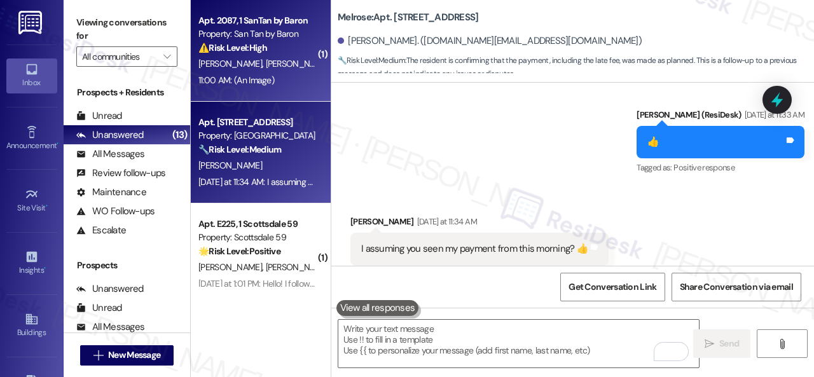
click at [304, 76] on div "11:00 AM: (An Image) 11:00 AM: (An Image)" at bounding box center [257, 80] width 120 height 16
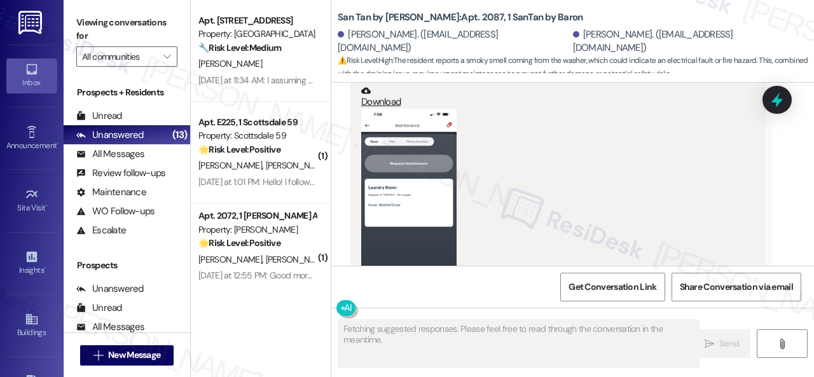
scroll to position [2831, 0]
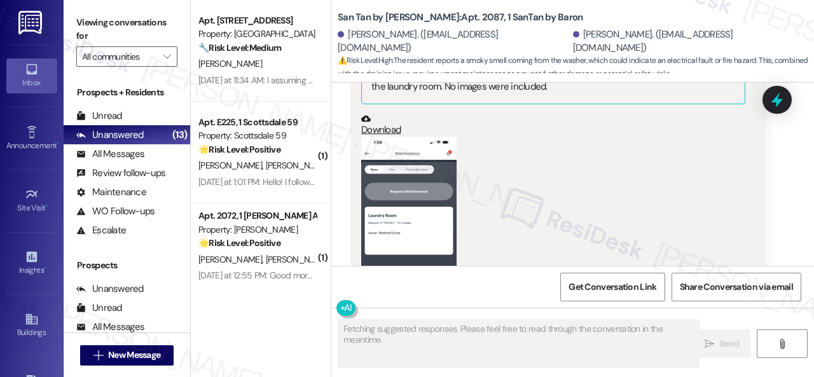
click at [435, 207] on button "Zoom image" at bounding box center [408, 240] width 95 height 206
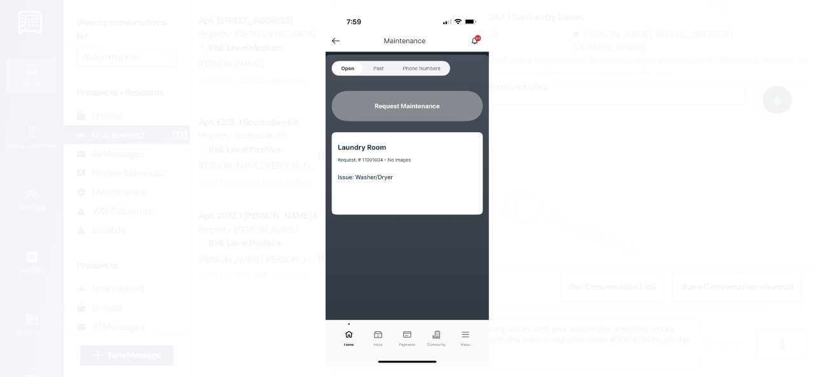
type textarea "Hi {{first_name}}, I understand you're having issues with your washer. I've not…"
click at [479, 208] on button "Unzoom image" at bounding box center [407, 188] width 814 height 377
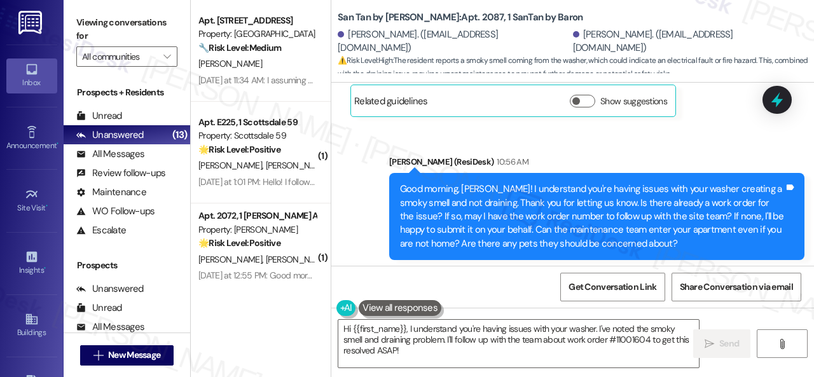
scroll to position [2450, 0]
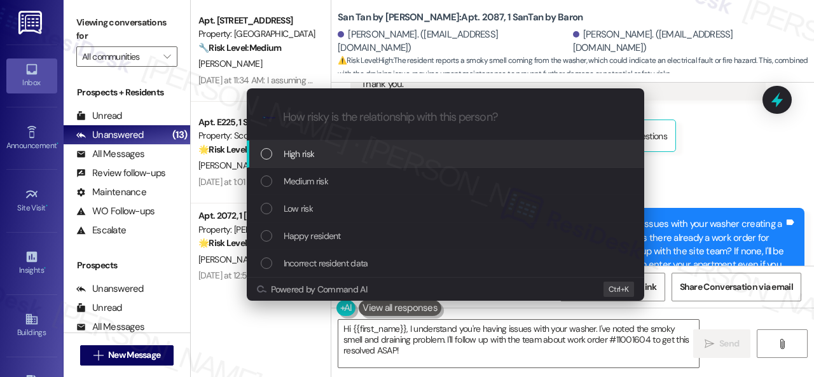
click at [300, 152] on span "High risk" at bounding box center [299, 154] width 31 height 14
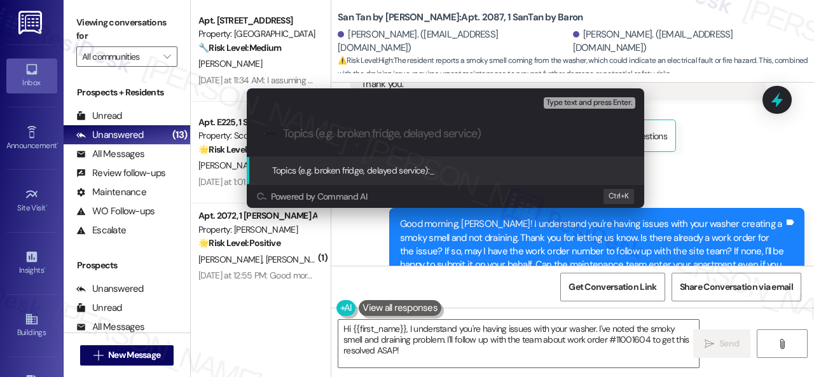
paste input "Follow-up on work order 11001604"
type input "Follow-up on work order 11001604"
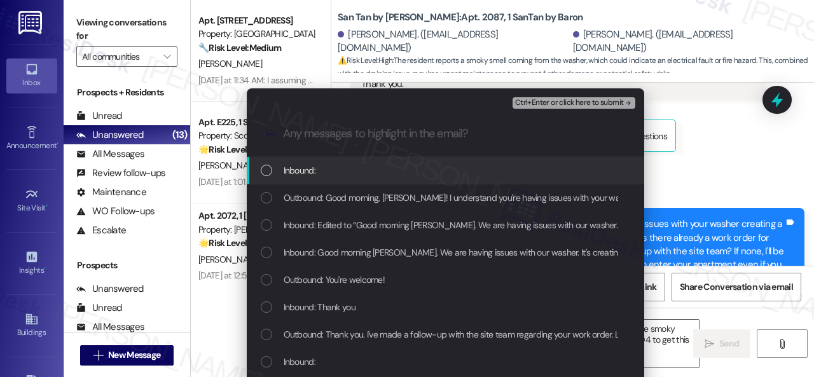
click at [298, 171] on span "Inbound:" at bounding box center [300, 170] width 32 height 14
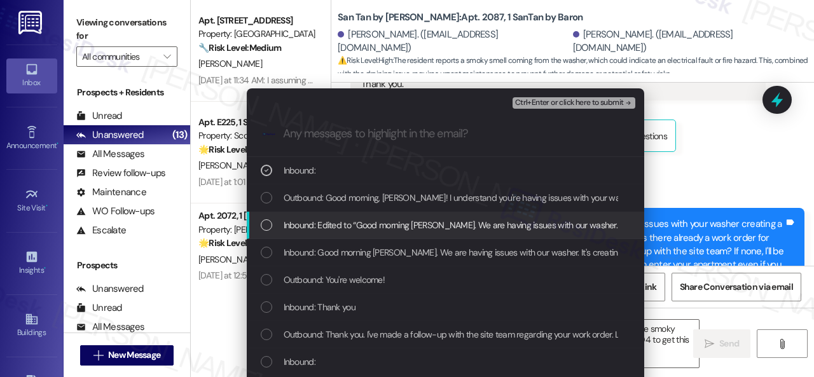
click at [299, 227] on span "Inbound: Edited to “Good morning [PERSON_NAME]. We are having issues with our w…" at bounding box center [673, 225] width 778 height 14
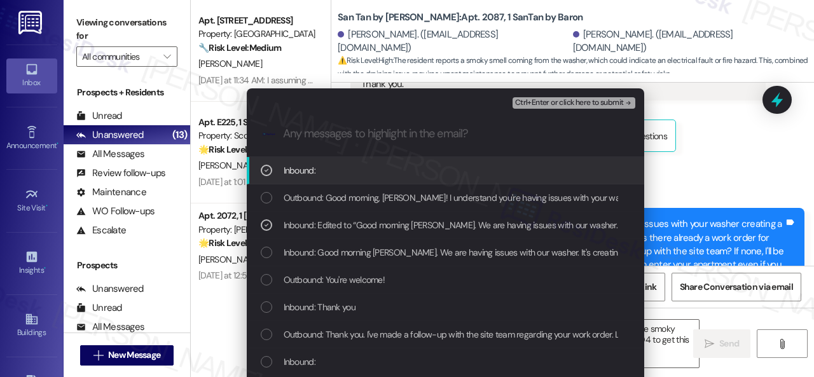
click at [540, 104] on span "Ctrl+Enter or click here to submit" at bounding box center [569, 103] width 109 height 9
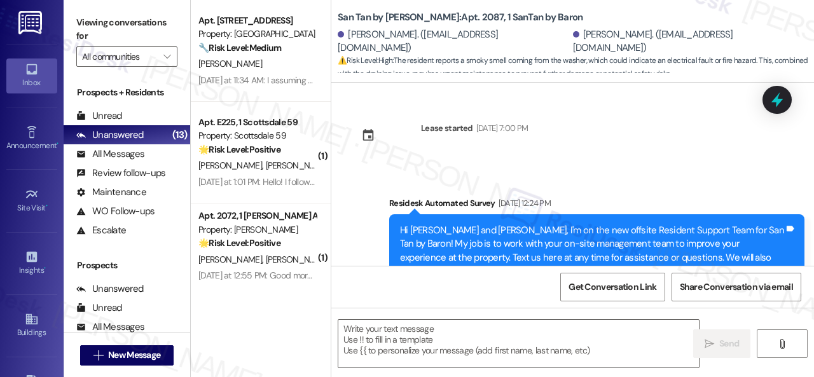
scroll to position [3105, 0]
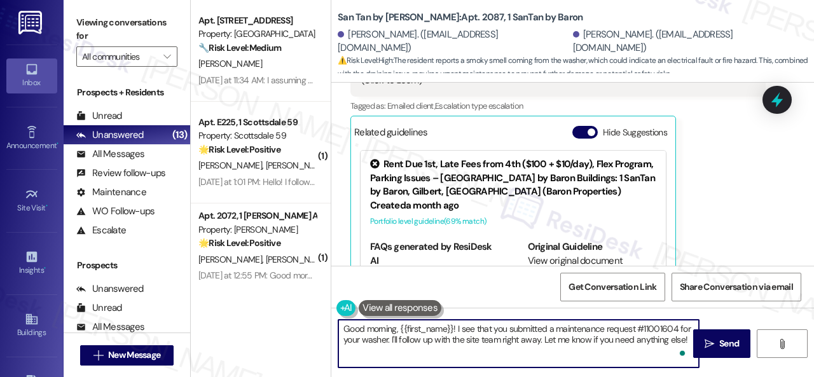
scroll to position [4, 0]
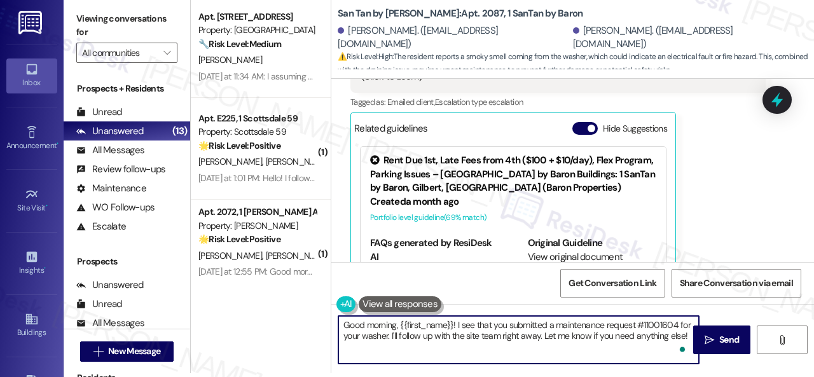
drag, startPoint x: 385, startPoint y: 338, endPoint x: 777, endPoint y: 402, distance: 396.8
click at [777, 376] on html "Inbox Go to Inbox Announcement • Send A Text Announcement Site Visit • Go to Si…" at bounding box center [407, 188] width 814 height 377
paste textarea "Thank you. I've notified the site team about your work order. Let me know when …"
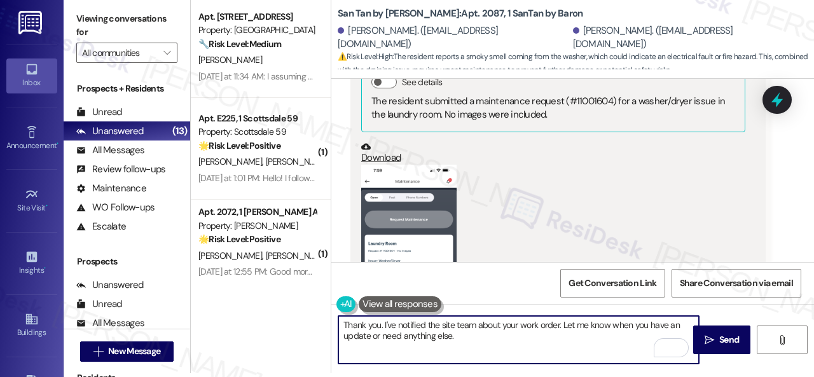
scroll to position [2787, 0]
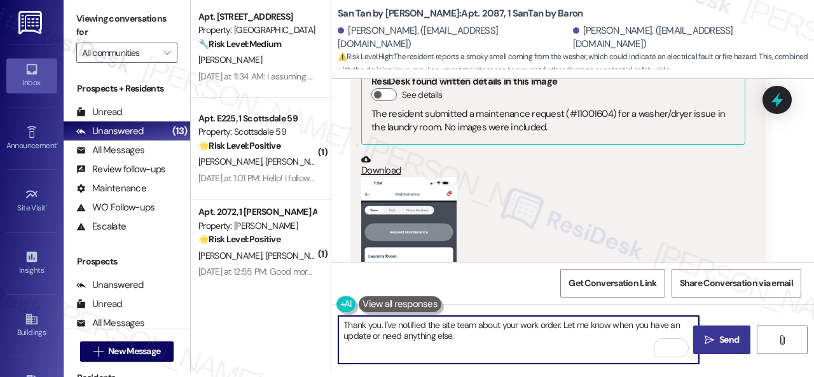
type textarea "Thank you. I've notified the site team about your work order. Let me know when …"
click at [726, 340] on span "Send" at bounding box center [729, 339] width 20 height 13
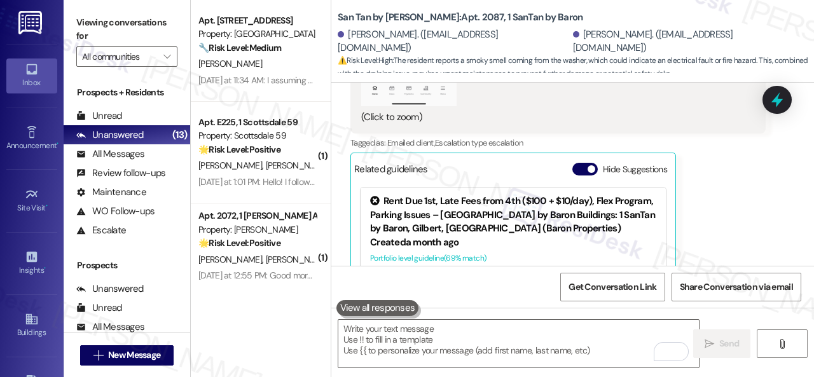
scroll to position [3104, 0]
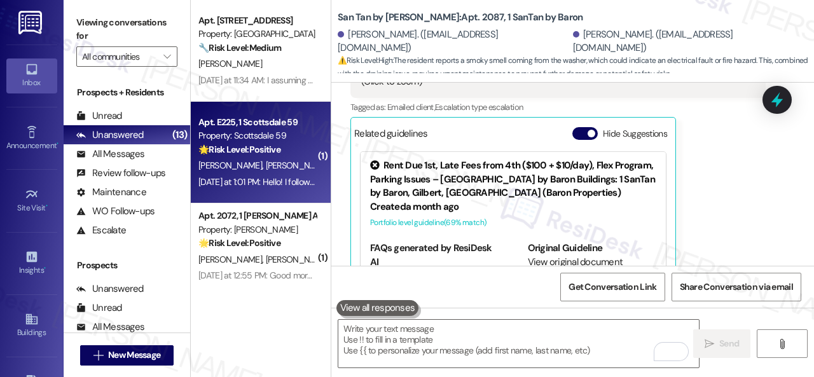
click at [294, 156] on div "🌟 Risk Level: Positive The resident is expressing gratitude for the follow-up o…" at bounding box center [257, 149] width 118 height 13
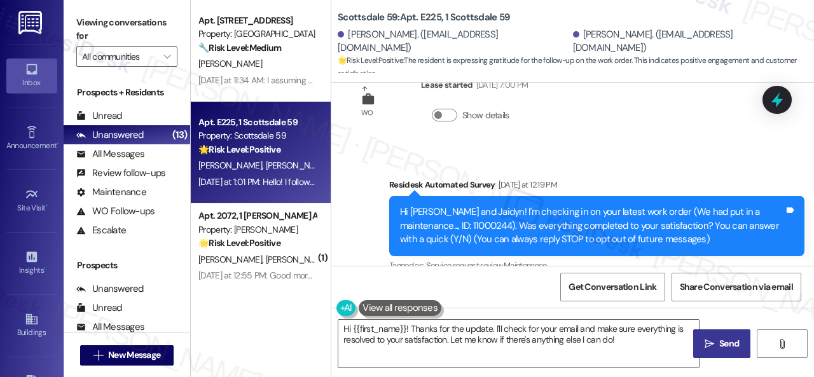
scroll to position [41, 0]
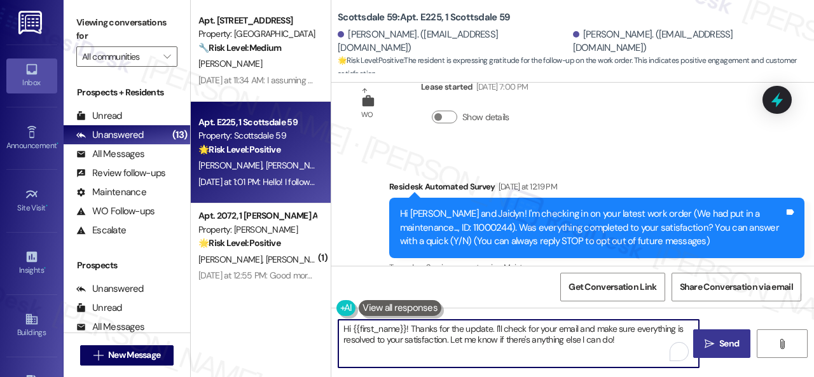
drag, startPoint x: 503, startPoint y: 327, endPoint x: 636, endPoint y: 347, distance: 134.4
click at [636, 347] on textarea "Hi {{first_name}}! Thanks for the update. I'll check for your email and make su…" at bounding box center [518, 344] width 360 height 48
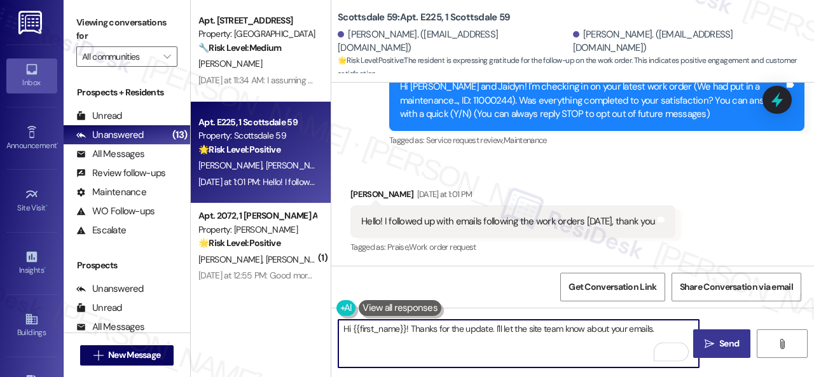
scroll to position [232, 0]
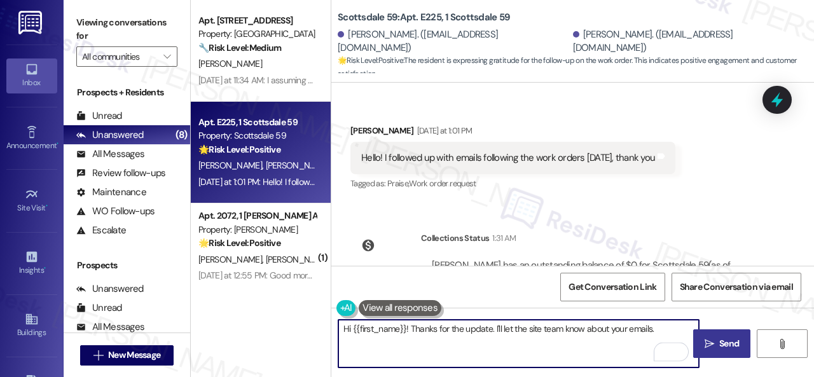
drag, startPoint x: 352, startPoint y: 325, endPoint x: 405, endPoint y: 325, distance: 52.8
click at [405, 325] on textarea "Hi {{first_name}}! Thanks for the update. I'll let the site team know about you…" at bounding box center [518, 344] width 360 height 48
click at [640, 331] on textarea "Hi Kylinn! Thanks for the update. I'll let the site team know about your emails." at bounding box center [518, 344] width 360 height 48
type textarea "Hi Kylinn! Thanks for the update. I'll let the site team know about your emails…"
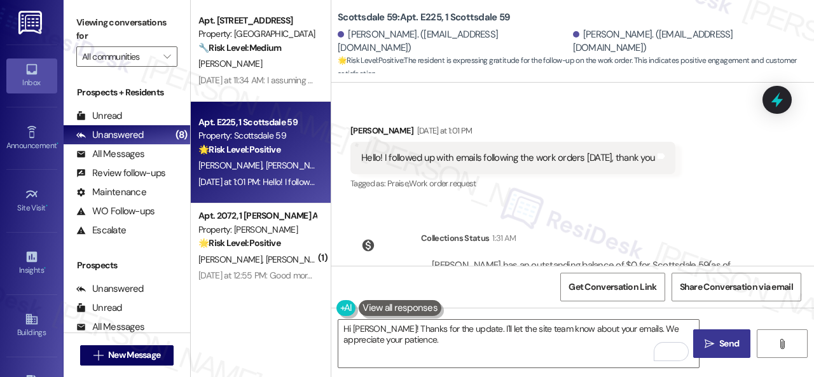
click at [706, 343] on icon "" at bounding box center [709, 344] width 10 height 10
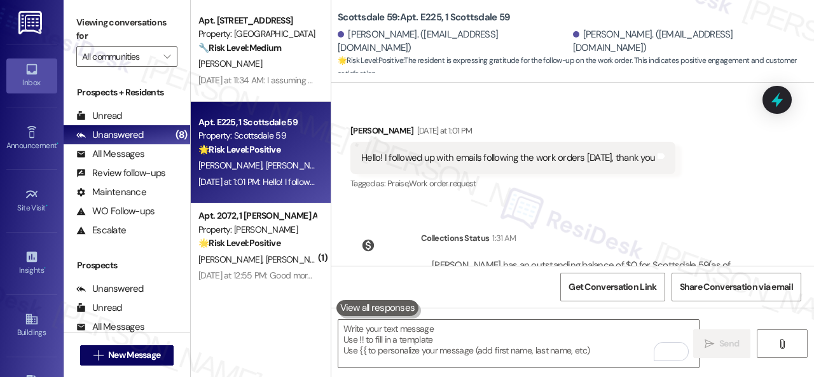
scroll to position [168, 0]
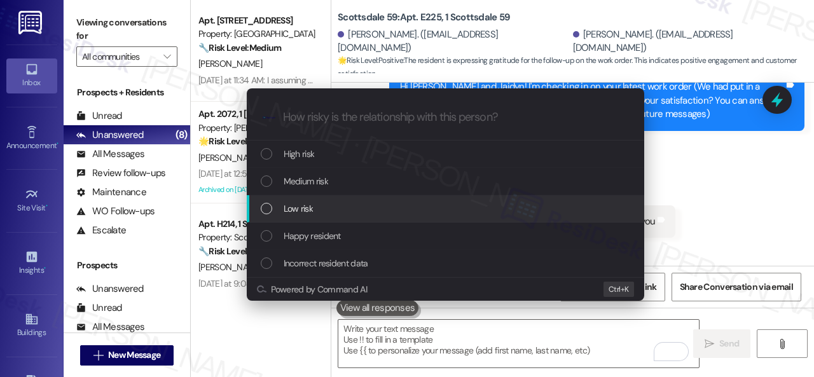
click at [301, 205] on span "Low risk" at bounding box center [298, 209] width 29 height 14
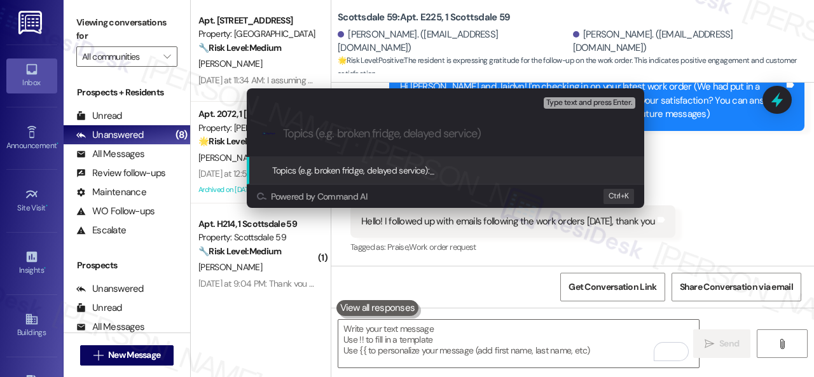
type input "T"
type input "Please check the resident's email."
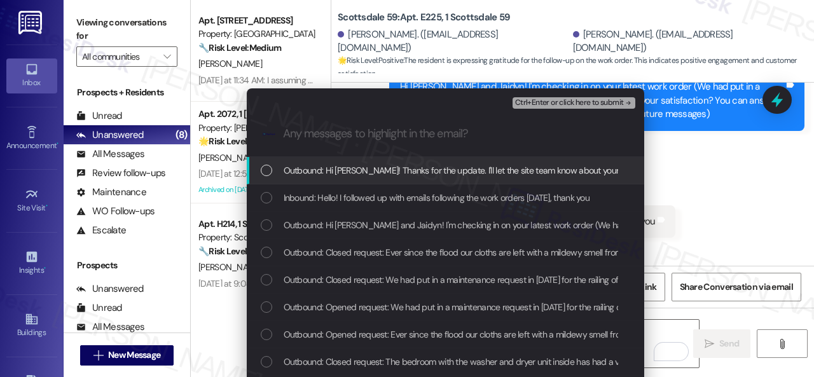
click at [313, 198] on span "Inbound: Hello! I followed up with emails following the work orders yesterday, …" at bounding box center [437, 198] width 306 height 14
click at [530, 100] on span "Ctrl+Enter or click here to submit" at bounding box center [569, 103] width 109 height 9
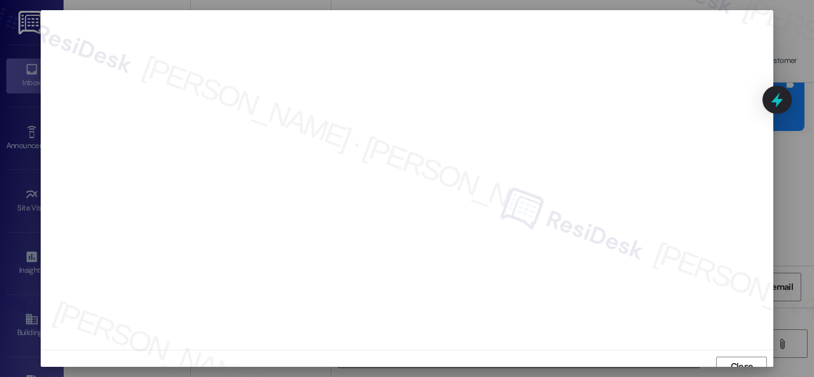
scroll to position [10, 0]
click at [730, 354] on span "Close" at bounding box center [741, 356] width 22 height 13
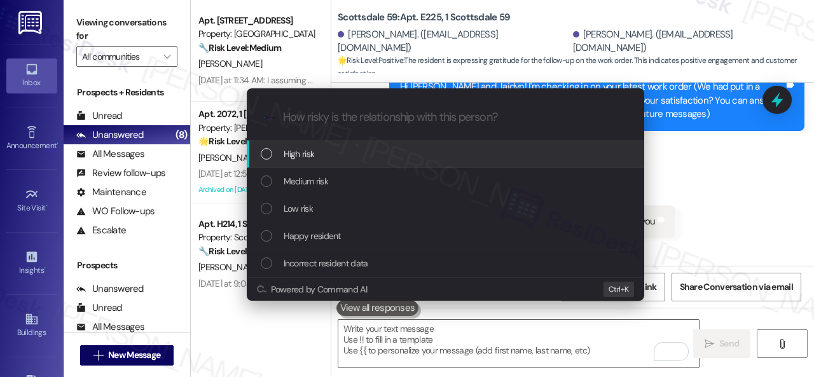
click at [294, 151] on span "High risk" at bounding box center [299, 154] width 31 height 14
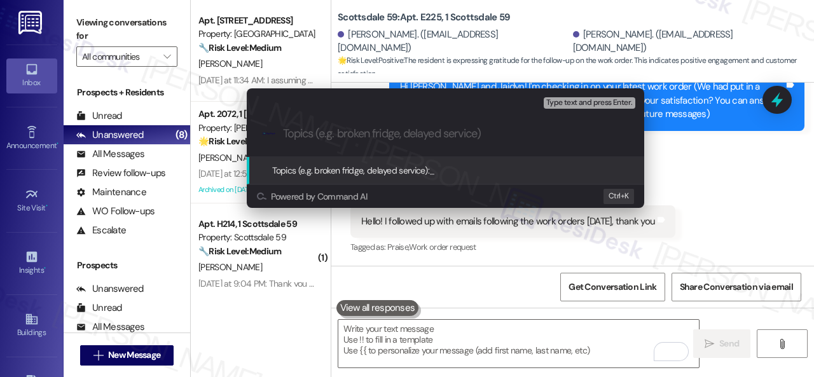
paste input "Please check the resident's email."
type input "Please check the resident's email."
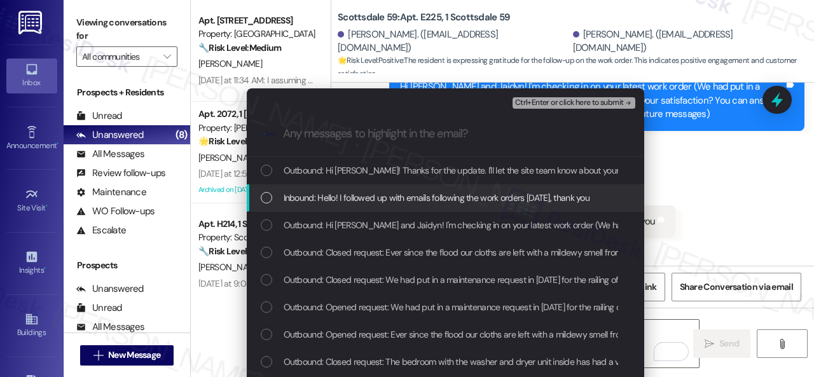
click at [352, 193] on span "Inbound: Hello! I followed up with emails following the work orders yesterday, …" at bounding box center [437, 198] width 306 height 14
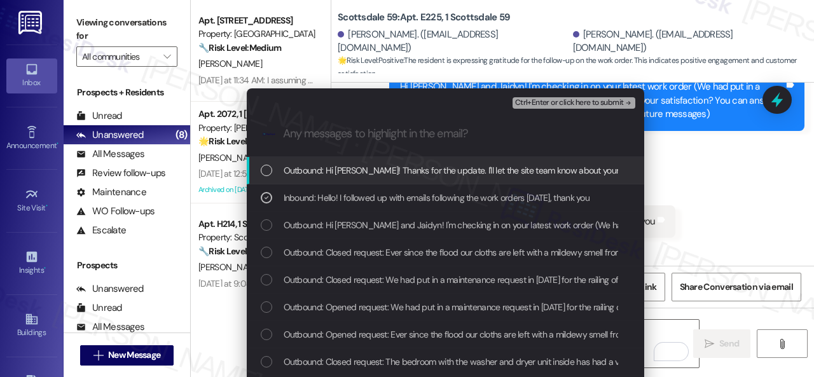
click at [524, 100] on span "Ctrl+Enter or click here to submit" at bounding box center [569, 103] width 109 height 9
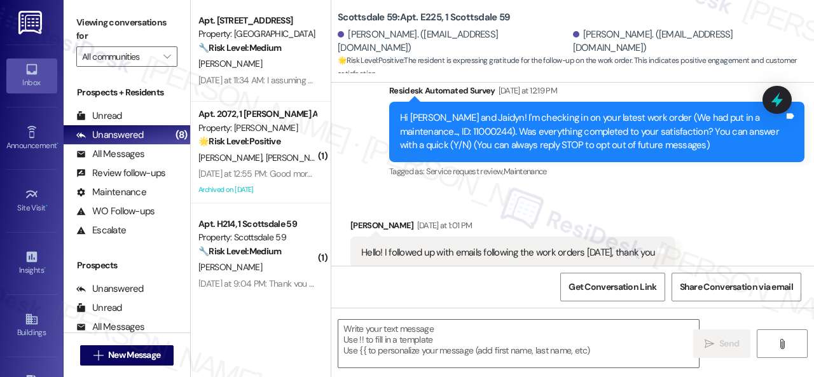
scroll to position [168, 0]
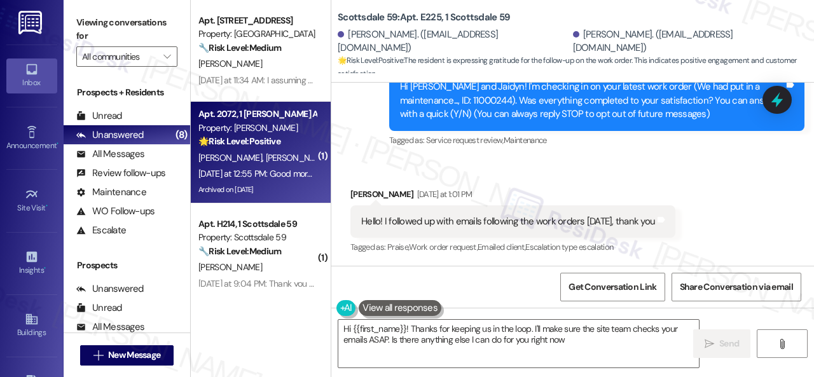
type textarea "Hi {{first_name}}! Thanks for keeping us in the loop. I'll make sure the site t…"
click at [295, 144] on div "🌟 Risk Level: Positive The message is a positive response to a check-in, indica…" at bounding box center [257, 141] width 118 height 13
type textarea "Fetching suggested responses. Please feel free to read through the conversation…"
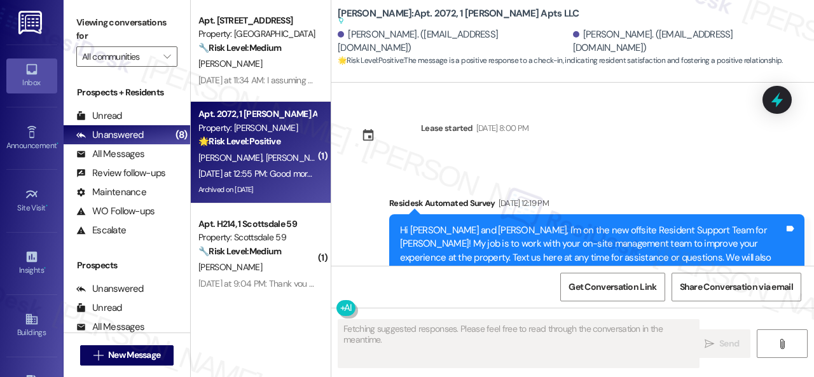
type textarea "Fetching suggested responses. Please feel free to read through the conversation…"
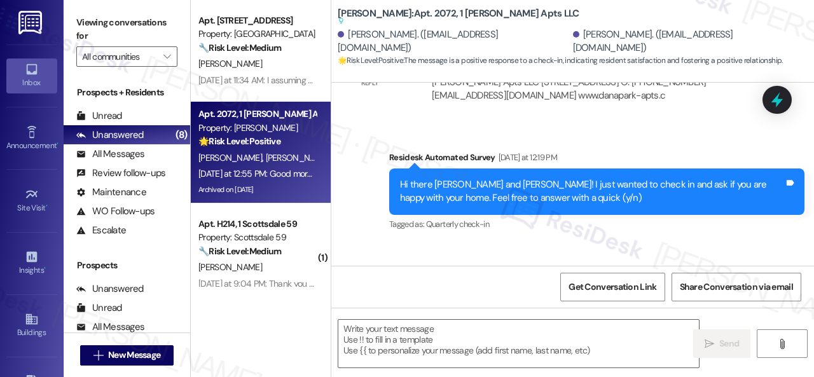
scroll to position [8941, 0]
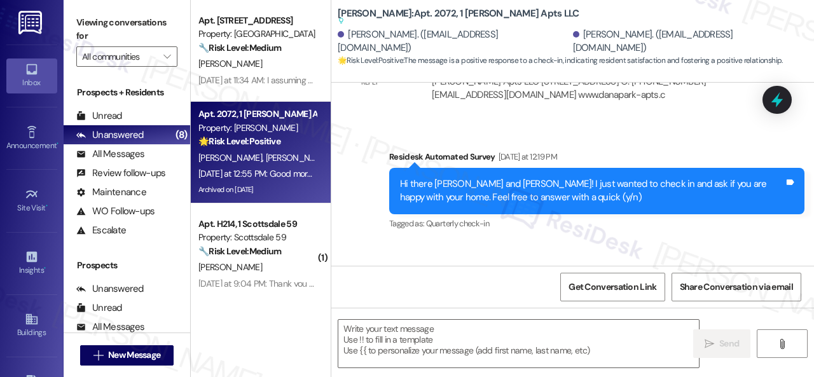
click at [417, 287] on div "Get Conversation Link Share Conversation via email" at bounding box center [572, 287] width 483 height 42
click at [425, 332] on textarea at bounding box center [518, 344] width 360 height 48
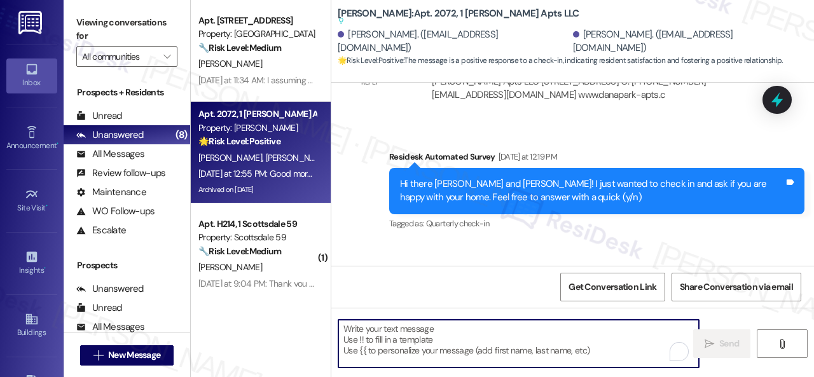
paste textarea "I'm glad you are satisfied with your home. Have you written a review for us bef…"
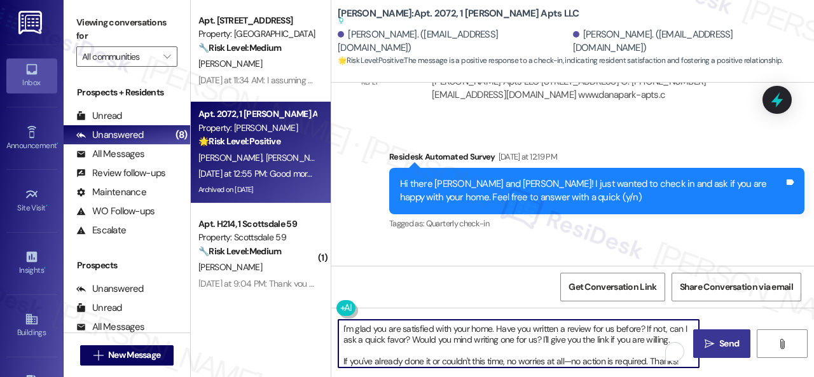
type textarea "I'm glad you are satisfied with your home. Have you written a review for us bef…"
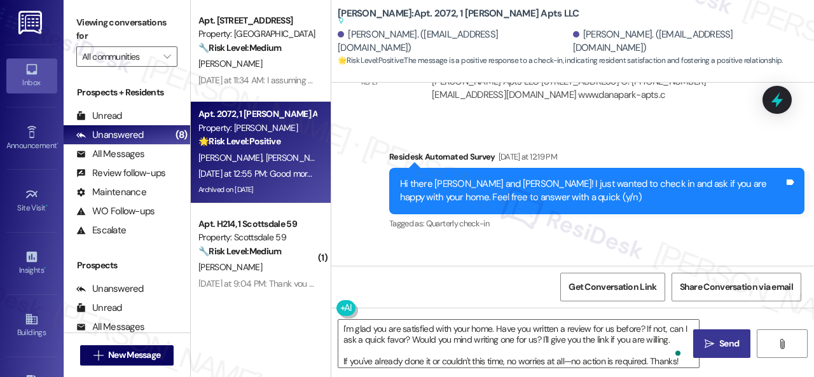
click at [704, 335] on button " Send" at bounding box center [721, 343] width 57 height 29
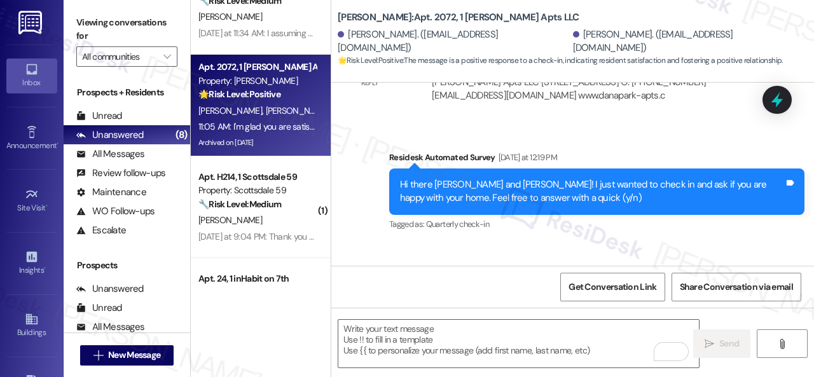
scroll to position [64, 0]
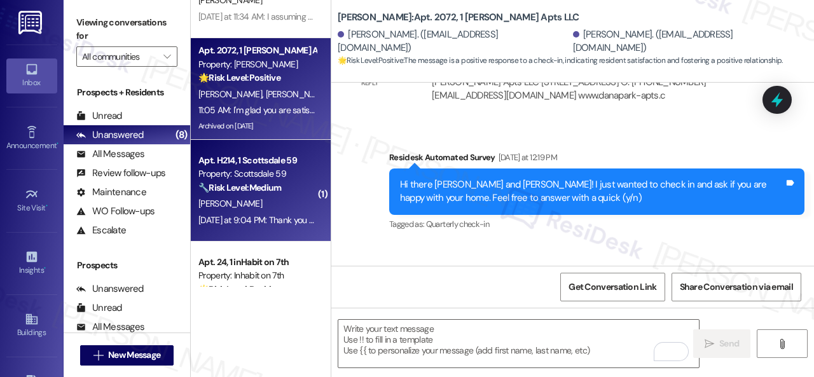
click at [280, 207] on div "[PERSON_NAME]" at bounding box center [257, 204] width 120 height 16
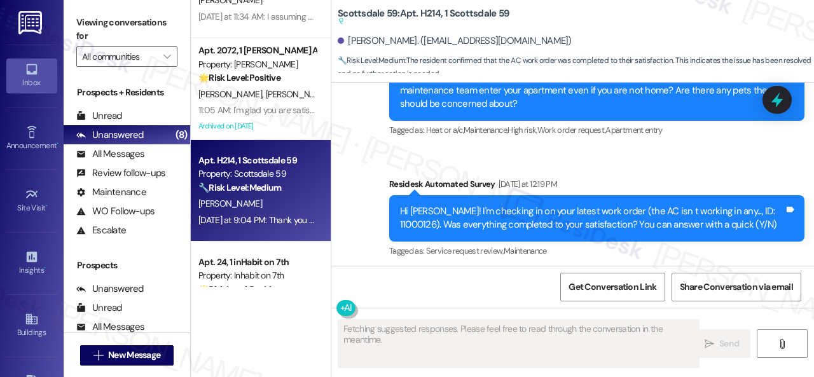
scroll to position [1116, 0]
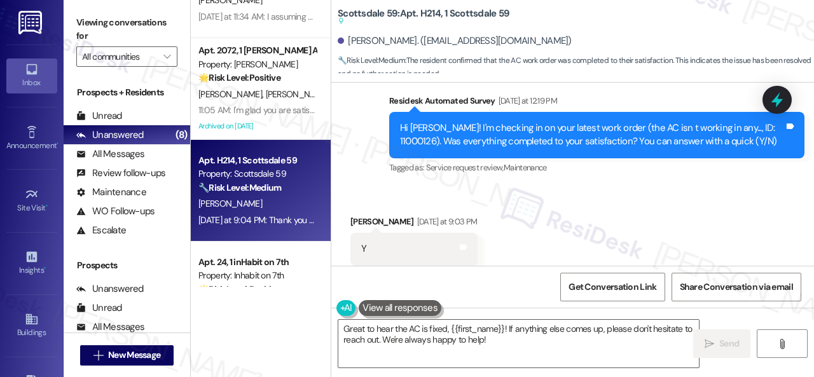
drag, startPoint x: 361, startPoint y: 139, endPoint x: 364, endPoint y: 147, distance: 9.3
click at [361, 139] on div "Sent via SMS Sarah (ResiDesk) Sep 02, 2025 at 3:47 PM Hello Richelle! I'm sorry…" at bounding box center [572, 32] width 483 height 310
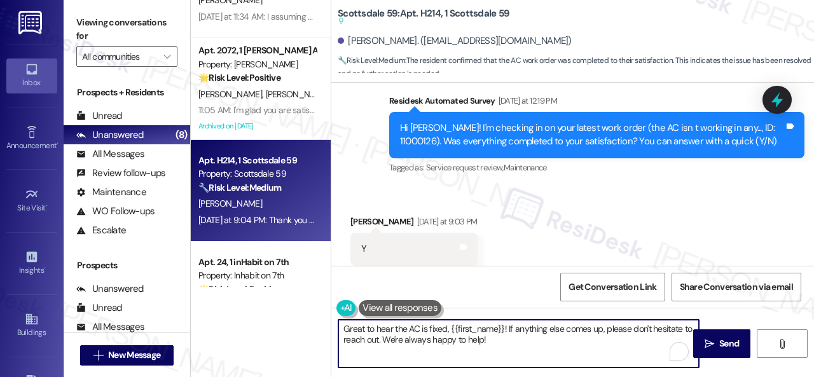
drag, startPoint x: 499, startPoint y: 341, endPoint x: 248, endPoint y: 297, distance: 254.9
click at [253, 298] on div "Apt. 229, 1 Melrose 3130 Apts LLLP Property: Melrose 🔧 Risk Level: Medium The r…" at bounding box center [502, 188] width 623 height 377
paste textarea "We're glad to hear everything’s taken care of. If your experience at {{property…"
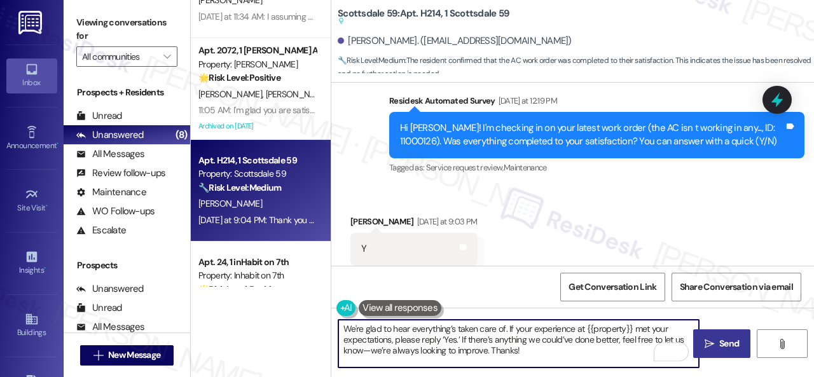
type textarea "We're glad to hear everything’s taken care of. If your experience at {{property…"
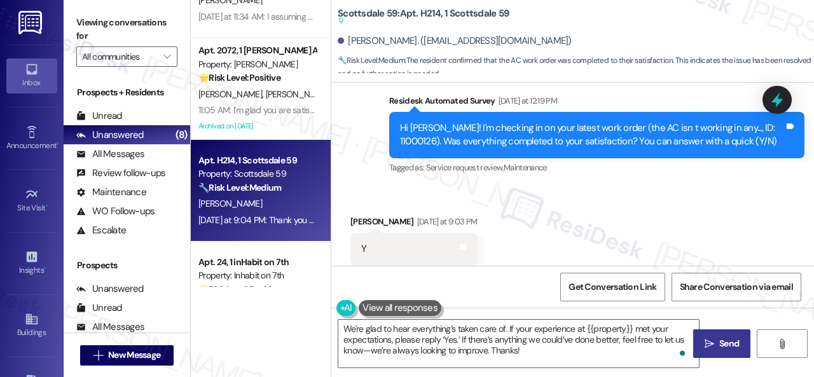
click at [719, 341] on span "Send" at bounding box center [729, 343] width 20 height 13
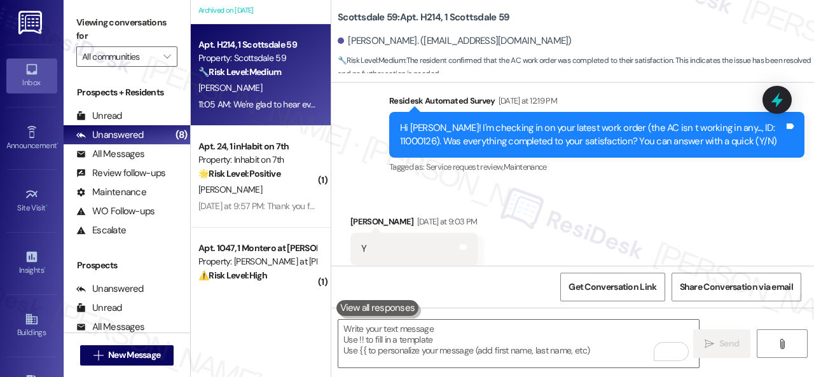
scroll to position [191, 0]
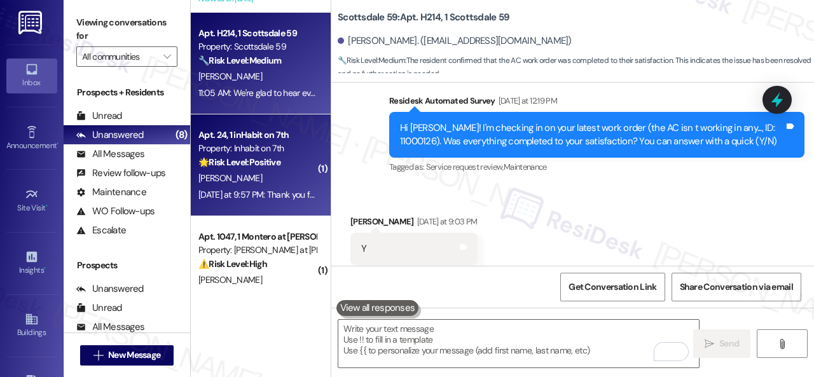
click at [282, 177] on div "J. Benguhe" at bounding box center [257, 178] width 120 height 16
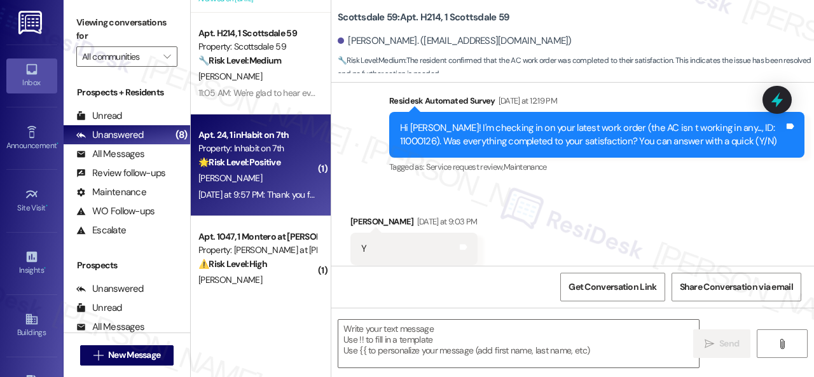
type textarea "Fetching suggested responses. Please feel free to read through the conversation…"
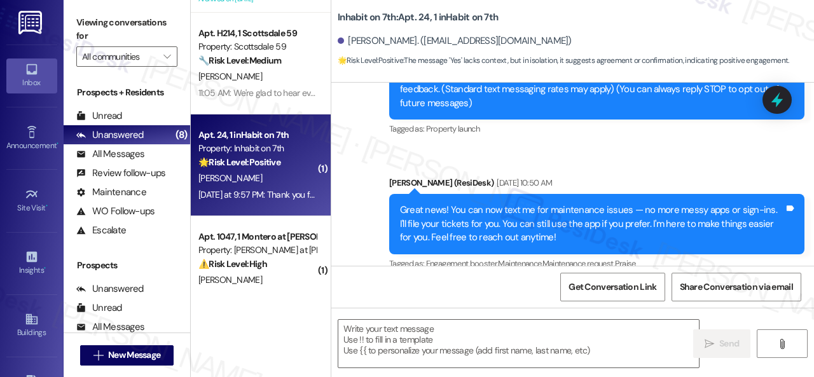
type textarea "Fetching suggested responses. Please feel free to read through the conversation…"
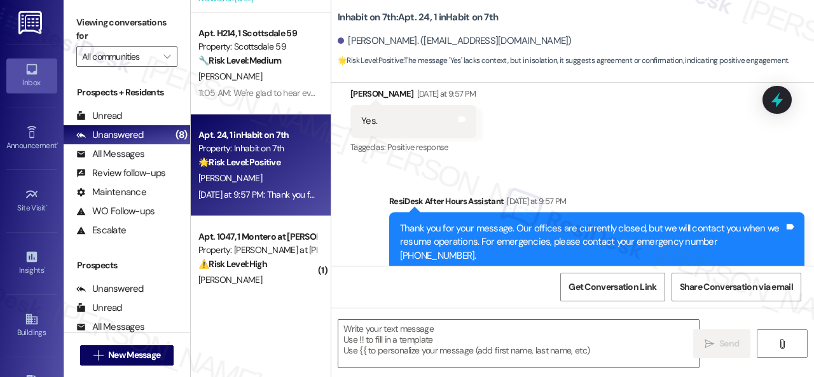
scroll to position [784, 0]
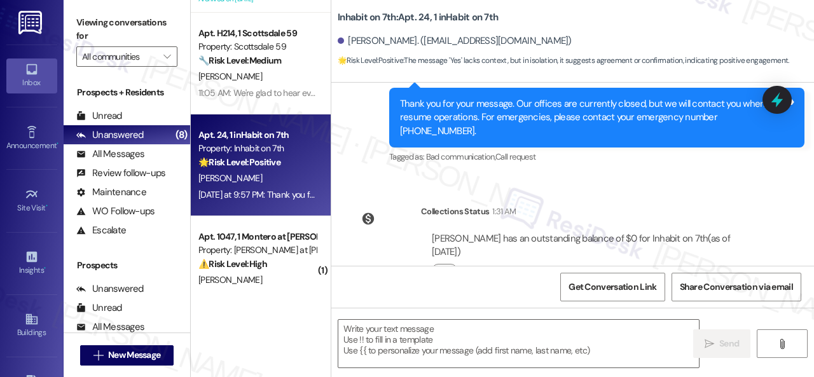
click at [393, 238] on div "Collections Status 1:31 AM John Benguhe has an outstanding balance of $0 for In…" at bounding box center [558, 250] width 434 height 111
click at [402, 347] on textarea at bounding box center [518, 344] width 360 height 48
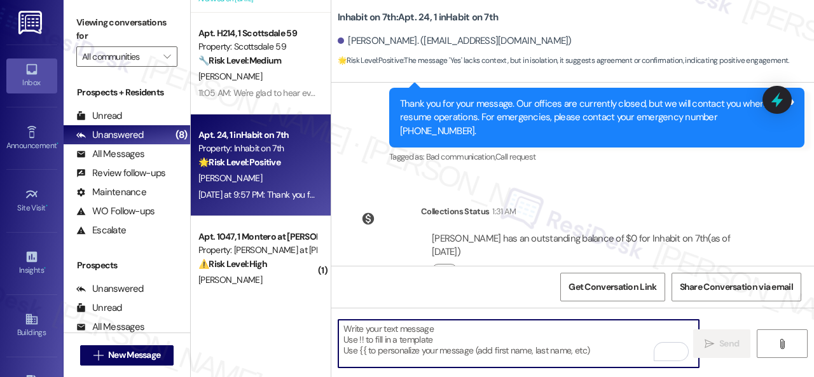
paste textarea "Thanks for your feedback. We appreciate it. Enjoy your day!"
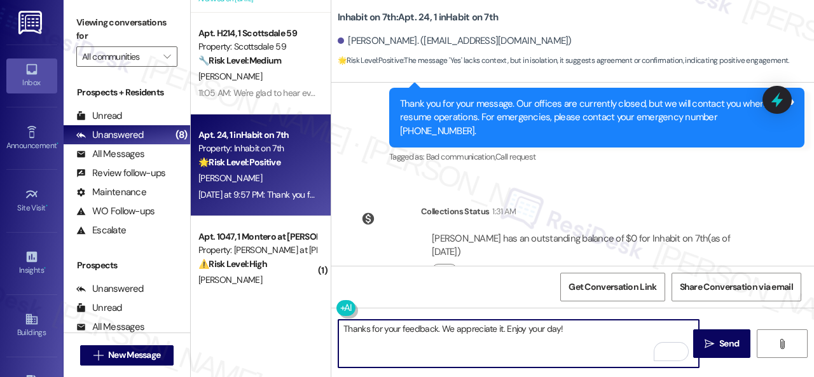
type textarea "Thanks for your feedback. We appreciate it. Enjoy your day!"
click at [739, 326] on div "Thanks for your feedback. We appreciate it. Enjoy your day!  Send " at bounding box center [572, 355] width 483 height 95
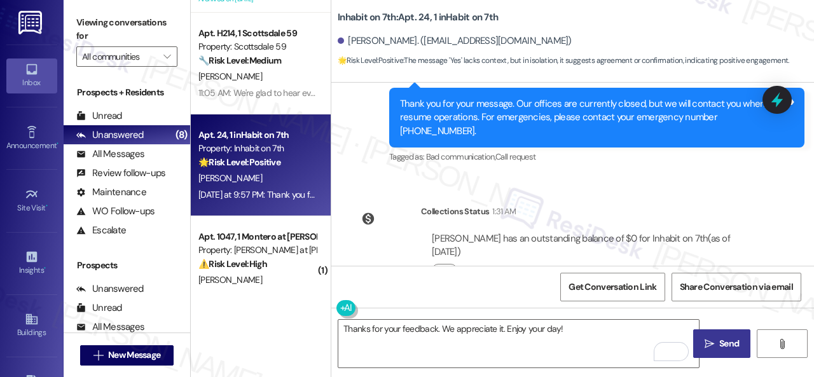
drag, startPoint x: 730, startPoint y: 331, endPoint x: 726, endPoint y: 339, distance: 9.1
click at [727, 336] on button " Send" at bounding box center [721, 343] width 57 height 29
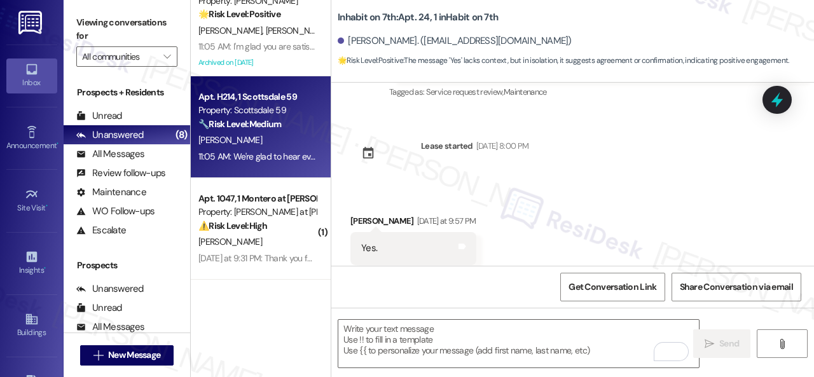
scroll to position [191, 0]
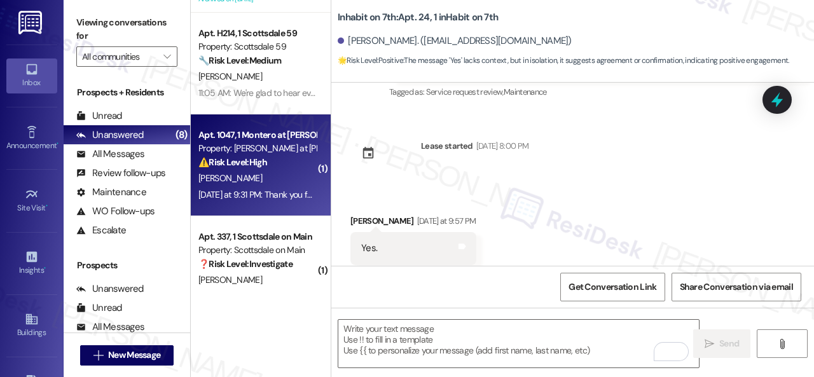
click at [294, 179] on div "J. Stevenson" at bounding box center [257, 178] width 120 height 16
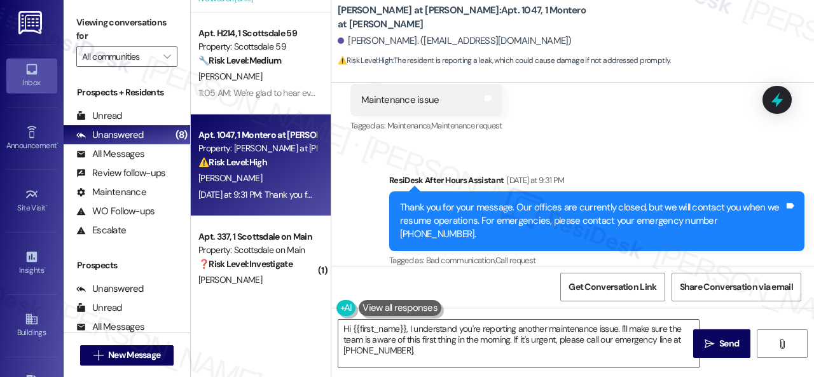
scroll to position [4, 0]
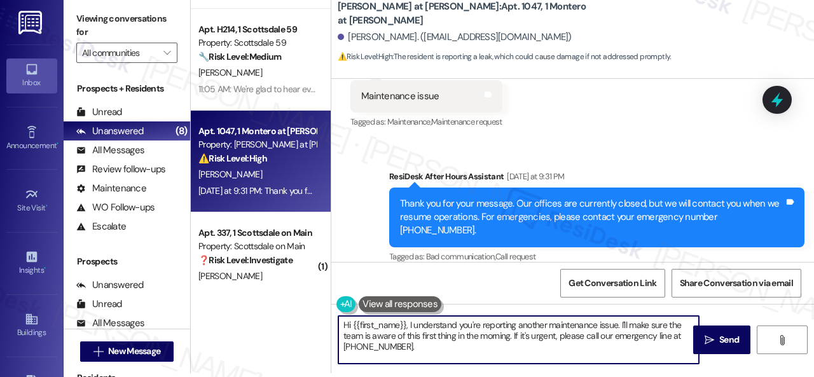
drag, startPoint x: 620, startPoint y: 325, endPoint x: 617, endPoint y: 352, distance: 27.0
click at [617, 352] on textarea "Hi {{first_name}}, I understand you're reporting another maintenance issue. I'l…" at bounding box center [518, 340] width 360 height 48
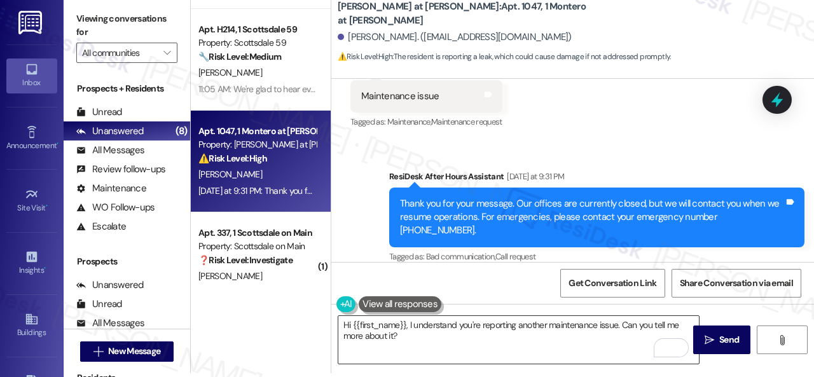
click at [579, 334] on textarea "Hi {{first_name}}, I understand you're reporting another maintenance issue. Can…" at bounding box center [518, 340] width 360 height 48
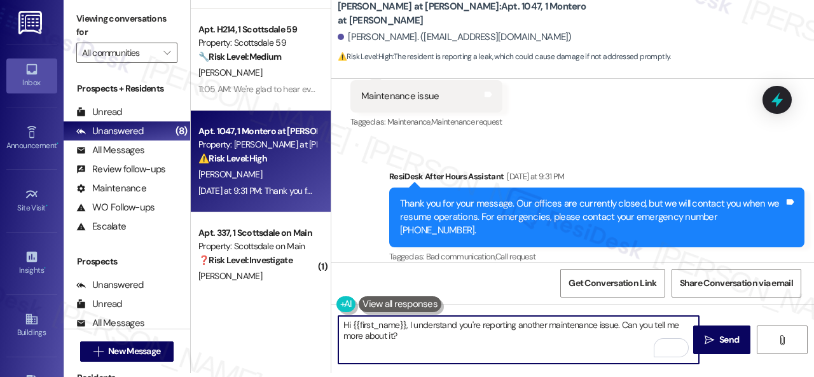
paste textarea "Also, can the maintenance team enter your apartment even if you are not home? A…"
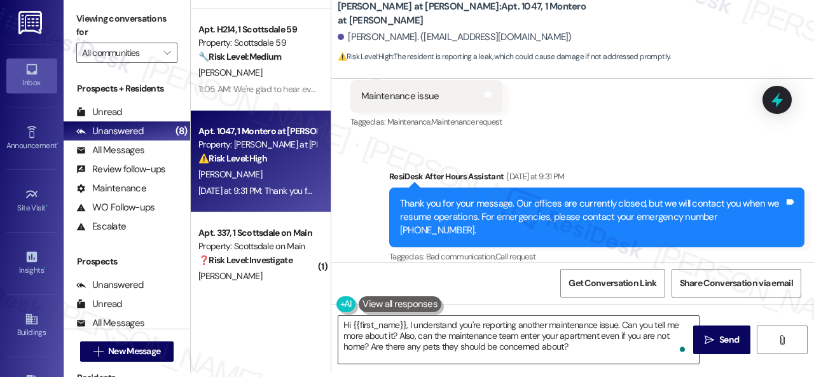
click at [586, 326] on textarea "Hi {{first_name}}, I understand you're reporting another maintenance issue. Can…" at bounding box center [518, 340] width 360 height 48
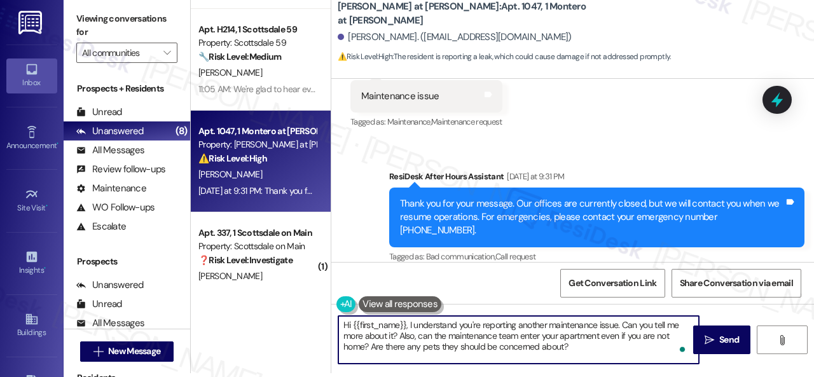
click at [399, 336] on textarea "Hi {{first_name}}, I understand you're reporting another maintenance issue. Can…" at bounding box center [518, 340] width 360 height 48
paste textarea "Please provide as much detail as possible about the issue and include photos if…"
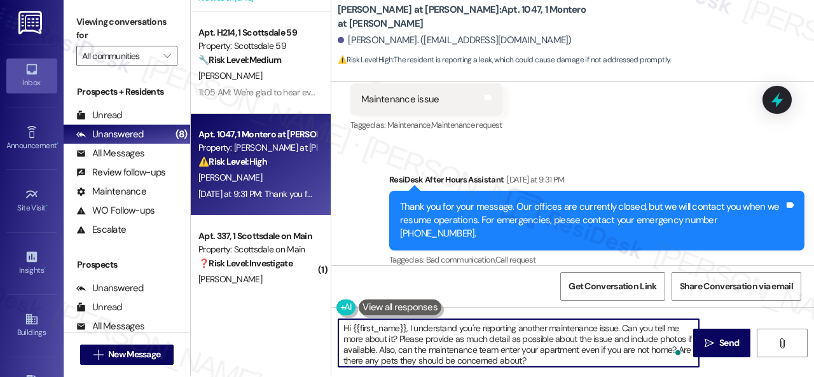
scroll to position [0, 0]
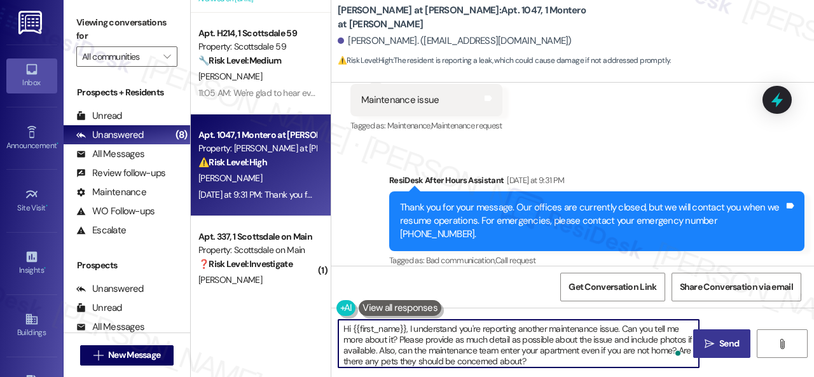
type textarea "Hi {{first_name}}, I understand you're reporting another maintenance issue. Can…"
click at [702, 338] on span " Send" at bounding box center [722, 343] width 40 height 13
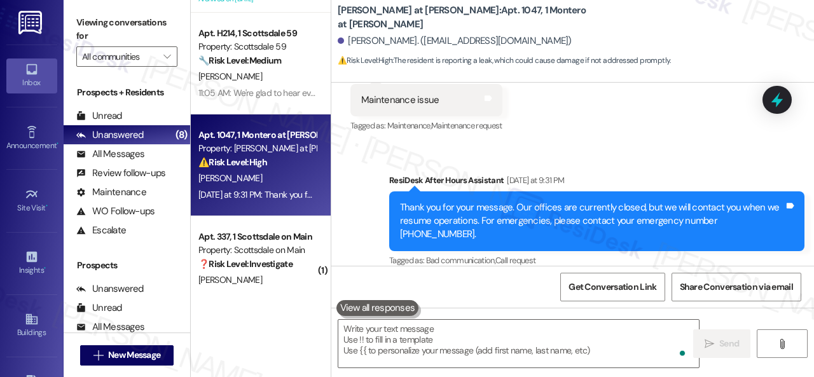
scroll to position [1503, 0]
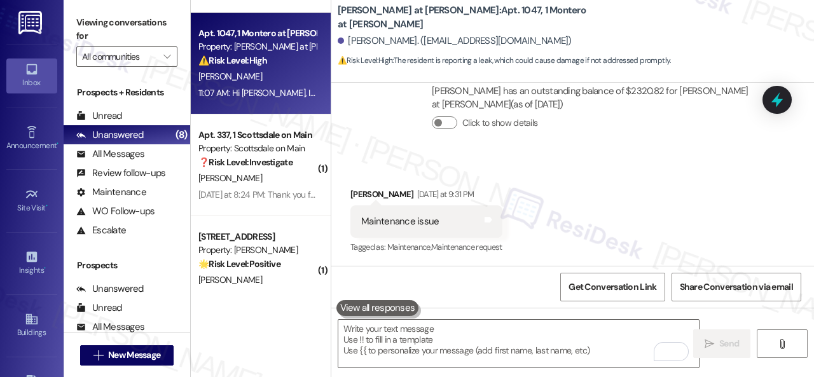
drag, startPoint x: 282, startPoint y: 176, endPoint x: 364, endPoint y: 175, distance: 82.7
click at [282, 176] on div "[PERSON_NAME]" at bounding box center [257, 178] width 120 height 16
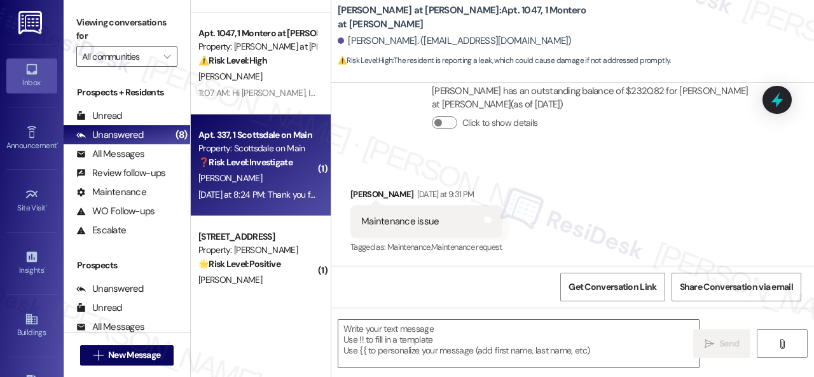
type textarea "Fetching suggested responses. Please feel free to read through the conversation…"
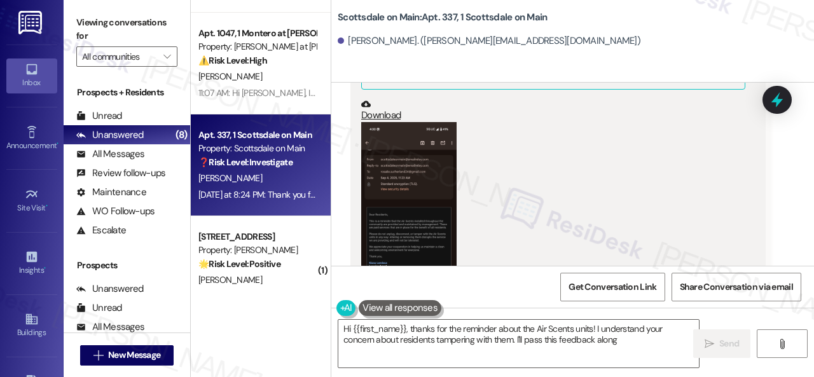
scroll to position [11166, 0]
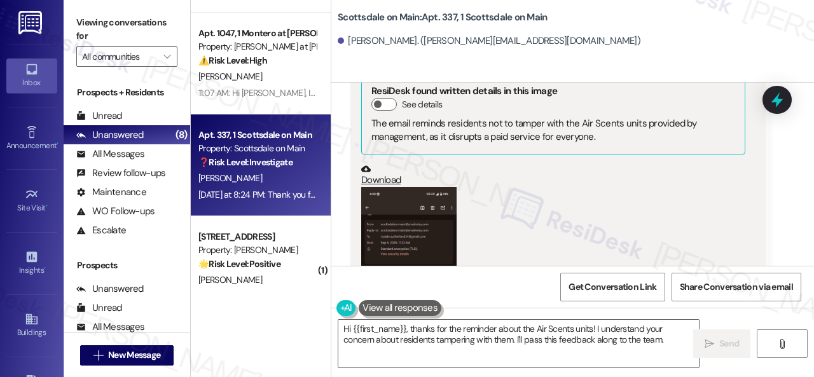
click at [387, 187] on button "Zoom image" at bounding box center [408, 293] width 95 height 212
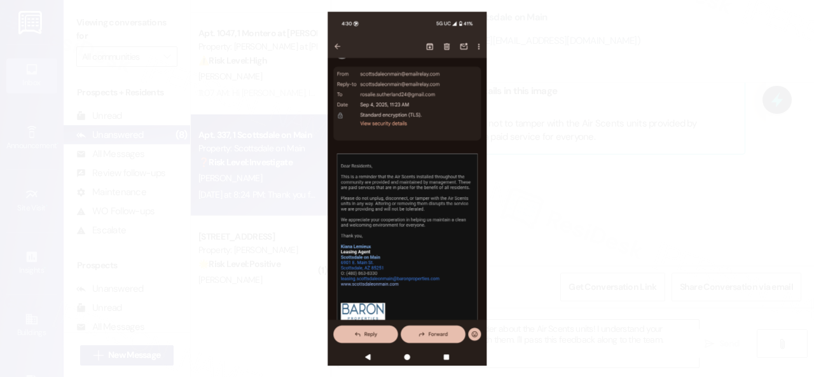
click at [455, 219] on button "Unzoom image" at bounding box center [407, 188] width 814 height 377
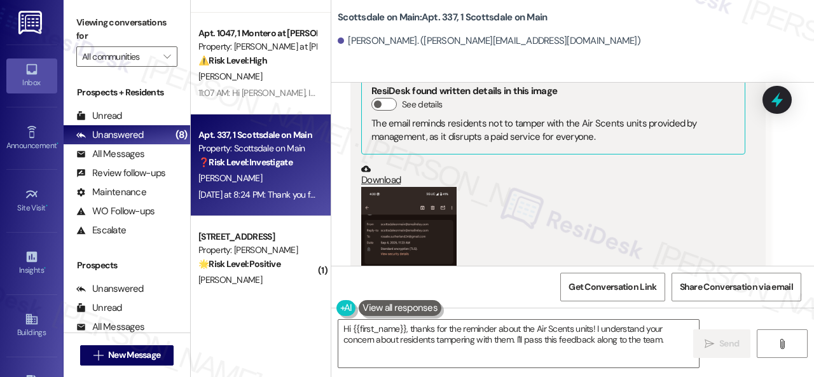
click at [432, 187] on button "Zoom image" at bounding box center [408, 293] width 95 height 212
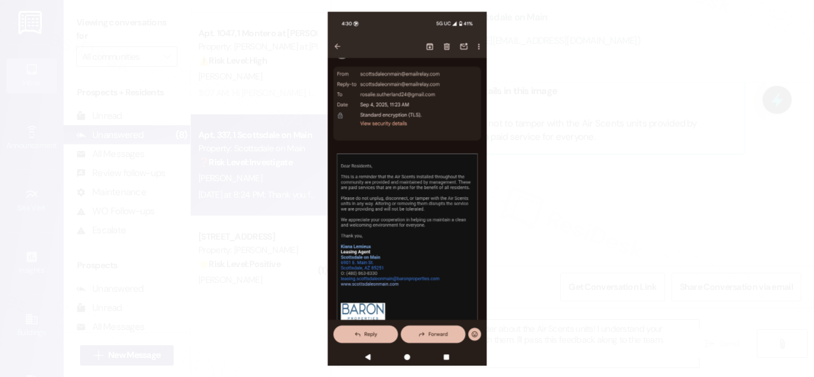
click at [434, 186] on button "Unzoom image" at bounding box center [407, 188] width 814 height 377
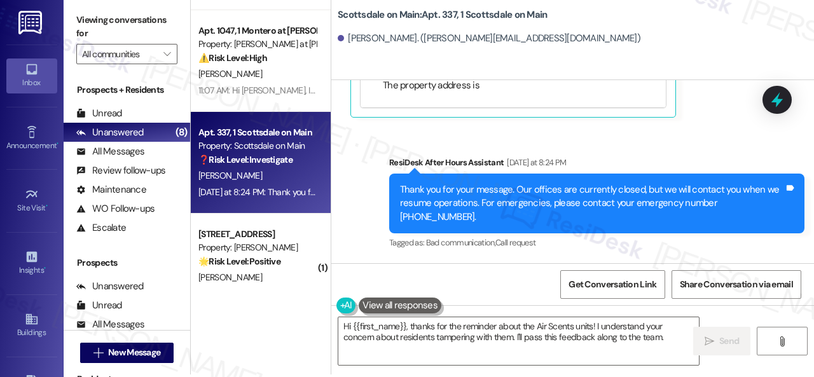
scroll to position [4, 0]
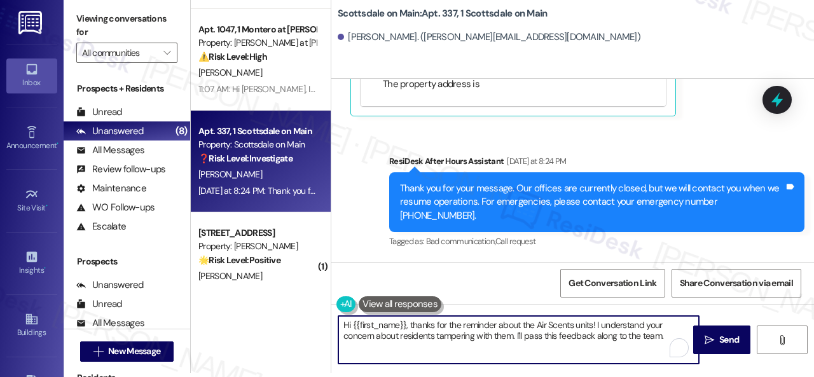
drag, startPoint x: 409, startPoint y: 325, endPoint x: 746, endPoint y: 396, distance: 344.4
click at [746, 376] on html "Inbox Go to Inbox Announcement • Send A Text Announcement Site Visit • Go to Si…" at bounding box center [407, 188] width 814 height 377
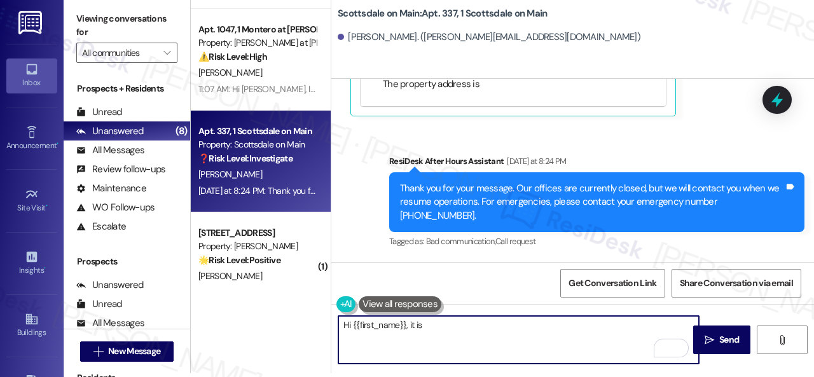
type textarea "Hi {{first_name}}, it is"
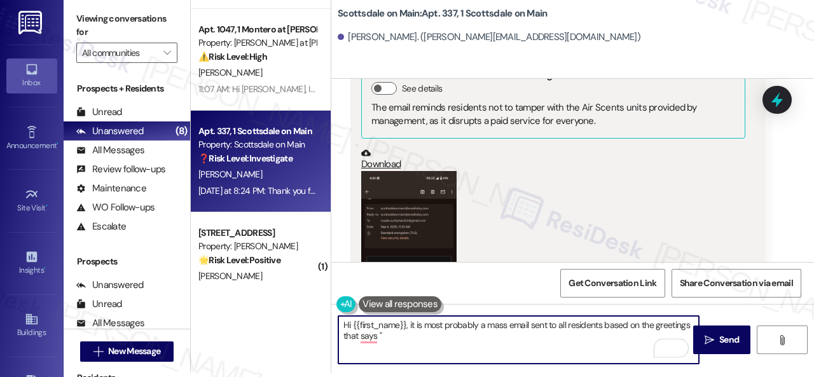
scroll to position [11166, 0]
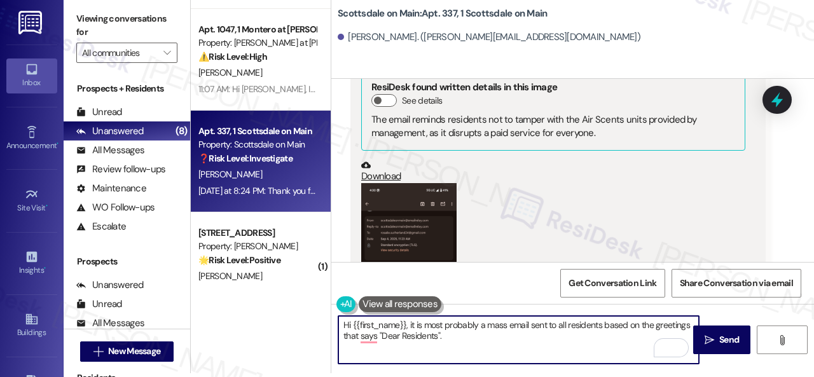
click at [369, 334] on textarea "Hi {{first_name}}, it is most probably a mass email sent to all residents based…" at bounding box center [518, 340] width 360 height 48
click at [464, 338] on textarea "Hi {{first_name}}, it is most probably a mass email sent to all residents based…" at bounding box center [518, 340] width 360 height 48
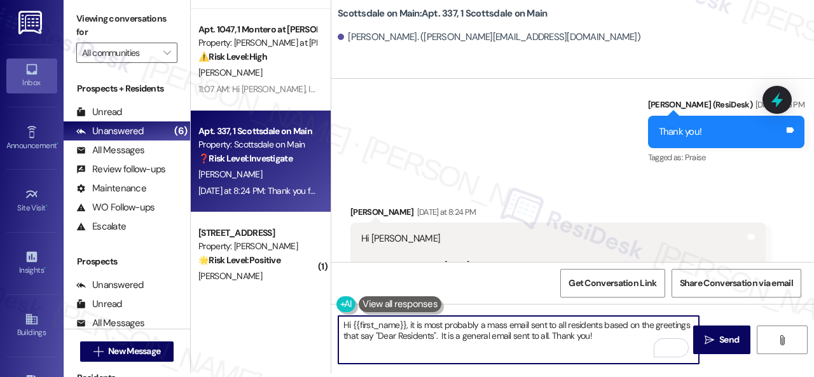
scroll to position [10911, 0]
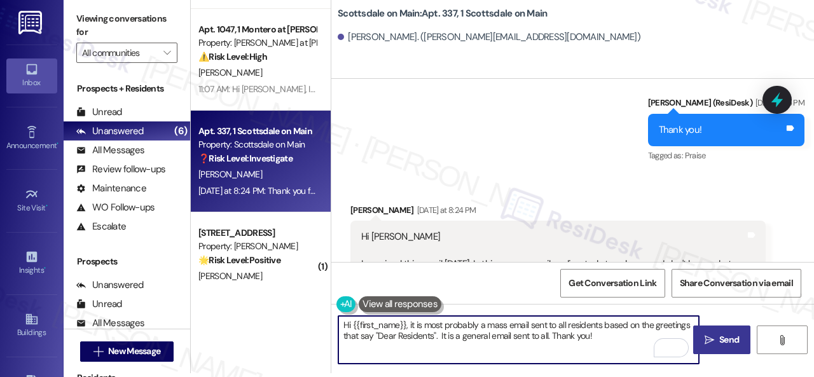
type textarea "Hi {{first_name}}, it is most probably a mass email sent to all residents based…"
click at [711, 338] on span " Send" at bounding box center [722, 339] width 40 height 13
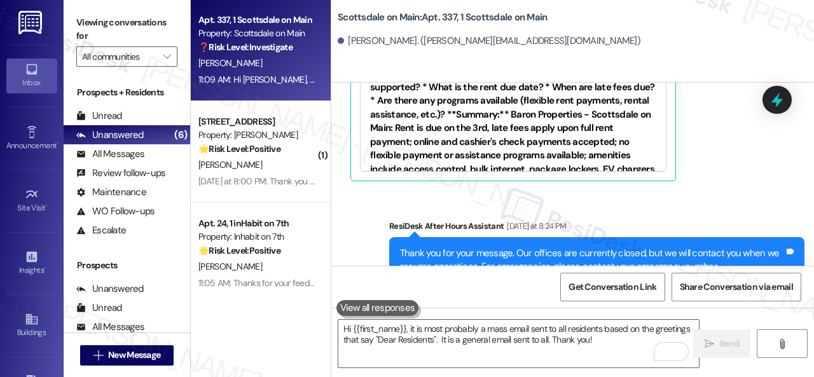
scroll to position [318, 0]
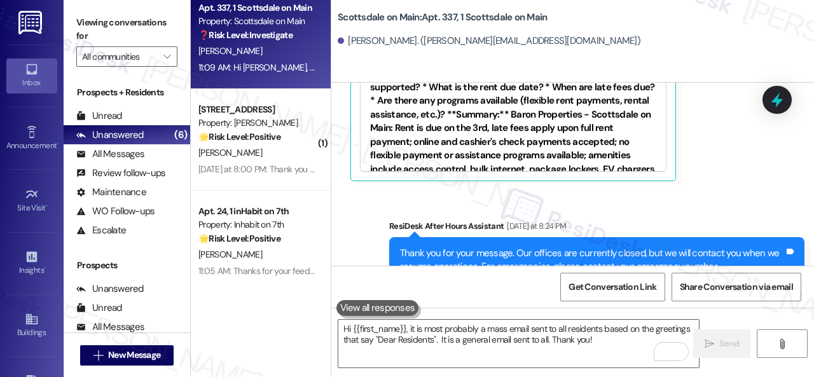
click at [291, 156] on div "D. Jean-Baptiste" at bounding box center [257, 153] width 120 height 16
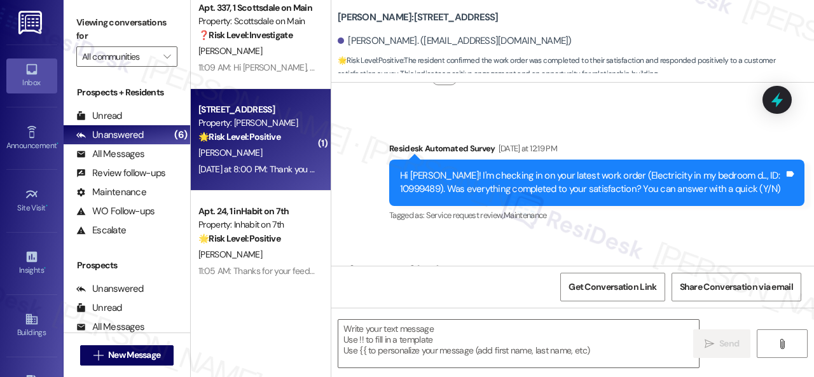
type textarea "Fetching suggested responses. Please feel free to read through the conversation…"
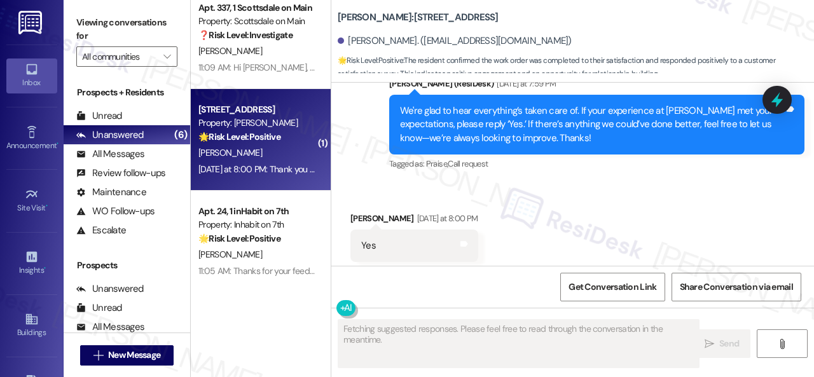
scroll to position [654, 0]
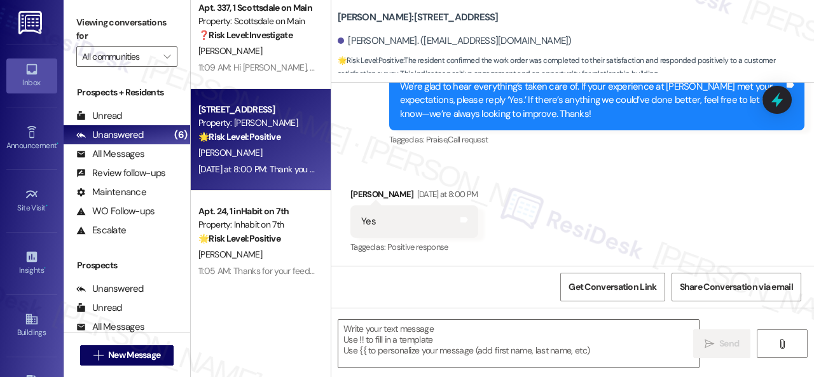
click at [367, 161] on div "Received via SMS Dawinsky Jean-Baptiste Yesterday at 8:00 PM Yes Tags and notes…" at bounding box center [572, 212] width 483 height 107
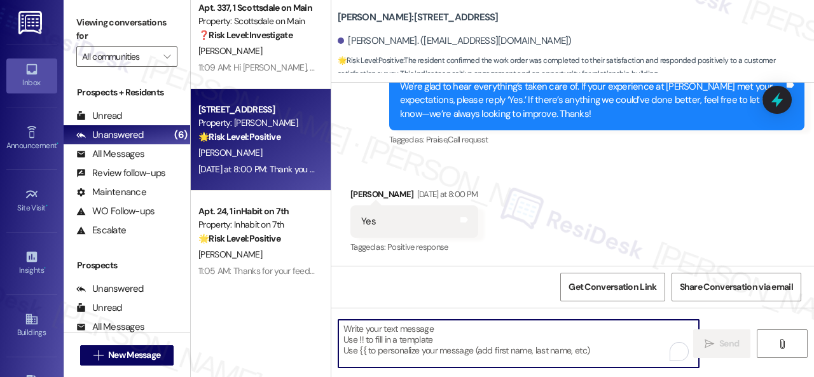
paste textarea "I'm glad you are satisfied with your home. Have you written a review for us bef…"
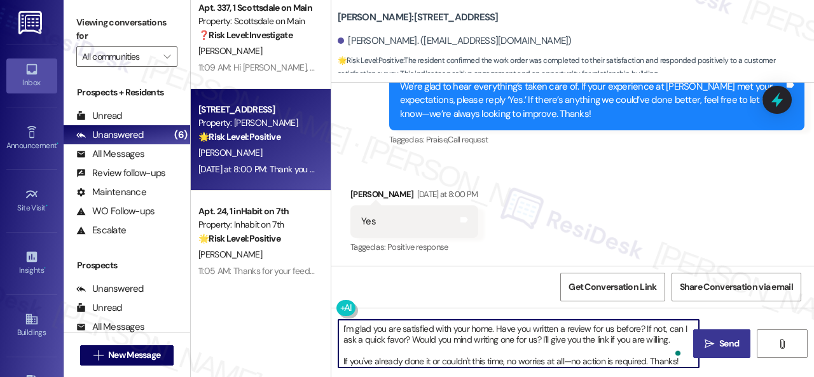
type textarea "I'm glad you are satisfied with your home. Have you written a review for us bef…"
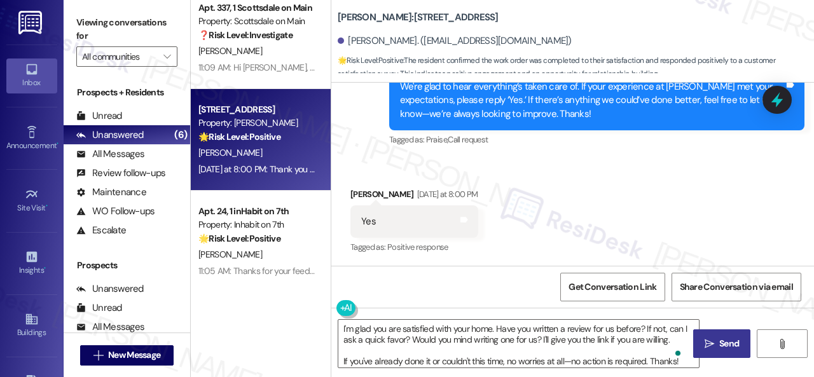
click at [719, 341] on span "Send" at bounding box center [729, 343] width 20 height 13
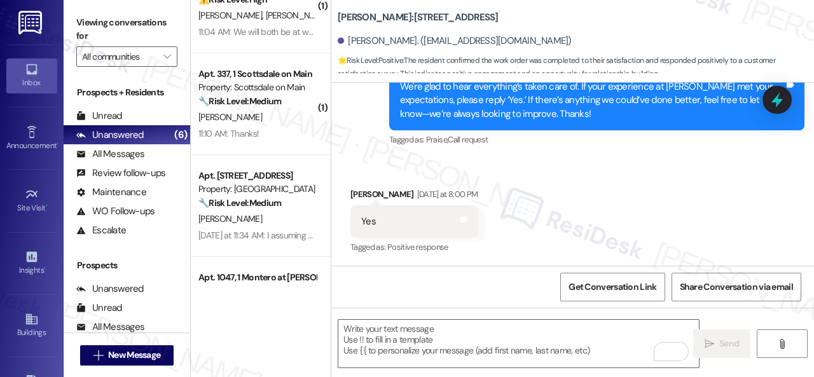
scroll to position [0, 0]
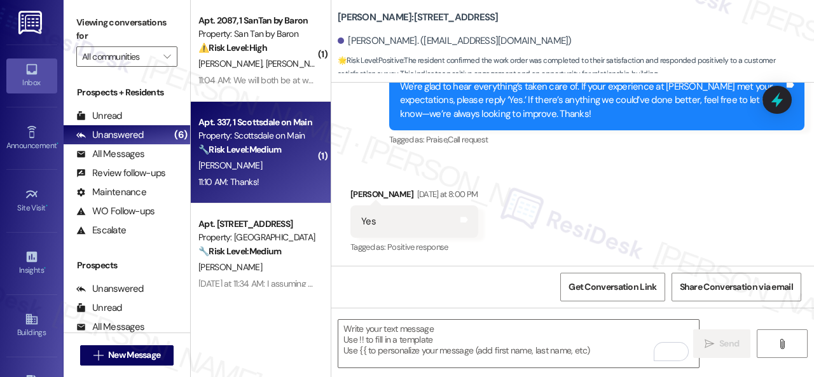
click at [288, 175] on div "11:10 AM: Thanks! 11:10 AM: Thanks!" at bounding box center [257, 182] width 120 height 16
type textarea "Fetching suggested responses. Please feel free to read through the conversation…"
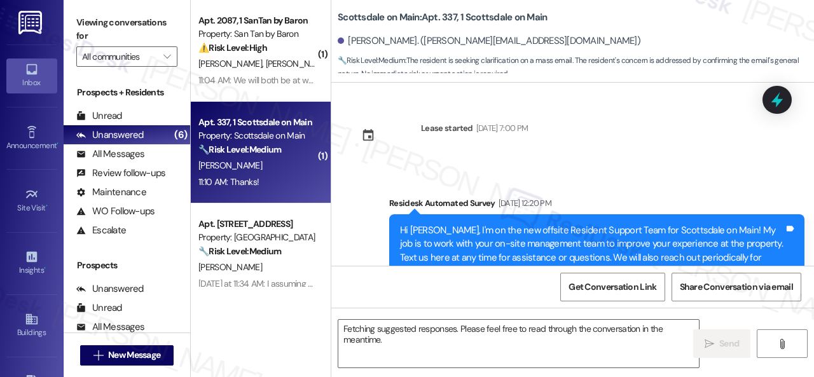
scroll to position [11752, 0]
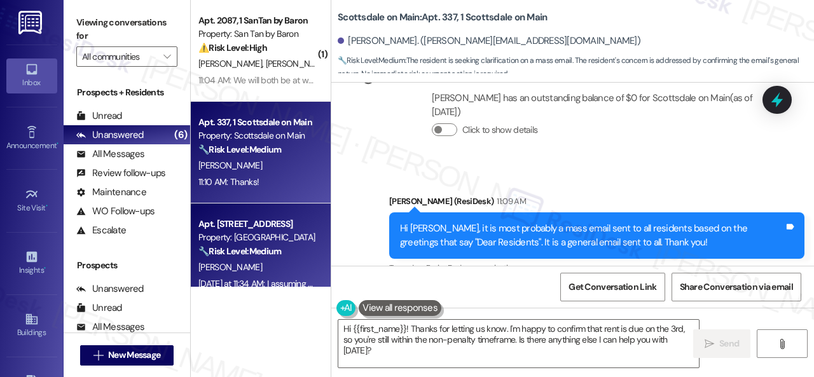
click at [270, 287] on div "( 1 ) Apt. 2087, 1 SanTan by Baron Property: San Tan by Baron ⚠️ Risk Level: Hi…" at bounding box center [502, 188] width 623 height 377
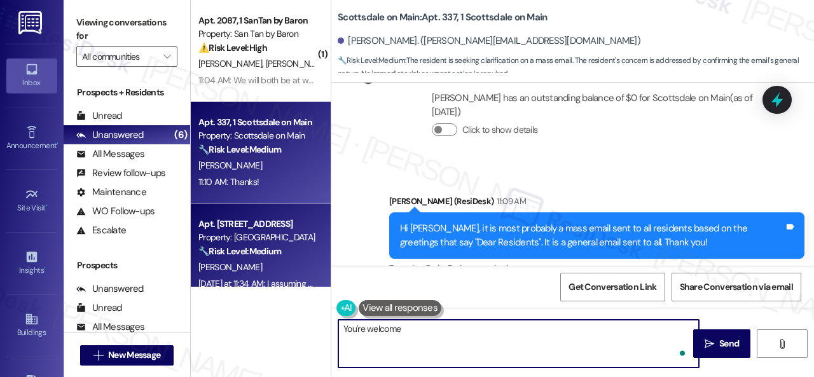
type textarea "You're welcome!"
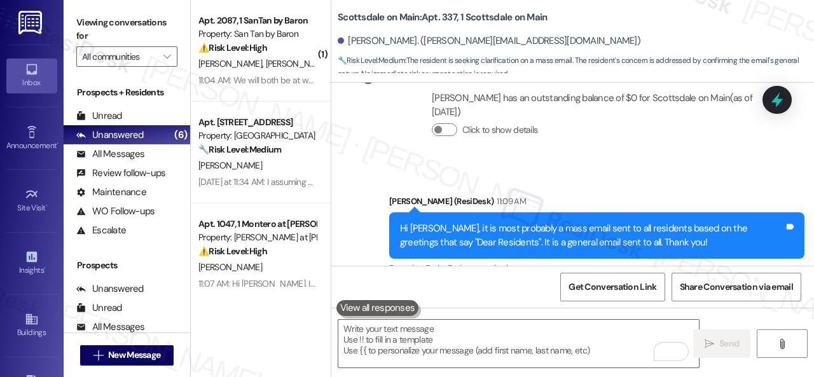
scroll to position [11751, 0]
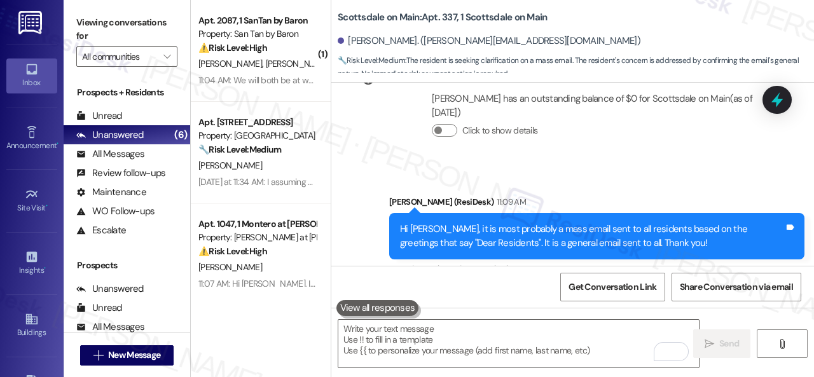
click at [294, 71] on div "M. Arguello E. Chavez" at bounding box center [257, 64] width 120 height 16
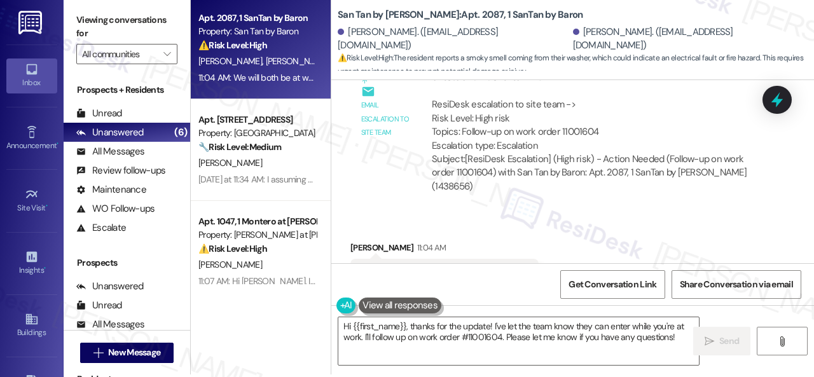
scroll to position [4, 0]
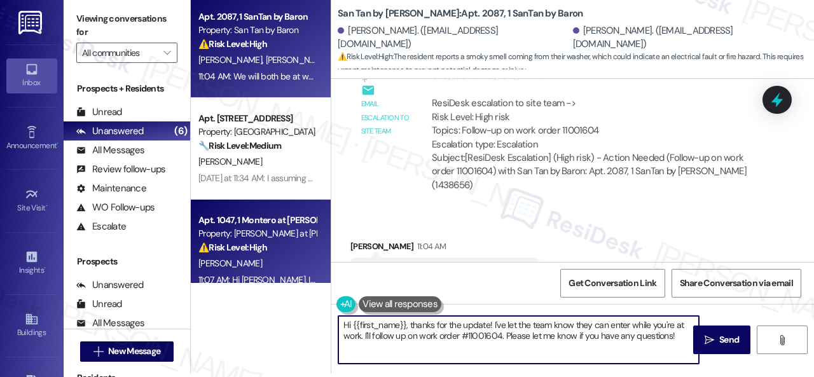
drag, startPoint x: 676, startPoint y: 334, endPoint x: 206, endPoint y: 255, distance: 476.4
click at [206, 255] on div "Apt. 2087, 1 SanTan by Baron Property: San Tan by Baron ⚠️ Risk Level: High The…" at bounding box center [502, 184] width 623 height 377
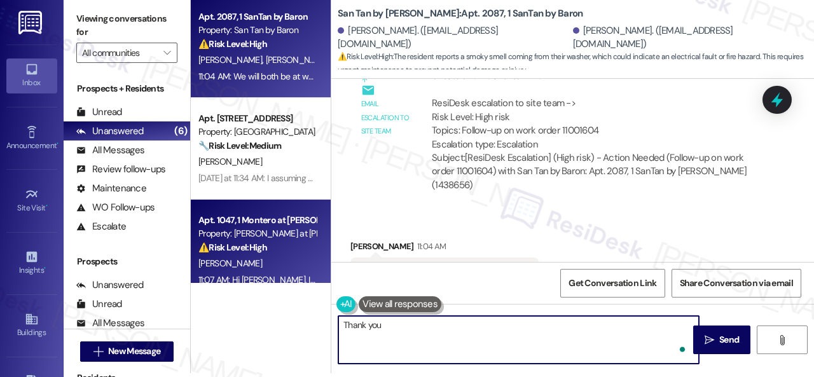
type textarea "Thank you!"
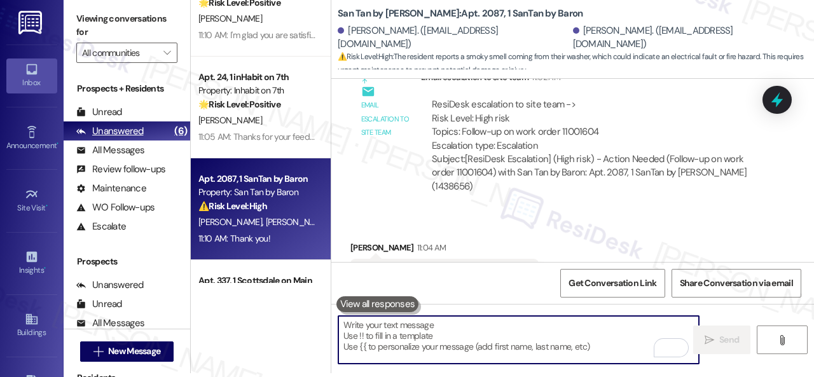
scroll to position [196, 0]
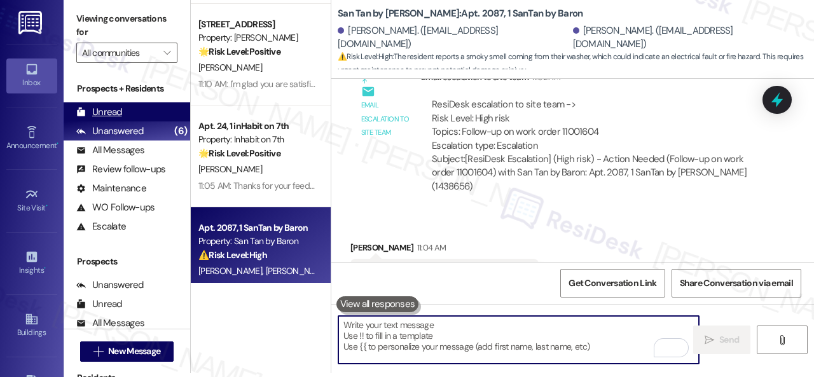
drag, startPoint x: 115, startPoint y: 118, endPoint x: 142, endPoint y: 118, distance: 26.7
click at [115, 118] on div "Unread" at bounding box center [99, 112] width 46 height 13
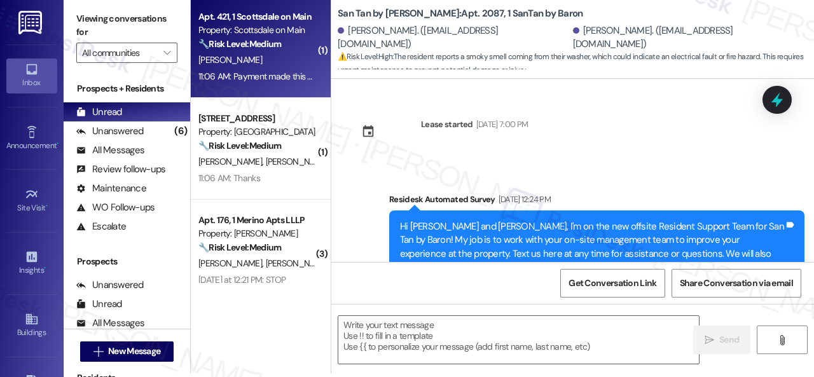
scroll to position [3446, 0]
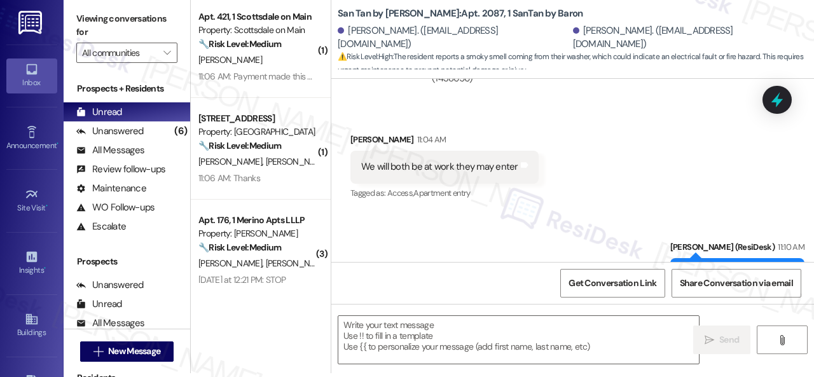
type textarea "Fetching suggested responses. Please feel free to read through the conversation…"
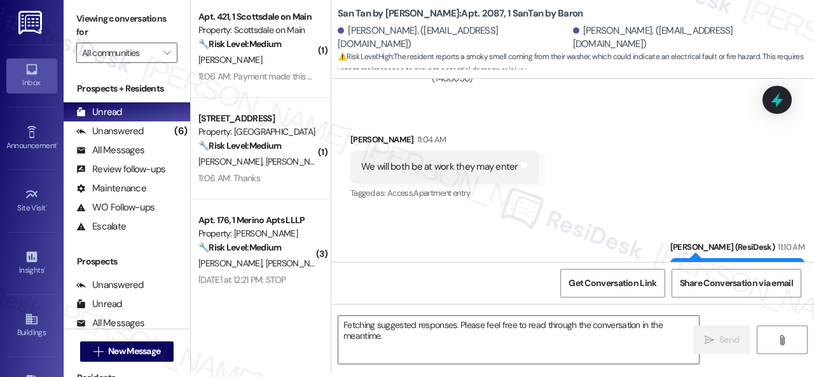
scroll to position [0, 0]
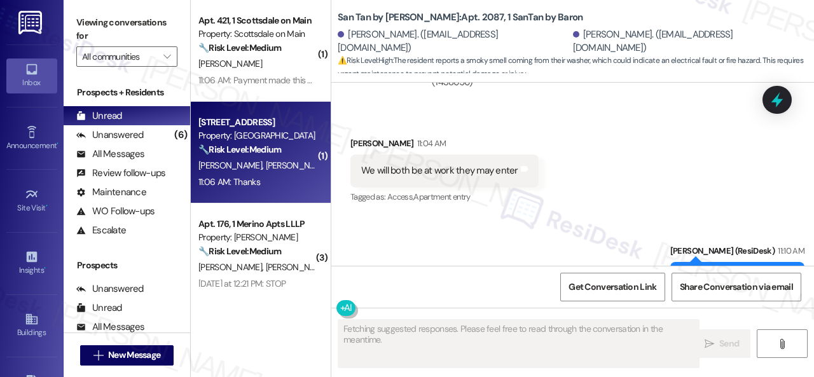
click at [293, 161] on div "J. Zinter M. Zinter" at bounding box center [257, 166] width 120 height 16
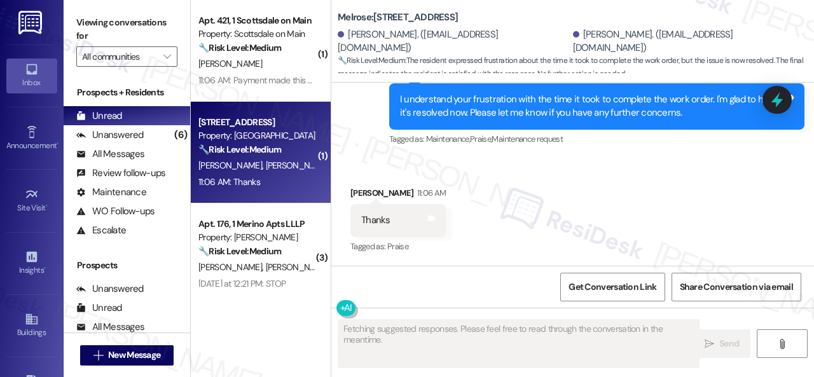
scroll to position [725, 0]
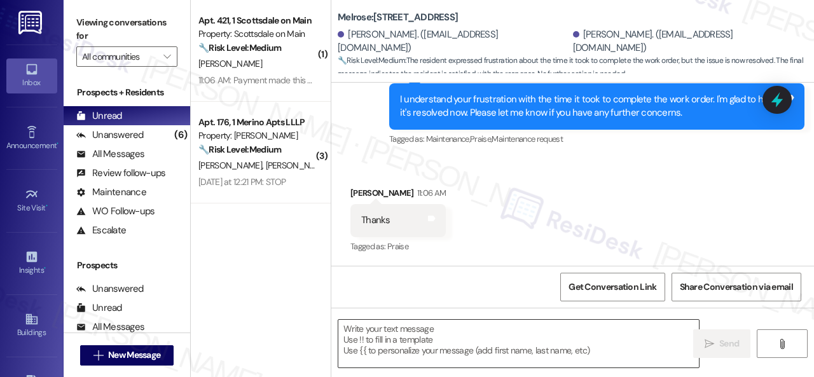
click at [411, 329] on textarea at bounding box center [518, 344] width 360 height 48
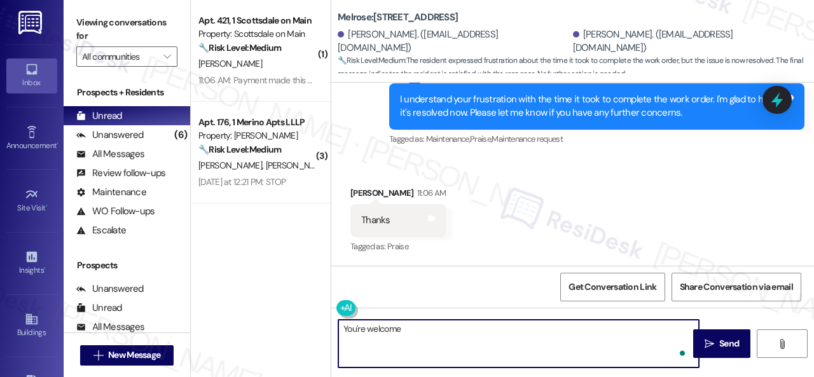
type textarea "You're welcome!"
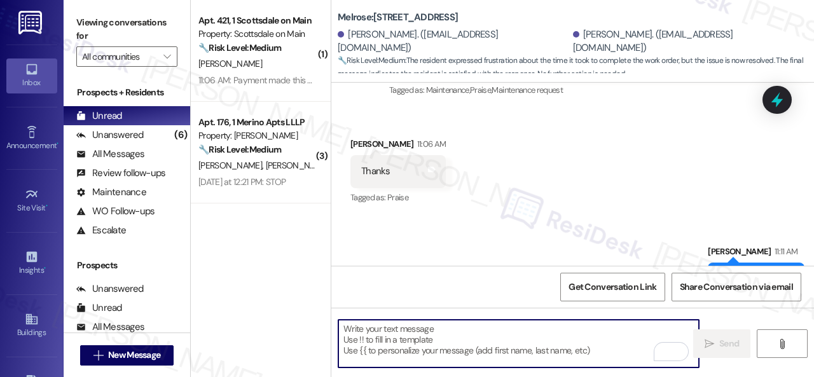
scroll to position [813, 0]
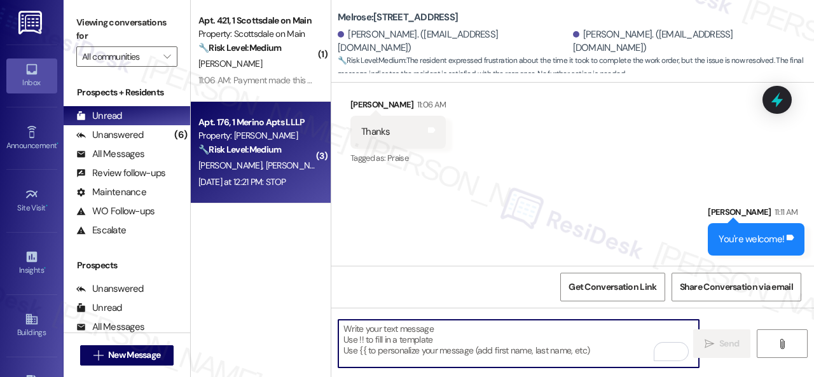
click at [281, 140] on div "Property: Merino Scottsdale" at bounding box center [257, 135] width 118 height 13
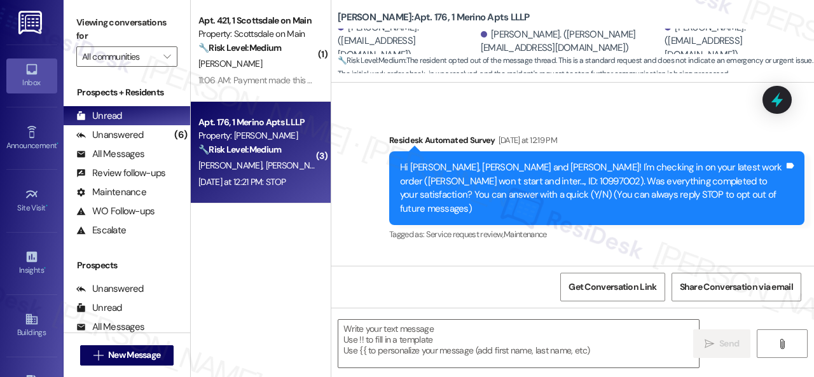
type textarea "Fetching suggested responses. Please feel free to read through the conversation…"
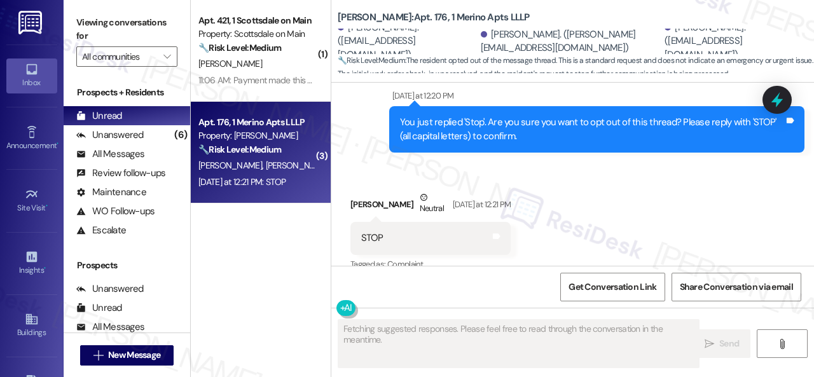
scroll to position [462, 0]
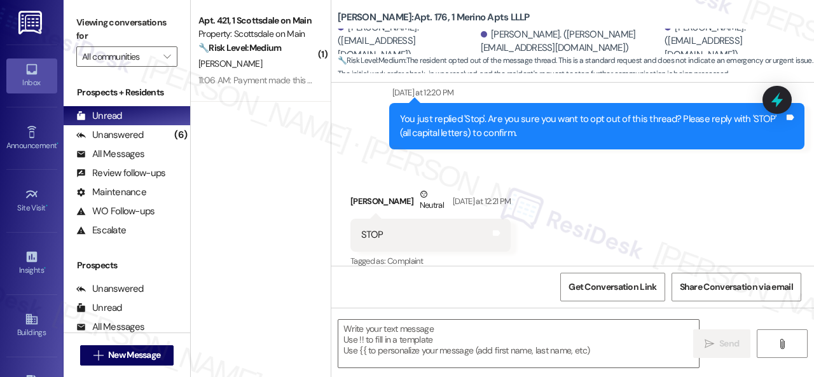
drag, startPoint x: 739, startPoint y: 40, endPoint x: 813, endPoint y: 37, distance: 74.4
click at [813, 37] on div "Viewing conversations for All communities  Prospects + Residents Unread (0) Un…" at bounding box center [439, 188] width 750 height 377
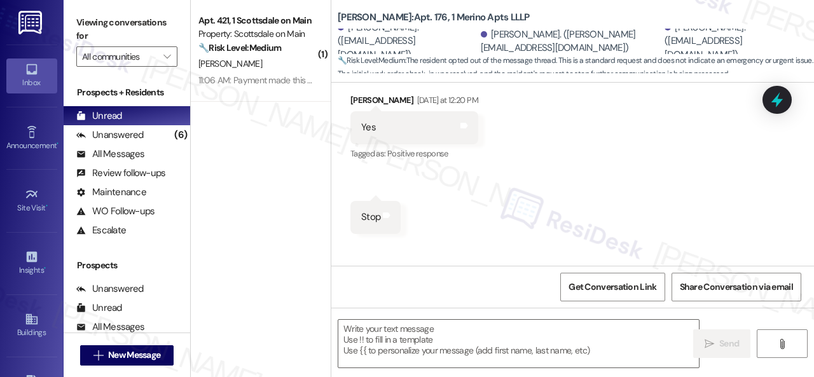
scroll to position [149, 0]
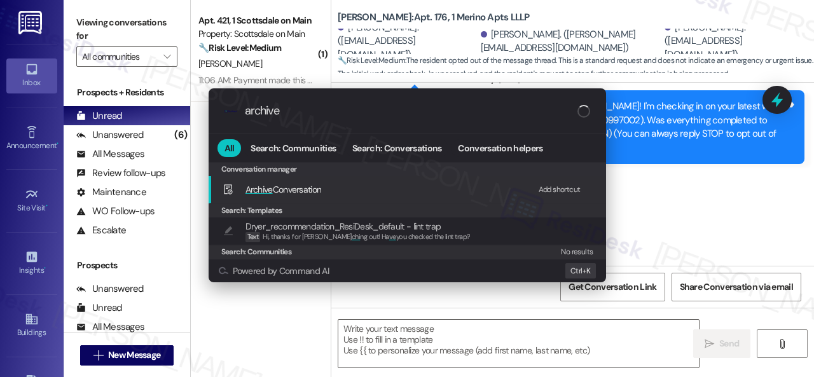
type input "archive"
click at [545, 186] on div "Add shortcut" at bounding box center [559, 189] width 42 height 13
click at [277, 186] on span "Archive Conversation" at bounding box center [283, 189] width 76 height 11
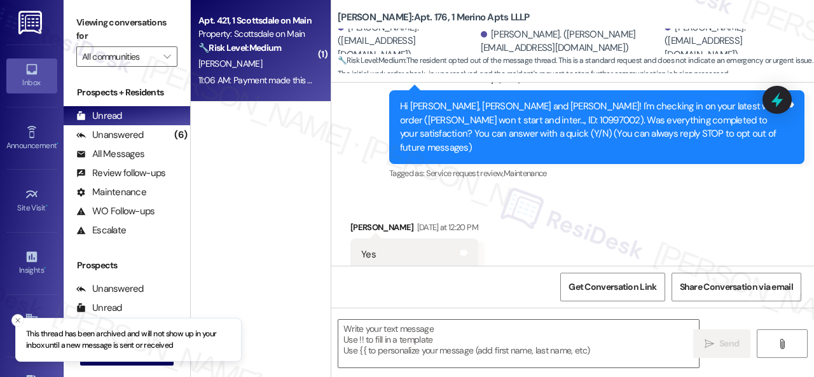
click at [287, 69] on div "[PERSON_NAME]" at bounding box center [257, 64] width 120 height 16
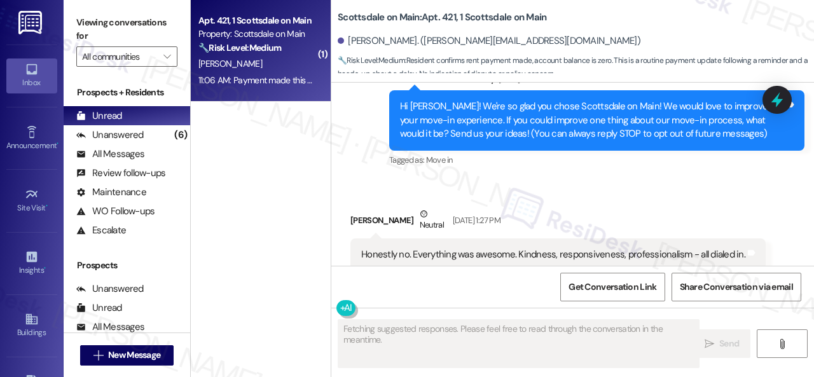
scroll to position [2926, 0]
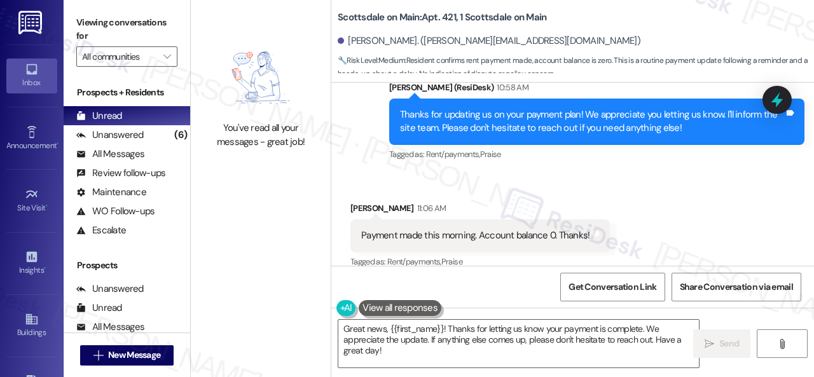
drag, startPoint x: 376, startPoint y: 180, endPoint x: 404, endPoint y: 243, distance: 68.6
click at [376, 192] on div "Received via SMS Robert Reder 11:06 AM Payment made this morning. Account balan…" at bounding box center [480, 236] width 278 height 88
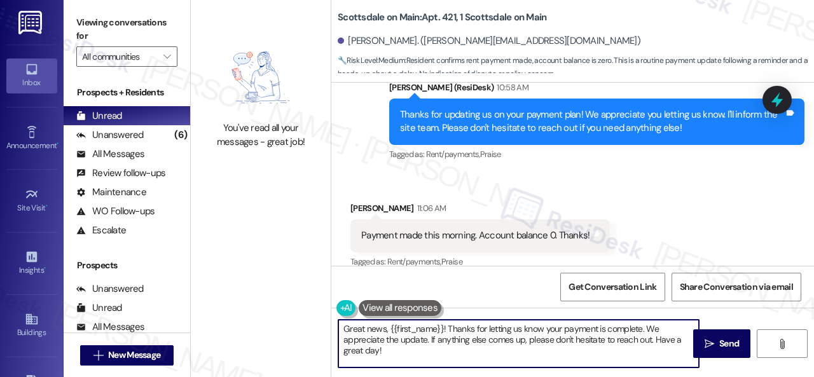
drag, startPoint x: 341, startPoint y: 327, endPoint x: 350, endPoint y: 329, distance: 8.4
click at [334, 325] on div "Great news, {{first_name}}! Thanks for letting us know your payment is complete…" at bounding box center [512, 343] width 362 height 49
paste textarea "Thanks for the update! I'm happy to hear you've already taken care of the rent.…"
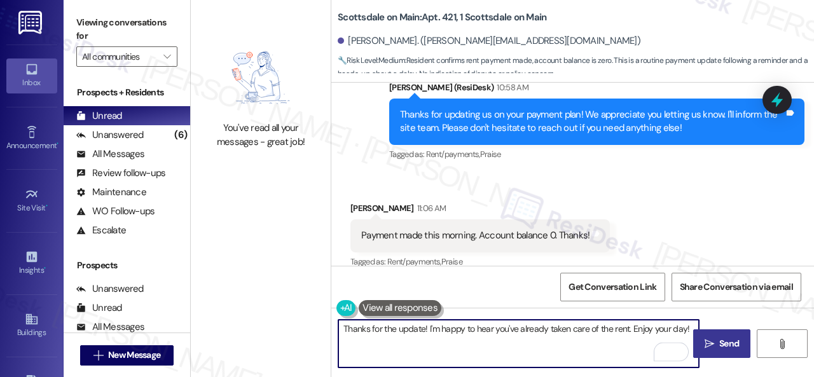
type textarea "Thanks for the update! I'm happy to hear you've already taken care of the rent.…"
click at [723, 340] on span "Send" at bounding box center [729, 343] width 20 height 13
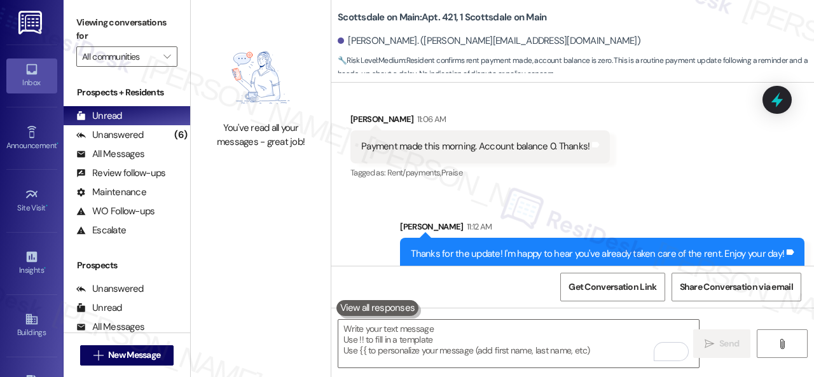
scroll to position [4, 0]
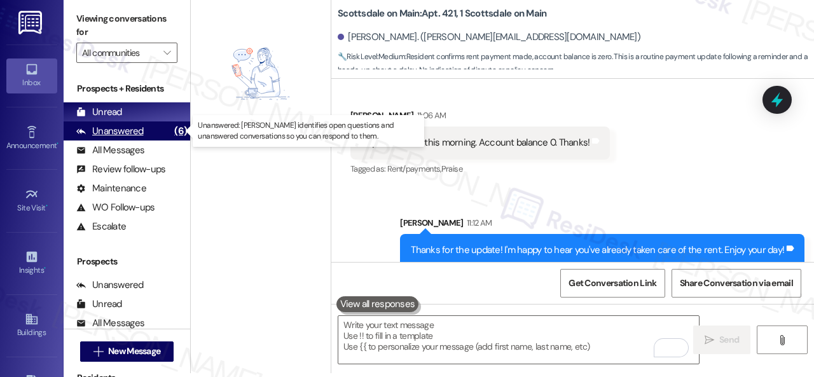
click at [116, 125] on div "Unanswered" at bounding box center [109, 131] width 67 height 13
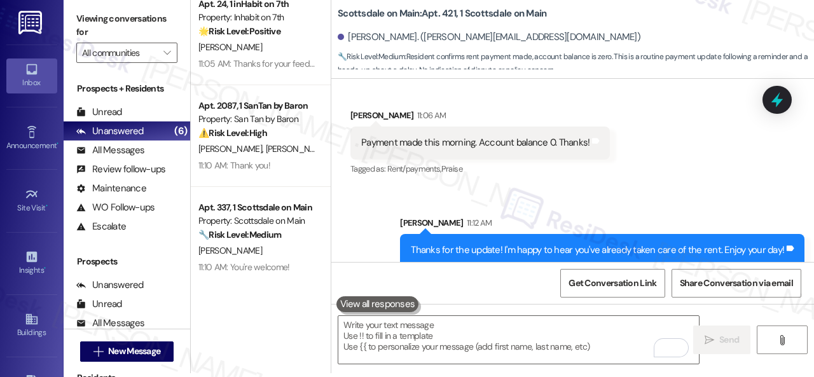
scroll to position [323, 0]
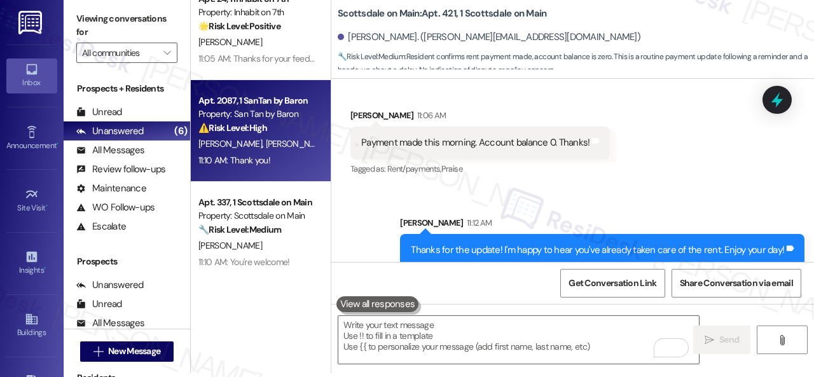
click at [287, 158] on div "11:10 AM: Thank you! 11:10 AM: Thank you!" at bounding box center [257, 161] width 120 height 16
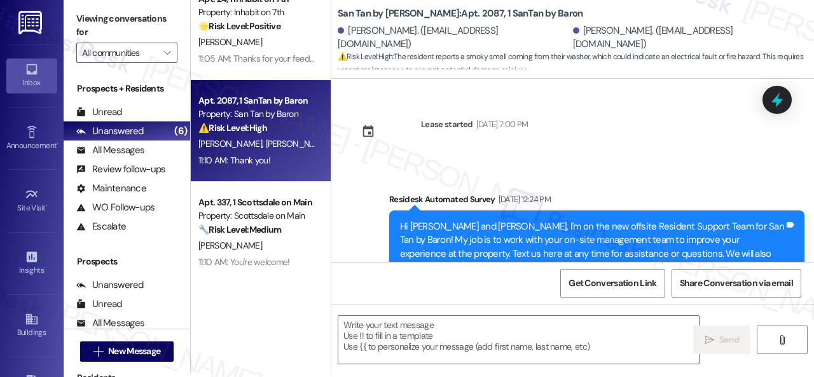
type textarea "Fetching suggested responses. Please feel free to read through the conversation…"
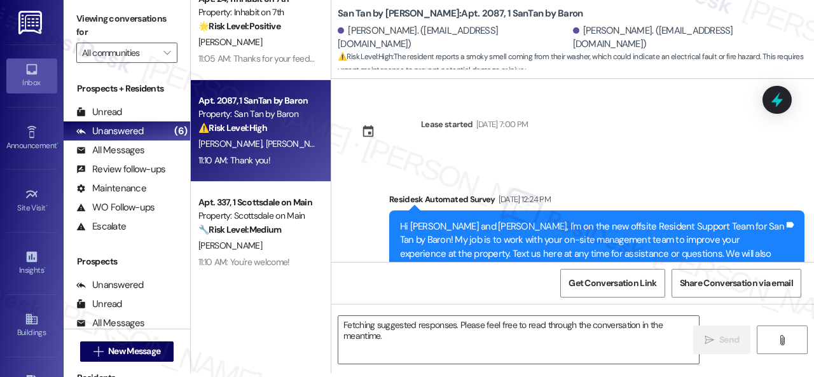
scroll to position [0, 0]
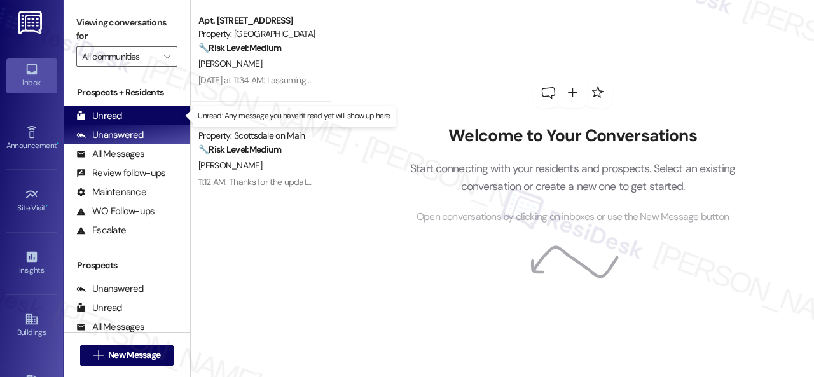
click at [107, 113] on div "Unread" at bounding box center [99, 115] width 46 height 13
